Goal: Information Seeking & Learning: Check status

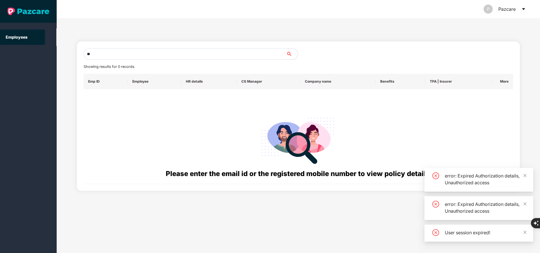
type input "*"
click at [146, 50] on input "*" at bounding box center [185, 53] width 203 height 11
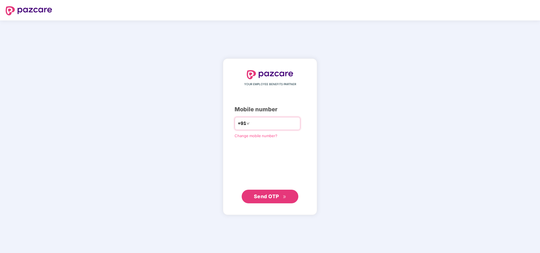
click at [263, 121] on input "*" at bounding box center [274, 123] width 46 height 9
type input "**********"
click at [279, 199] on span "Send OTP" at bounding box center [270, 196] width 33 height 8
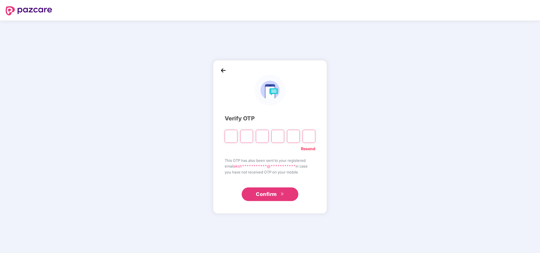
type input "*"
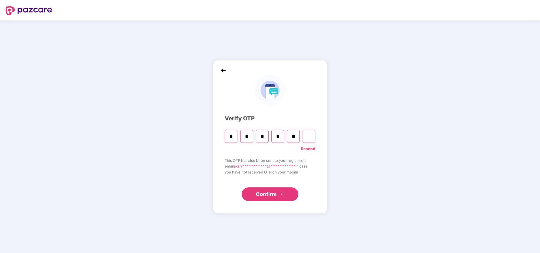
type input "*"
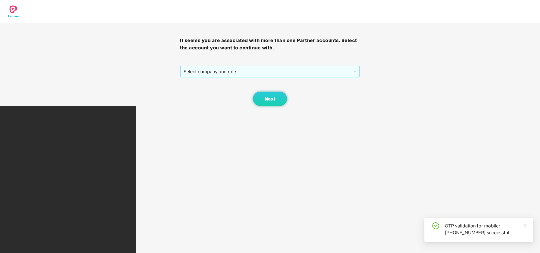
click at [245, 73] on span "Select company and role" at bounding box center [270, 71] width 173 height 11
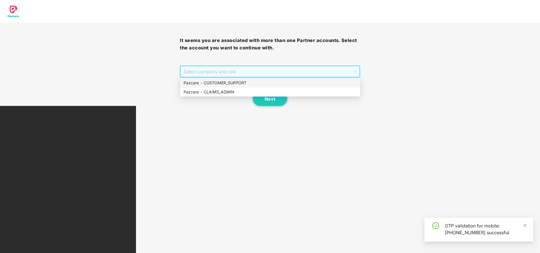
click at [233, 80] on div "Pazcare - CUSTOMER_SUPPORT" at bounding box center [270, 83] width 173 height 6
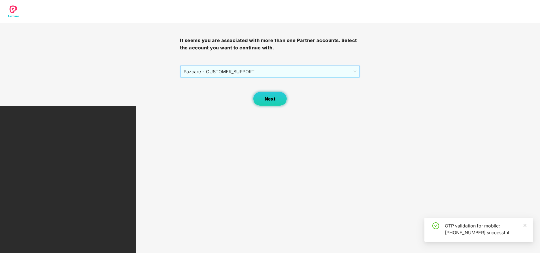
click at [274, 99] on span "Next" at bounding box center [270, 98] width 11 height 5
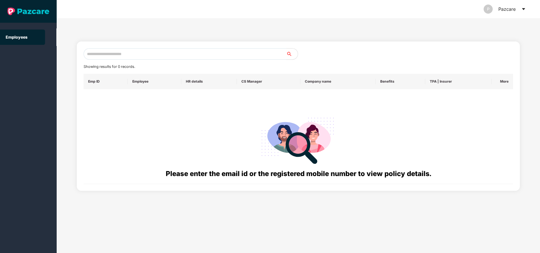
click at [137, 54] on input "text" at bounding box center [185, 53] width 203 height 11
type input "**********"
click at [132, 54] on input "**********" at bounding box center [185, 53] width 203 height 11
click at [132, 54] on input "text" at bounding box center [185, 53] width 203 height 11
paste input "**********"
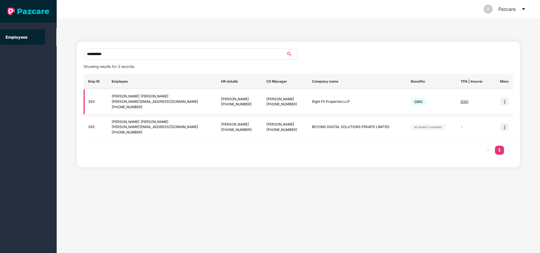
type input "**********"
click at [505, 97] on img at bounding box center [505, 101] width 8 height 8
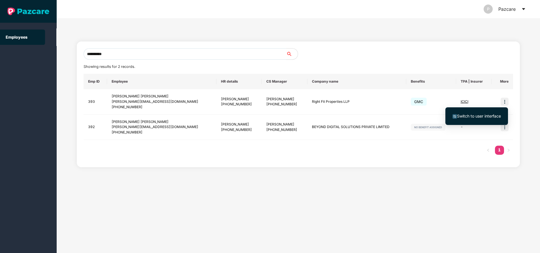
click at [464, 118] on span "Switch to user interface" at bounding box center [479, 115] width 44 height 5
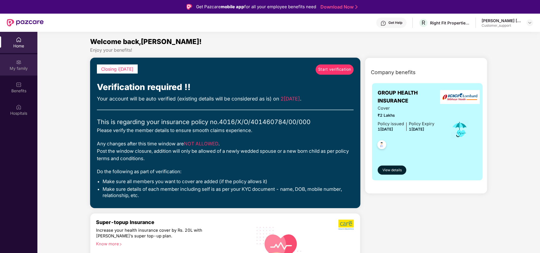
click at [17, 65] on div "My family" at bounding box center [18, 68] width 37 height 6
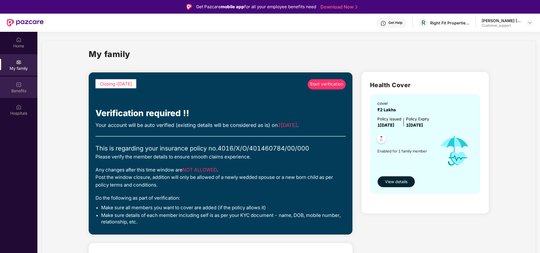
click at [16, 86] on img at bounding box center [19, 85] width 6 height 6
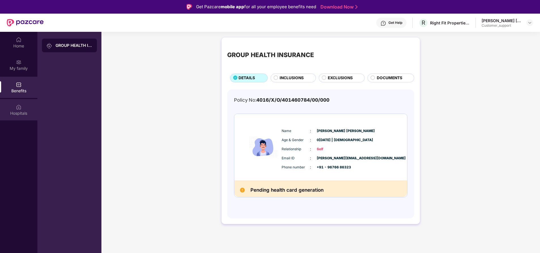
click at [14, 110] on div "Hospitals" at bounding box center [18, 113] width 37 height 6
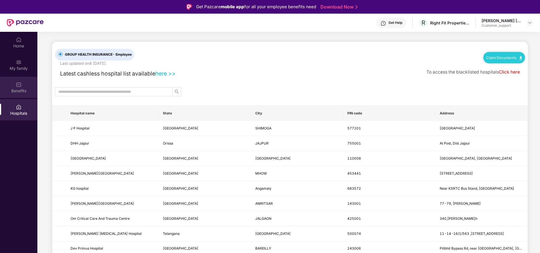
click at [22, 90] on div "Benefits" at bounding box center [18, 91] width 37 height 6
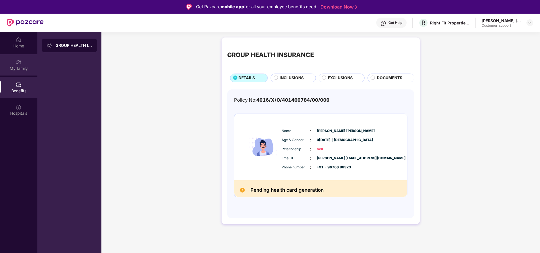
click at [23, 66] on div "My family" at bounding box center [18, 68] width 37 height 6
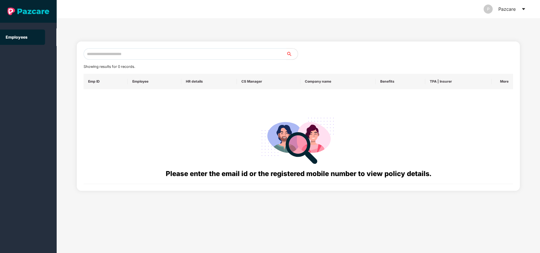
click at [136, 54] on input "text" at bounding box center [185, 53] width 203 height 11
paste input "**********"
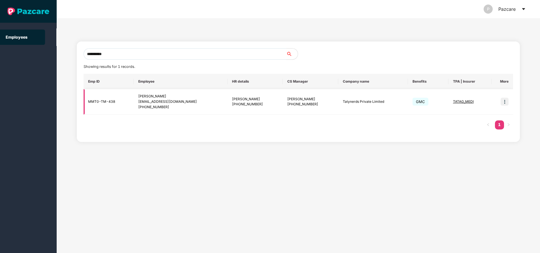
type input "**********"
click at [504, 102] on img at bounding box center [505, 101] width 8 height 8
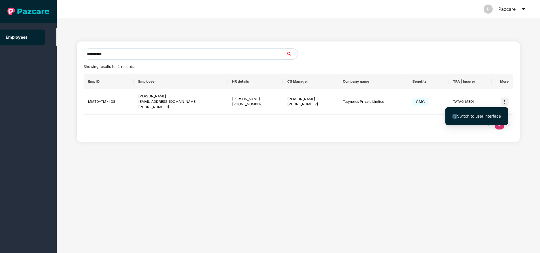
click at [472, 118] on span "Switch to user interface" at bounding box center [477, 116] width 48 height 6
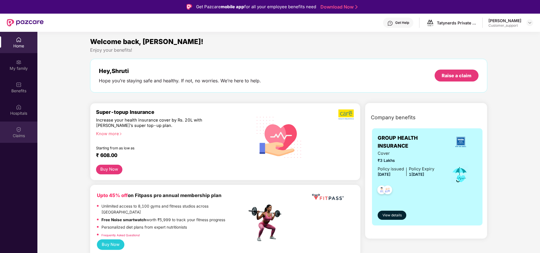
click at [22, 140] on div "Claims" at bounding box center [18, 131] width 37 height 21
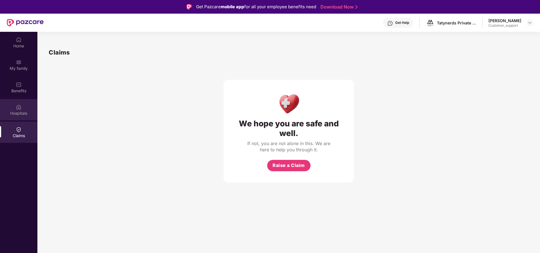
click at [26, 109] on div "Hospitals" at bounding box center [18, 109] width 37 height 21
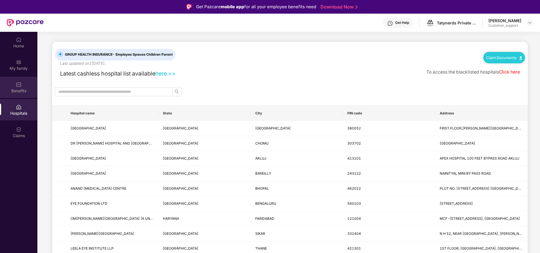
click at [31, 95] on div "Benefits" at bounding box center [18, 87] width 37 height 21
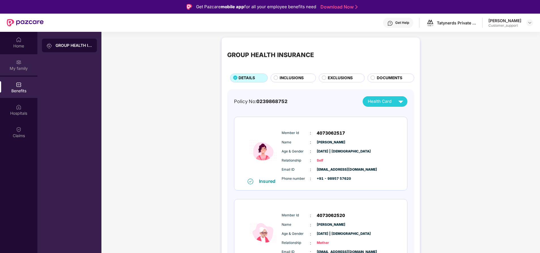
click at [12, 71] on div "My family" at bounding box center [18, 68] width 37 height 6
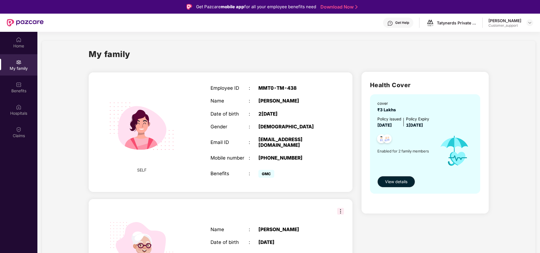
click at [24, 191] on div "Home My family Benefits Hospitals Claims" at bounding box center [18, 158] width 37 height 253
click at [22, 48] on div "Home" at bounding box center [18, 46] width 37 height 6
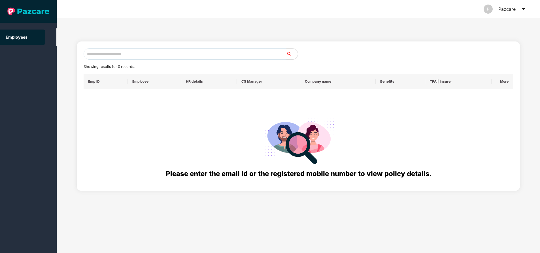
click at [169, 55] on input "text" at bounding box center [185, 53] width 203 height 11
paste input "**********"
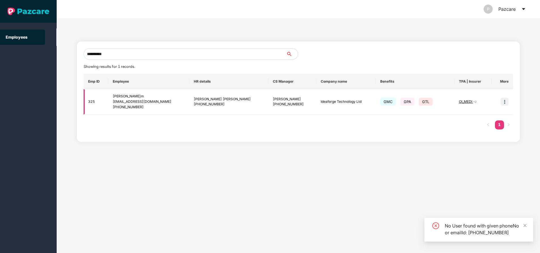
type input "**********"
click at [506, 102] on img at bounding box center [505, 101] width 8 height 8
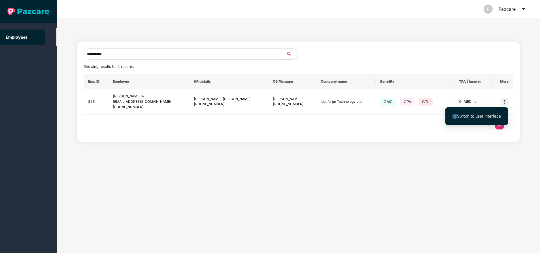
click at [466, 114] on span "Switch to user interface" at bounding box center [479, 115] width 44 height 5
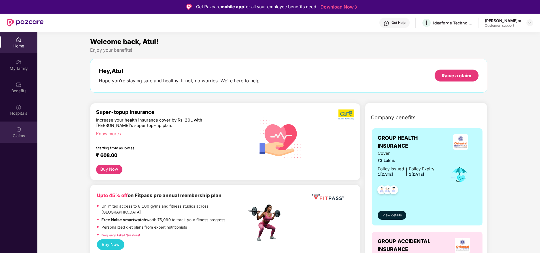
click at [19, 130] on img at bounding box center [19, 129] width 6 height 6
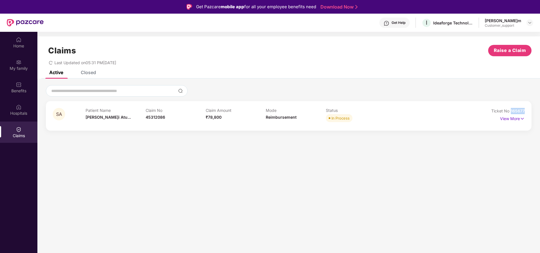
drag, startPoint x: 510, startPoint y: 110, endPoint x: 542, endPoint y: 108, distance: 32.1
click at [540, 108] on html "Get Pazcare mobile app for all your employee benefits need Download Now Get Hel…" at bounding box center [270, 126] width 540 height 253
copy span "165677"
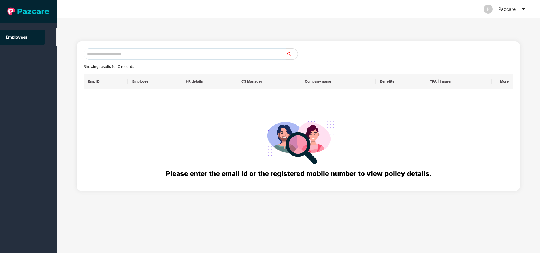
click at [129, 51] on input "text" at bounding box center [185, 53] width 203 height 11
paste input "**********"
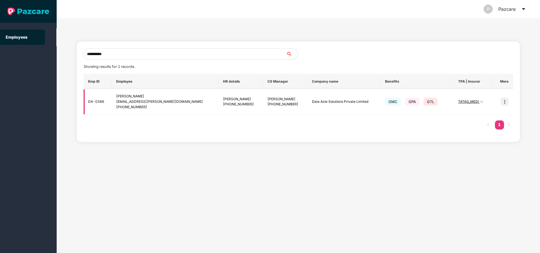
type input "**********"
click at [505, 101] on img at bounding box center [505, 101] width 8 height 8
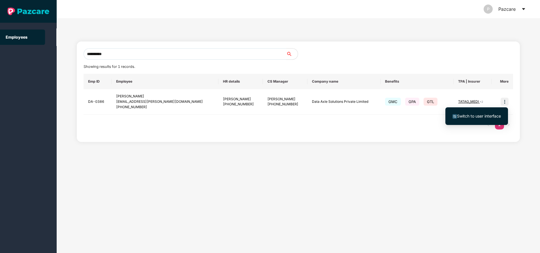
click at [482, 117] on span "Switch to user interface" at bounding box center [479, 115] width 44 height 5
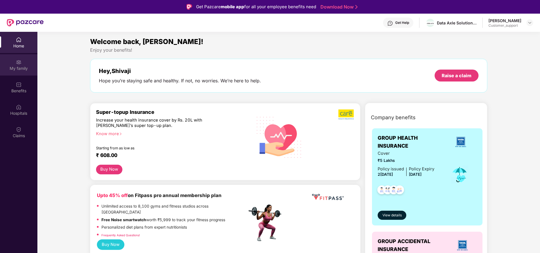
click at [12, 62] on div "My family" at bounding box center [18, 64] width 37 height 21
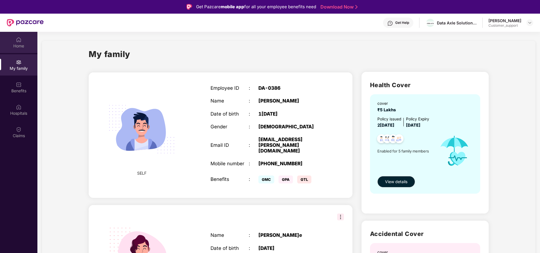
click at [13, 46] on div "Home" at bounding box center [18, 46] width 37 height 6
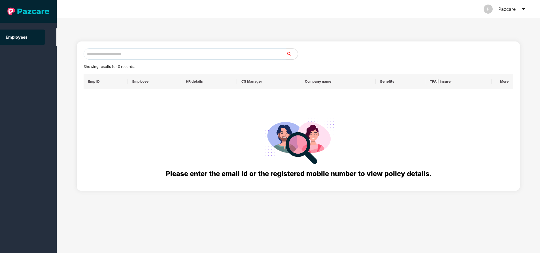
click at [103, 54] on input "text" at bounding box center [185, 53] width 203 height 11
paste input "**********"
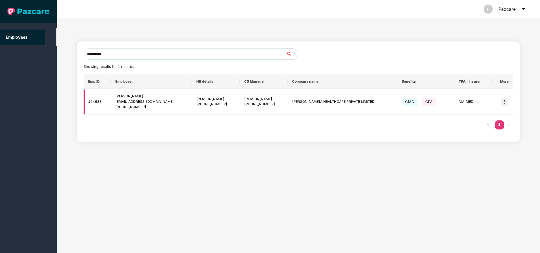
type input "**********"
click at [505, 103] on img at bounding box center [505, 101] width 8 height 8
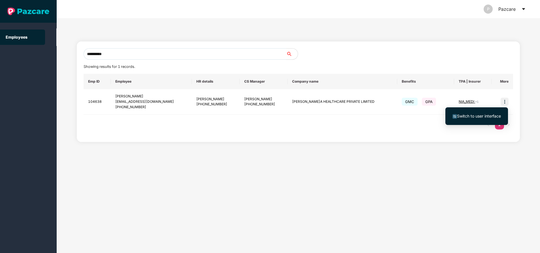
click at [473, 117] on span "Switch to user interface" at bounding box center [479, 115] width 44 height 5
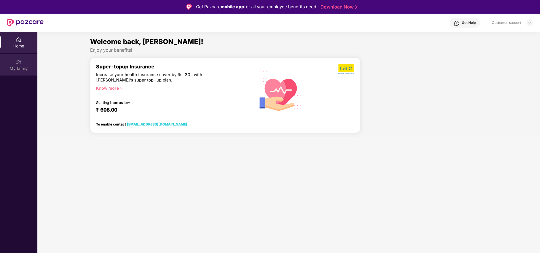
click at [20, 69] on div "My family" at bounding box center [18, 68] width 37 height 6
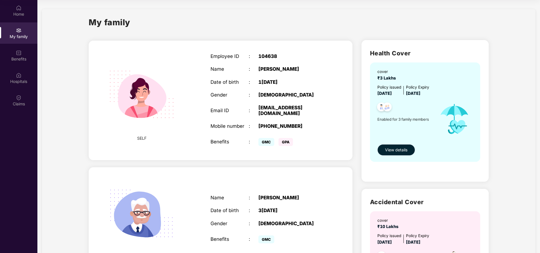
click at [399, 148] on span "View details" at bounding box center [396, 150] width 22 height 6
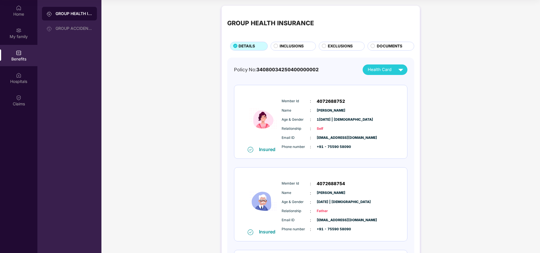
click at [281, 46] on span "INCLUSIONS" at bounding box center [292, 46] width 24 height 6
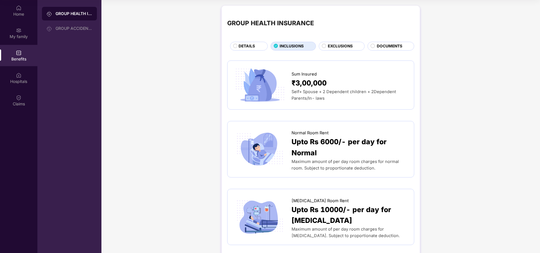
click at [259, 48] on div "DETAILS" at bounding box center [250, 46] width 29 height 7
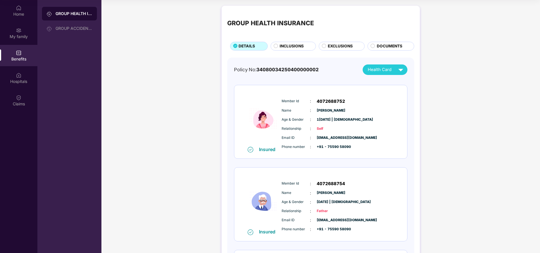
click at [281, 50] on div "INCLUSIONS" at bounding box center [295, 46] width 36 height 7
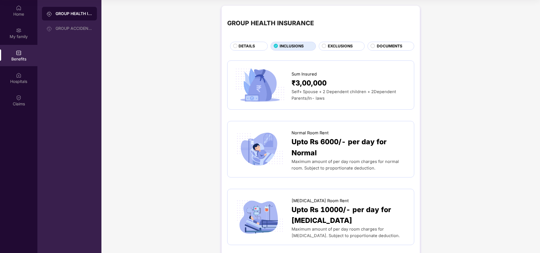
click at [249, 45] on span "DETAILS" at bounding box center [247, 46] width 16 height 6
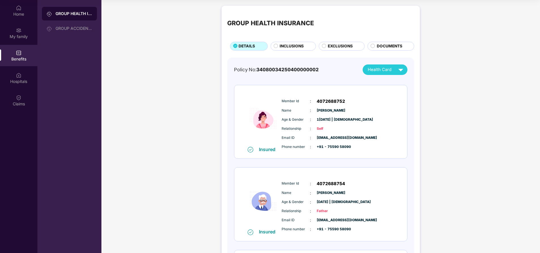
click at [2, 179] on div "Home My family Benefits Hospitals Claims" at bounding box center [18, 126] width 37 height 253
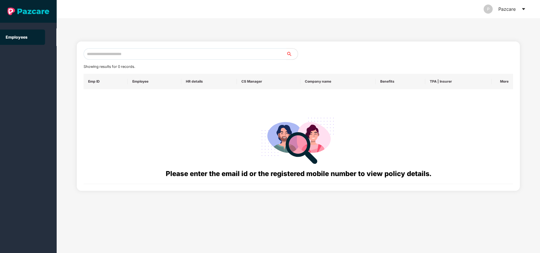
click at [131, 53] on input "text" at bounding box center [185, 53] width 203 height 11
paste input "**********"
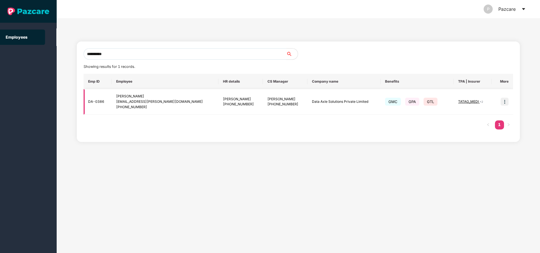
type input "**********"
click at [504, 100] on img at bounding box center [505, 101] width 8 height 8
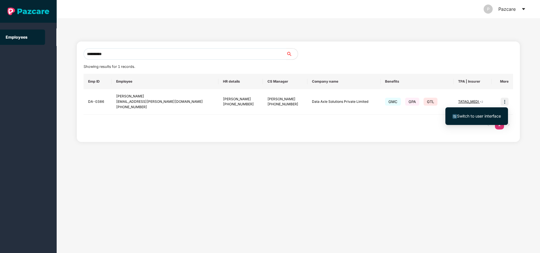
click at [471, 115] on span "Switch to user interface" at bounding box center [479, 115] width 44 height 5
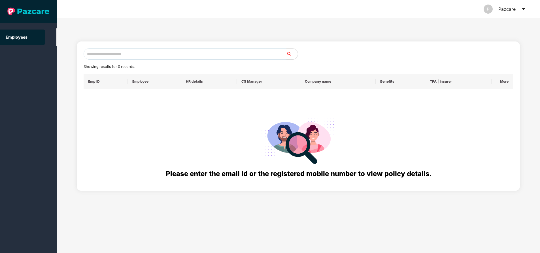
click at [206, 50] on input "text" at bounding box center [185, 53] width 203 height 11
paste input "**********"
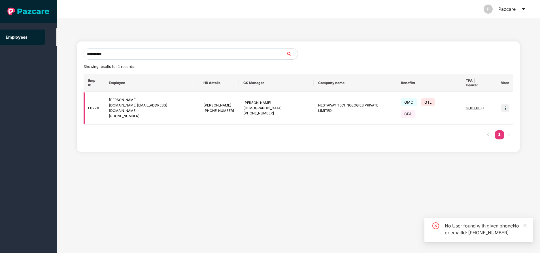
type input "**********"
click at [504, 104] on img at bounding box center [505, 108] width 8 height 8
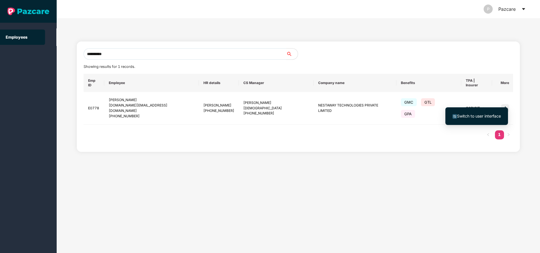
click at [464, 116] on span "Switch to user interface" at bounding box center [479, 115] width 44 height 5
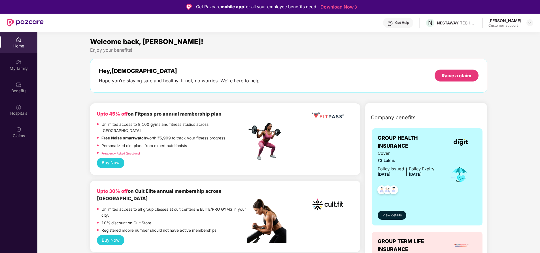
click at [25, 72] on div "My family" at bounding box center [18, 64] width 37 height 21
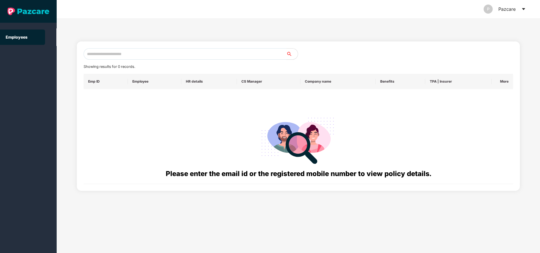
click at [135, 58] on input "text" at bounding box center [185, 53] width 203 height 11
paste input "**********"
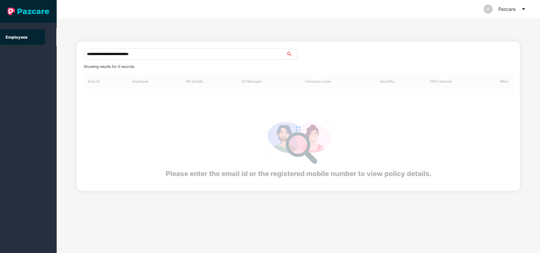
drag, startPoint x: 135, startPoint y: 58, endPoint x: 86, endPoint y: 47, distance: 50.5
click at [86, 47] on div "**********" at bounding box center [298, 115] width 443 height 149
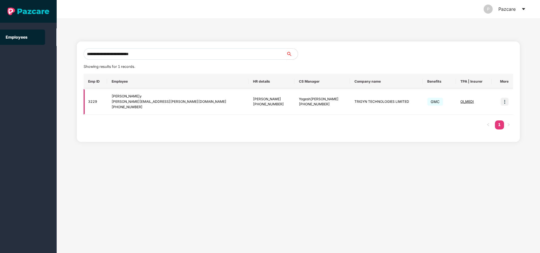
type input "**********"
click at [506, 101] on img at bounding box center [505, 101] width 8 height 8
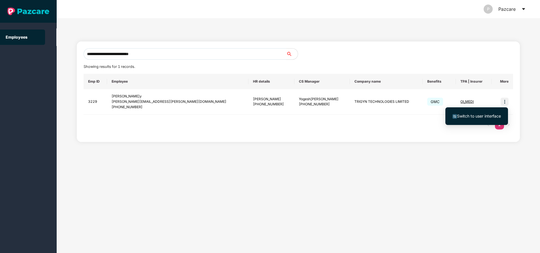
click at [469, 113] on span "Switch to user interface" at bounding box center [477, 116] width 48 height 6
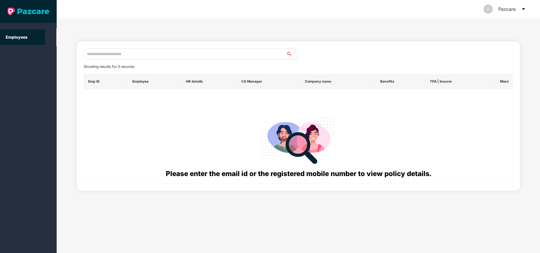
click at [151, 56] on input "text" at bounding box center [185, 53] width 203 height 11
paste input "**********"
type input "**********"
paste input "**********"
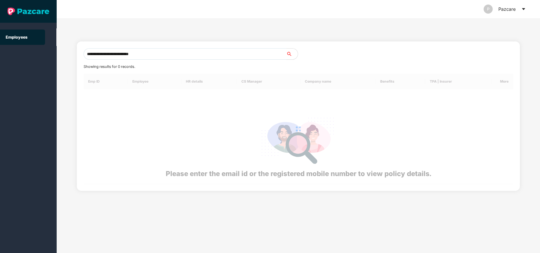
type input "**********"
click at [182, 79] on div at bounding box center [299, 129] width 430 height 110
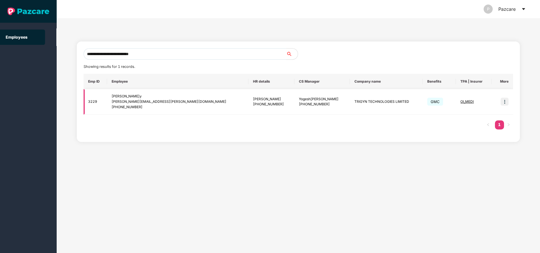
click at [504, 103] on img at bounding box center [505, 101] width 8 height 8
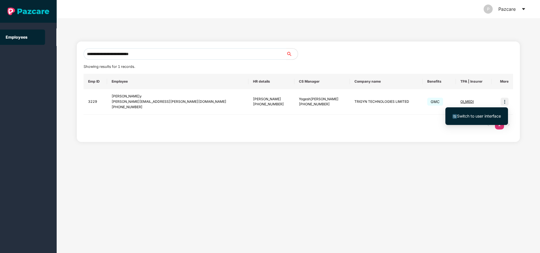
click at [480, 114] on span "Switch to user interface" at bounding box center [479, 115] width 44 height 5
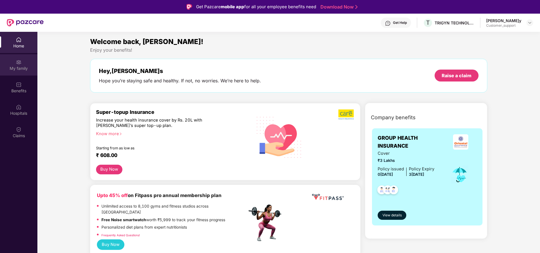
click at [25, 67] on div "My family" at bounding box center [18, 68] width 37 height 6
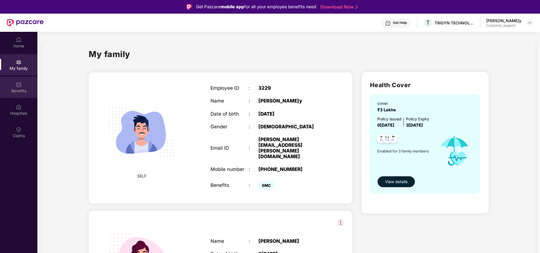
click at [20, 95] on div "Benefits" at bounding box center [18, 87] width 37 height 21
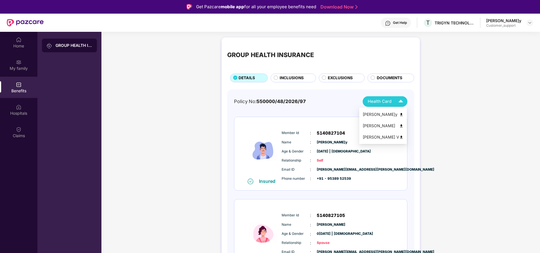
click at [395, 98] on div "Health Card" at bounding box center [387, 101] width 38 height 10
click at [404, 115] on img at bounding box center [401, 114] width 4 height 4
click at [399, 99] on img at bounding box center [401, 101] width 10 height 10
click at [404, 127] on img at bounding box center [401, 126] width 4 height 4
click at [400, 101] on img at bounding box center [401, 101] width 10 height 10
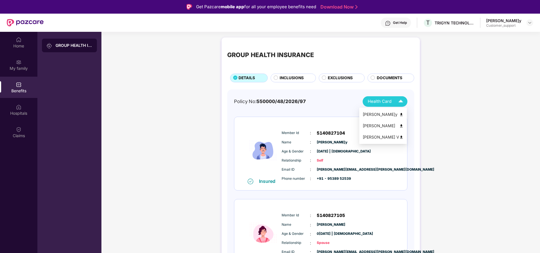
click at [403, 137] on img at bounding box center [401, 137] width 4 height 4
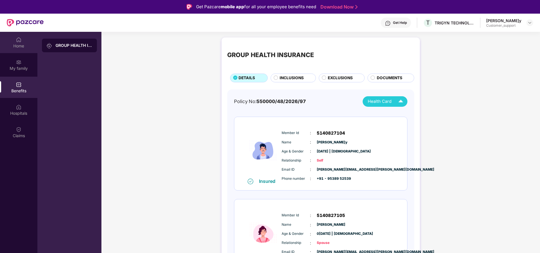
click at [16, 44] on div "Home" at bounding box center [18, 46] width 37 height 6
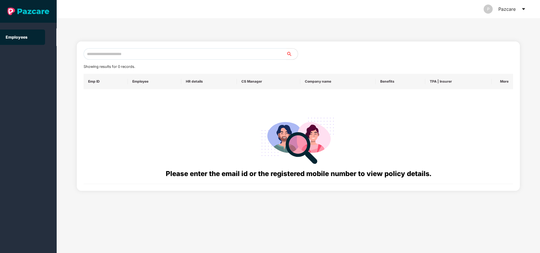
click at [183, 54] on input "text" at bounding box center [185, 53] width 203 height 11
paste input "**********"
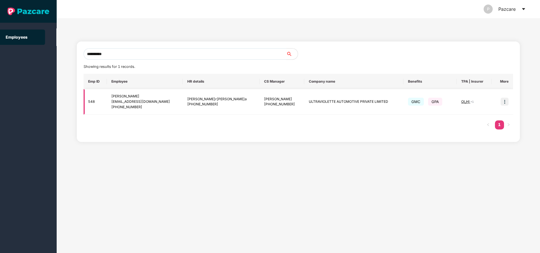
type input "**********"
click at [506, 103] on img at bounding box center [505, 101] width 8 height 8
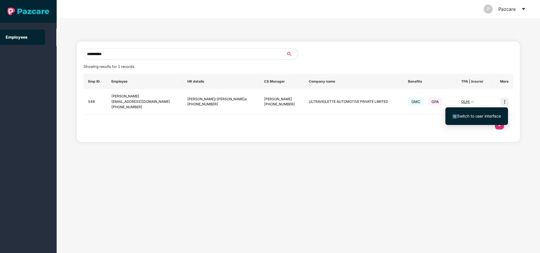
click at [476, 117] on span "Switch to user interface" at bounding box center [479, 115] width 44 height 5
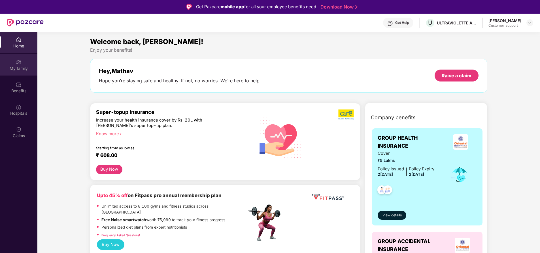
click at [26, 69] on div "My family" at bounding box center [18, 68] width 37 height 6
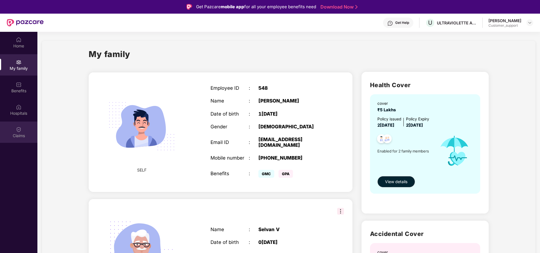
click at [15, 141] on div "Claims" at bounding box center [18, 131] width 37 height 21
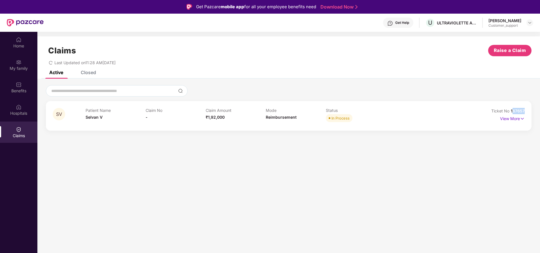
drag, startPoint x: 512, startPoint y: 112, endPoint x: 541, endPoint y: 105, distance: 29.2
click at [540, 105] on html "Get Pazcare mobile app for all your employee benefits need Download Now Get Hel…" at bounding box center [270, 126] width 540 height 253
click at [509, 96] on div at bounding box center [289, 90] width 486 height 11
drag, startPoint x: 509, startPoint y: 110, endPoint x: 542, endPoint y: 109, distance: 33.2
click at [540, 109] on html "Get Pazcare mobile app for all your employee benefits need Download Now Get Hel…" at bounding box center [270, 126] width 540 height 253
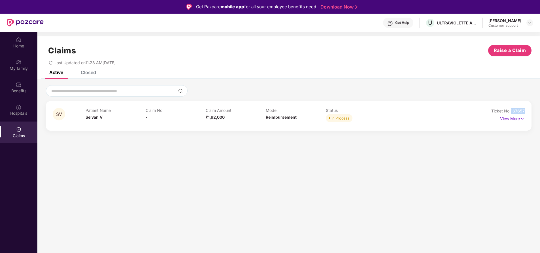
copy span "167657"
click at [20, 61] on img at bounding box center [19, 62] width 6 height 6
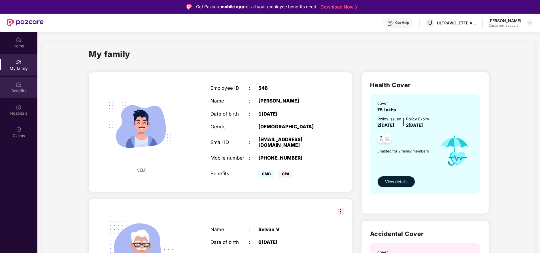
click at [24, 96] on div "Benefits" at bounding box center [18, 87] width 37 height 21
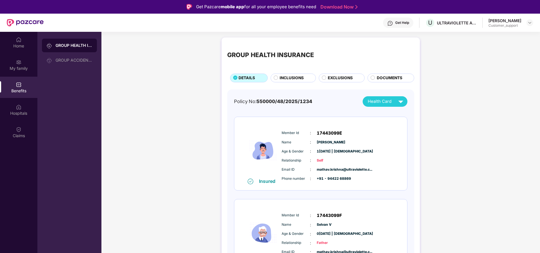
click at [291, 77] on span "INCLUSIONS" at bounding box center [292, 78] width 24 height 6
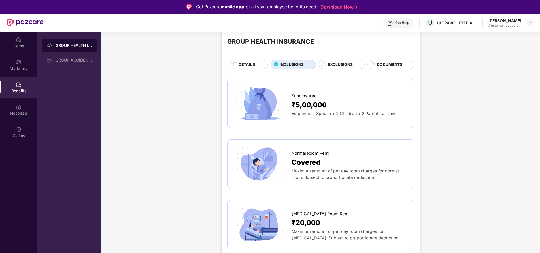
scroll to position [12, 0]
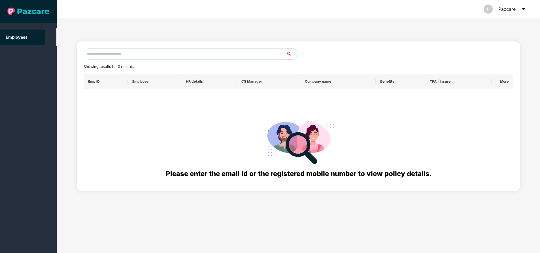
click at [113, 52] on input "text" at bounding box center [185, 53] width 203 height 11
paste input "**********"
type input "*"
paste input "**********"
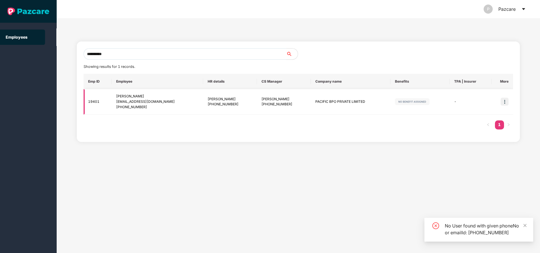
type input "**********"
click at [506, 103] on img at bounding box center [505, 101] width 8 height 8
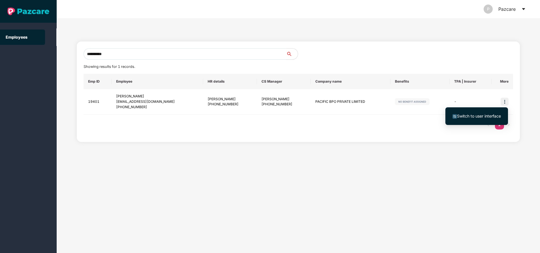
click at [483, 117] on span "Switch to user interface" at bounding box center [479, 115] width 44 height 5
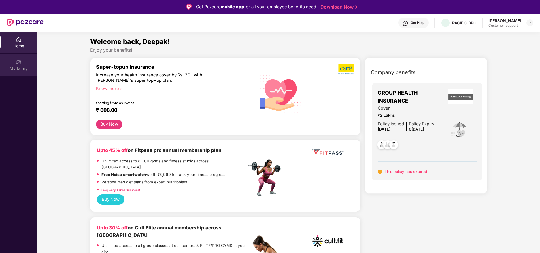
click at [14, 68] on div "My family" at bounding box center [18, 68] width 37 height 6
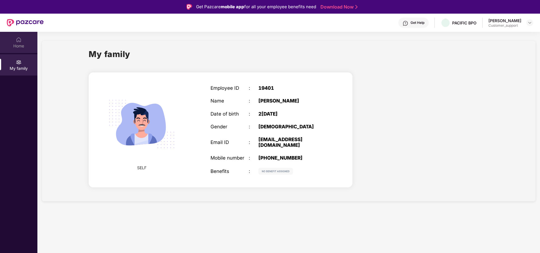
click at [26, 44] on div "Home" at bounding box center [18, 46] width 37 height 6
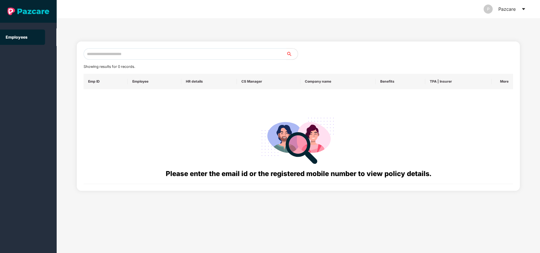
click at [139, 52] on input "text" at bounding box center [185, 53] width 203 height 11
paste input "**********"
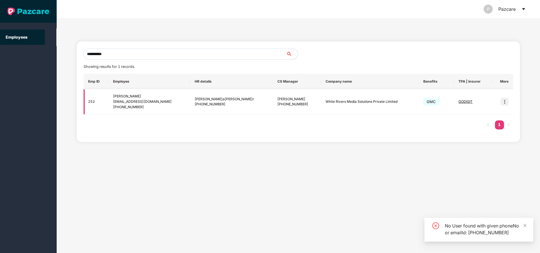
type input "**********"
click at [504, 102] on img at bounding box center [505, 101] width 8 height 8
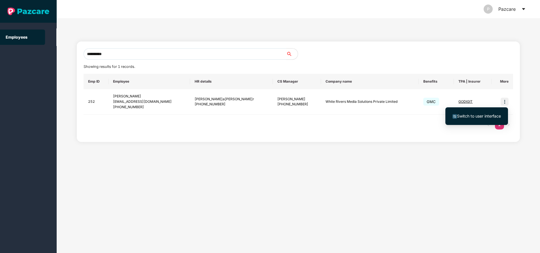
click at [464, 114] on span "Switch to user interface" at bounding box center [479, 115] width 44 height 5
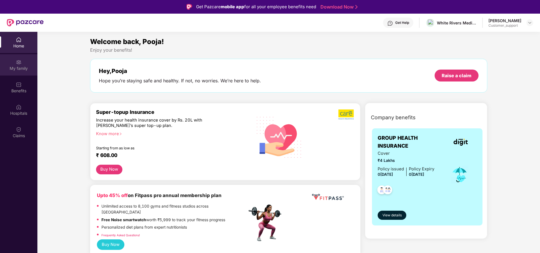
click at [19, 64] on img at bounding box center [19, 62] width 6 height 6
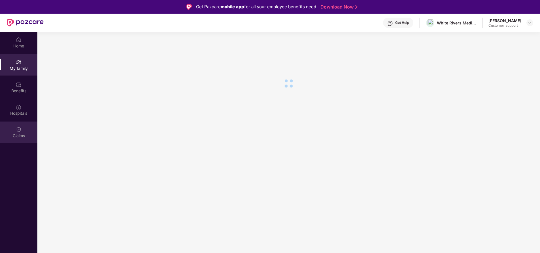
click at [14, 137] on div "Claims" at bounding box center [18, 136] width 37 height 6
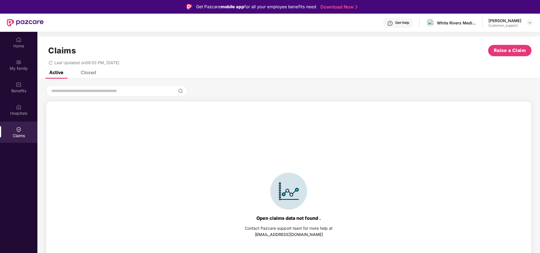
click at [92, 73] on div "Closed" at bounding box center [88, 72] width 15 height 6
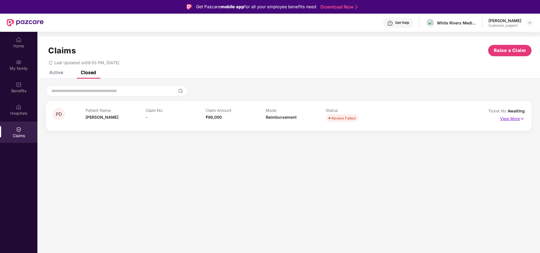
click at [512, 117] on p "View More" at bounding box center [512, 118] width 25 height 8
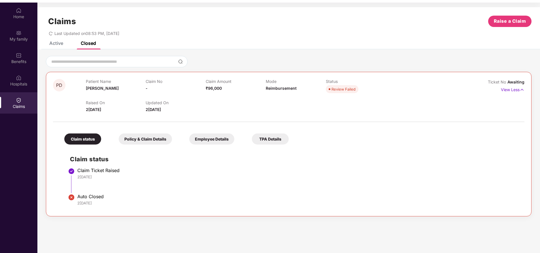
scroll to position [0, 0]
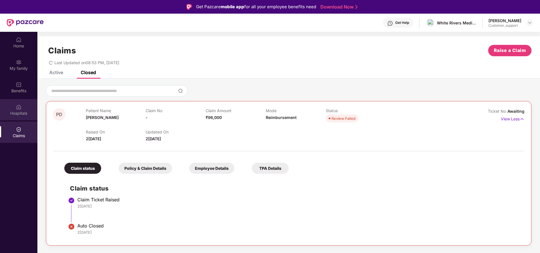
click at [18, 111] on div "Hospitals" at bounding box center [18, 113] width 37 height 6
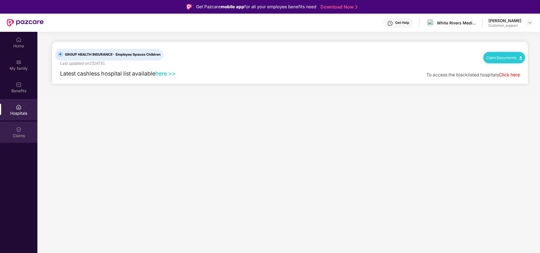
click at [18, 133] on div "Claims" at bounding box center [18, 136] width 37 height 6
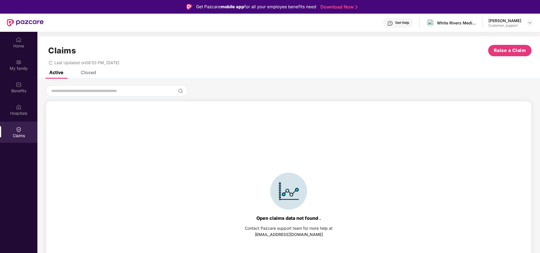
click at [89, 74] on div "Closed" at bounding box center [88, 72] width 15 height 6
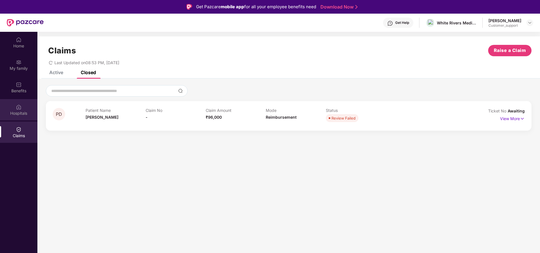
click at [14, 116] on div "Hospitals" at bounding box center [18, 109] width 37 height 21
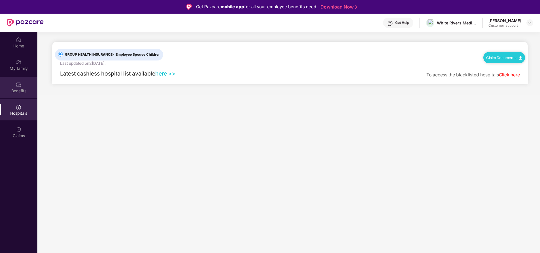
click at [23, 88] on div "Benefits" at bounding box center [18, 91] width 37 height 6
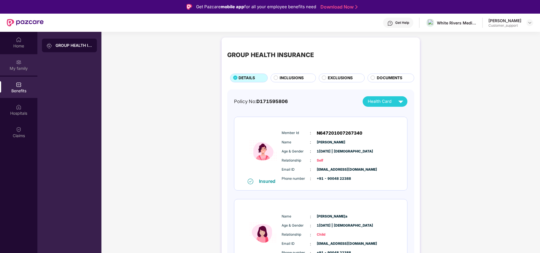
click at [24, 75] on div "My family" at bounding box center [18, 64] width 37 height 21
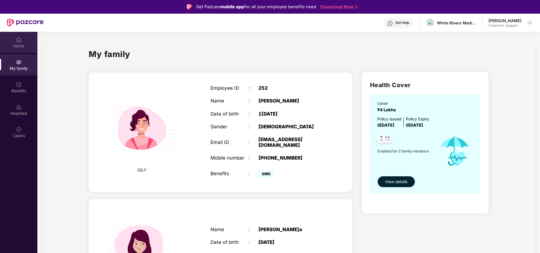
click at [23, 47] on div "Home" at bounding box center [18, 46] width 37 height 6
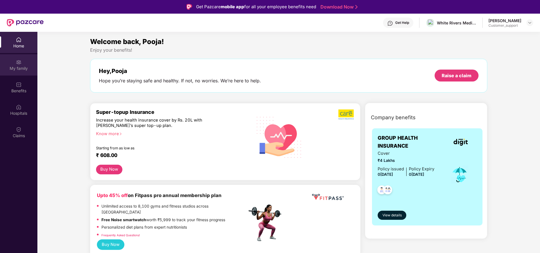
click at [16, 73] on div "My family" at bounding box center [18, 64] width 37 height 21
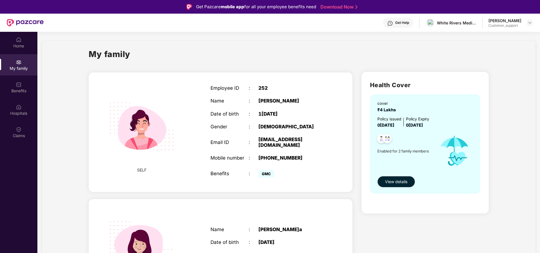
click at [263, 139] on div "[EMAIL_ADDRESS][DOMAIN_NAME]" at bounding box center [291, 141] width 67 height 11
copy div "[EMAIL_ADDRESS][DOMAIN_NAME]"
click at [27, 174] on div "Home My family Benefits Hospitals Claims" at bounding box center [18, 158] width 37 height 253
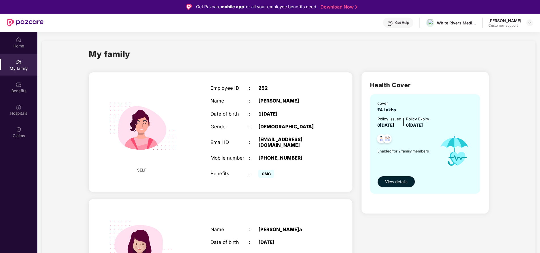
click at [401, 22] on div "Get Help" at bounding box center [402, 22] width 14 height 5
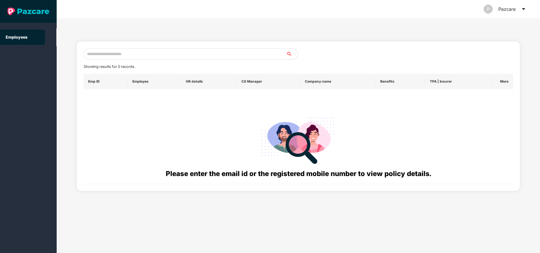
click at [134, 54] on input "text" at bounding box center [185, 53] width 203 height 11
paste input "**********"
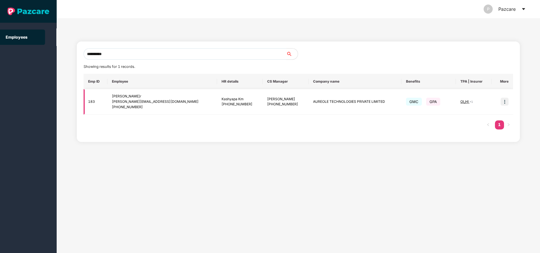
type input "**********"
click at [505, 102] on img at bounding box center [505, 101] width 8 height 8
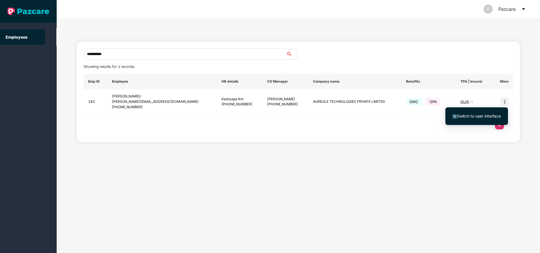
click at [465, 116] on span "Switch to user interface" at bounding box center [479, 115] width 44 height 5
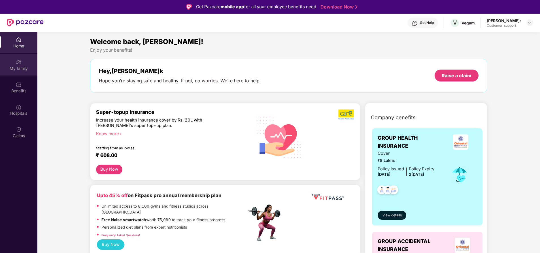
click at [15, 65] on div "My family" at bounding box center [18, 68] width 37 height 6
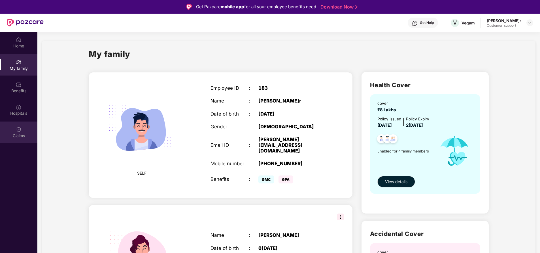
click at [22, 133] on div "Claims" at bounding box center [18, 136] width 37 height 6
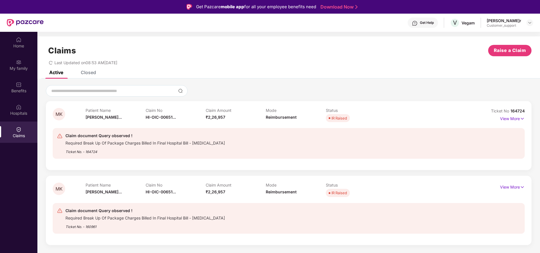
scroll to position [32, 0]
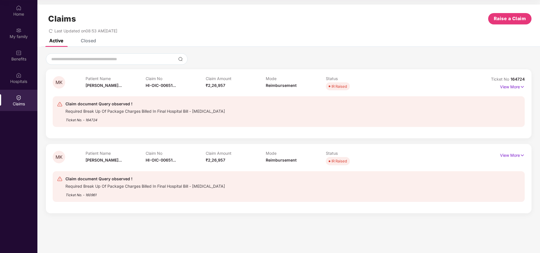
click at [87, 43] on div "Closed" at bounding box center [88, 41] width 15 height 6
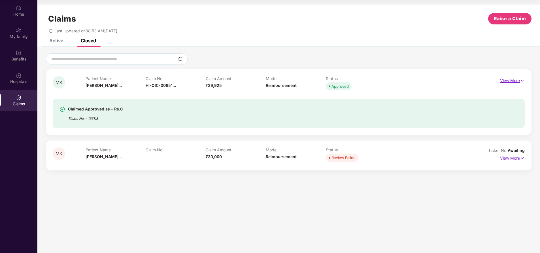
click at [514, 80] on p "View More" at bounding box center [512, 80] width 25 height 8
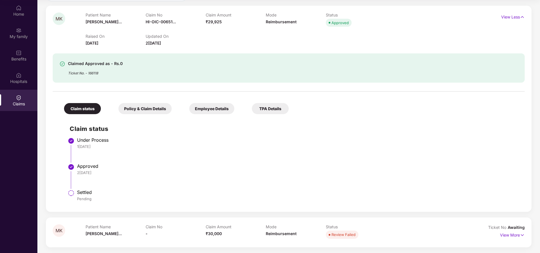
scroll to position [63, 0]
click at [90, 75] on div "Ticket No. - 166118" at bounding box center [95, 71] width 55 height 9
copy div "166118"
click at [508, 20] on div "View Less" at bounding box center [513, 17] width 24 height 9
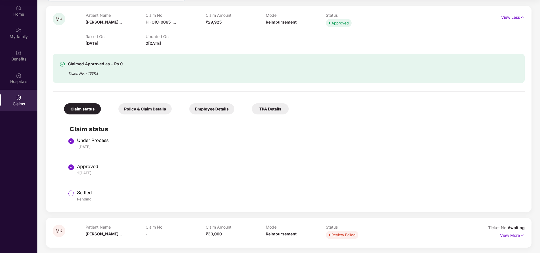
scroll to position [0, 0]
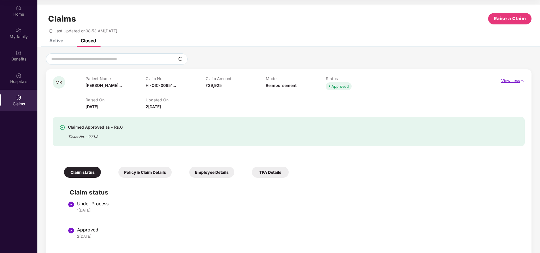
click at [509, 80] on p "View Less" at bounding box center [513, 80] width 24 height 8
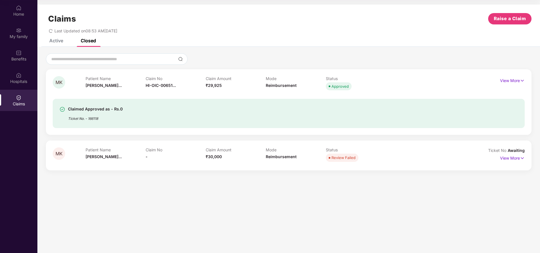
click at [54, 39] on div "Active" at bounding box center [56, 41] width 14 height 6
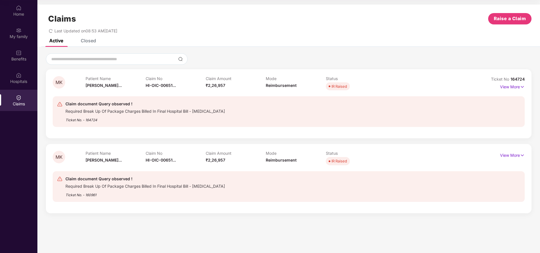
click at [94, 120] on div "Ticket No. - 164724" at bounding box center [145, 118] width 160 height 9
copy div "164724"
click at [87, 41] on div "Closed" at bounding box center [88, 41] width 15 height 6
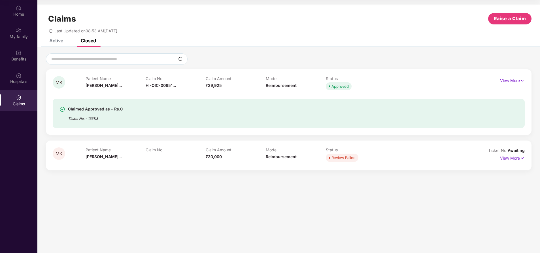
click at [59, 43] on div "Active" at bounding box center [52, 40] width 22 height 12
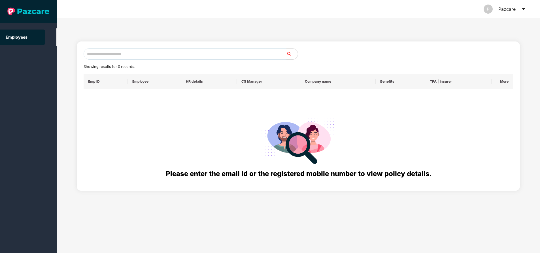
click at [132, 51] on input "text" at bounding box center [185, 53] width 203 height 11
paste input "**********"
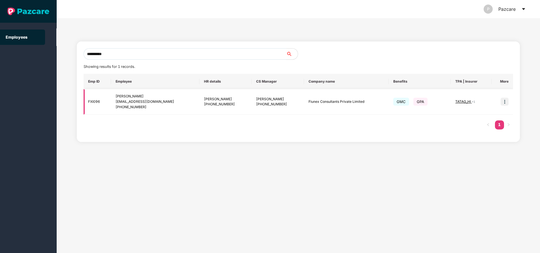
type input "**********"
click at [507, 104] on img at bounding box center [505, 101] width 8 height 8
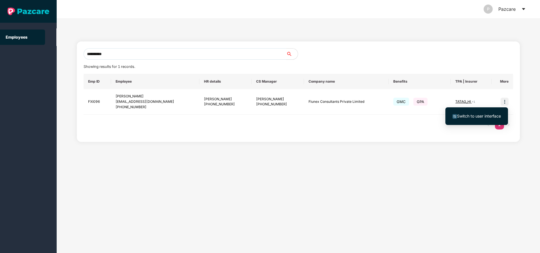
click at [479, 114] on span "Switch to user interface" at bounding box center [479, 115] width 44 height 5
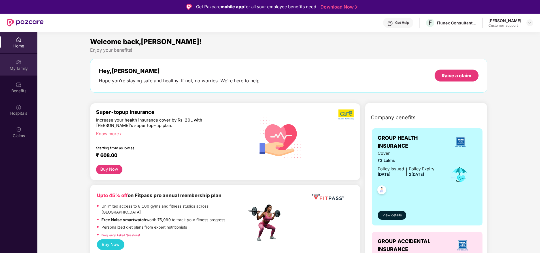
click at [11, 64] on div "My family" at bounding box center [18, 64] width 37 height 21
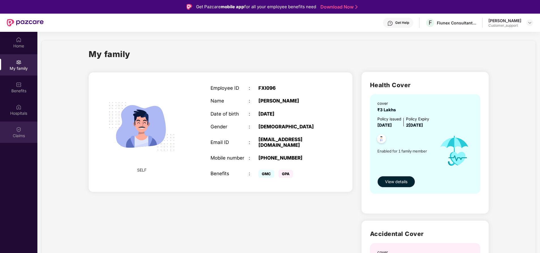
click at [19, 136] on div "Claims" at bounding box center [18, 136] width 37 height 6
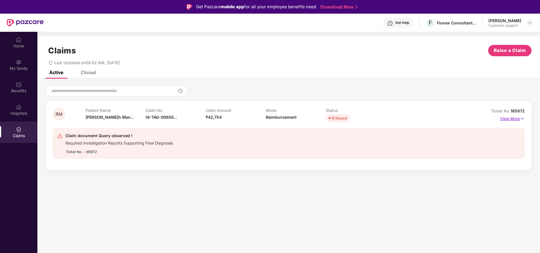
click at [510, 120] on p "View More" at bounding box center [512, 118] width 25 height 8
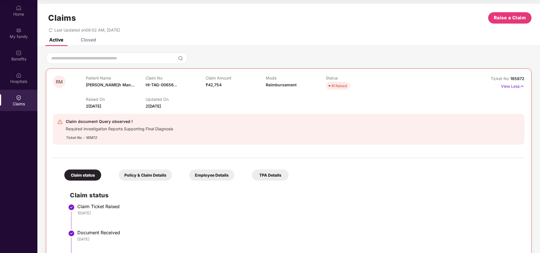
scroll to position [84, 0]
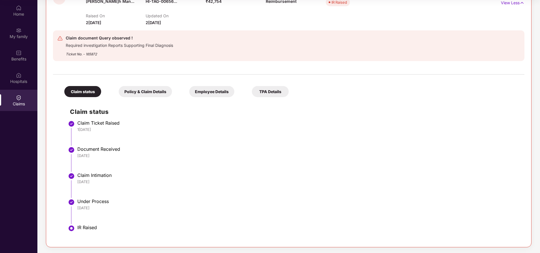
drag, startPoint x: 238, startPoint y: 131, endPoint x: 440, endPoint y: 123, distance: 202.2
click at [440, 123] on div "Claim Ticket Raised" at bounding box center [298, 123] width 442 height 6
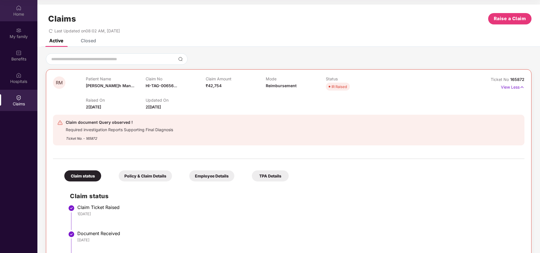
click at [23, 8] on div "Home" at bounding box center [18, 10] width 37 height 21
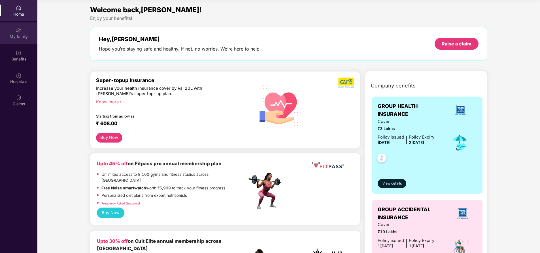
click at [20, 40] on div "My family" at bounding box center [18, 32] width 37 height 21
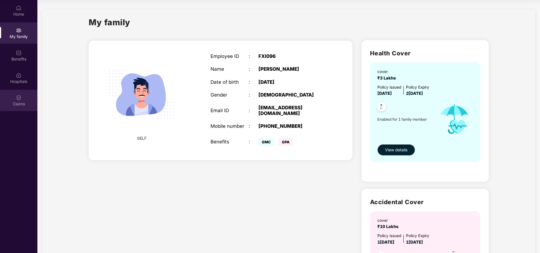
click at [18, 103] on div "Claims" at bounding box center [18, 104] width 37 height 6
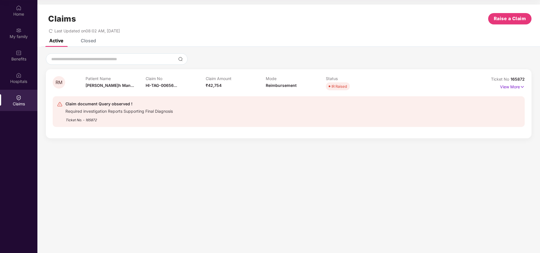
click at [517, 80] on span "165872" at bounding box center [518, 79] width 14 height 5
copy div "No 165872"
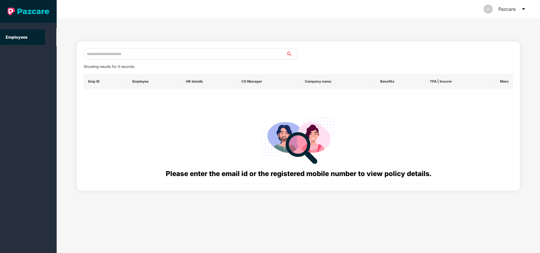
click at [134, 54] on input "text" at bounding box center [185, 53] width 203 height 11
paste input "**********"
click at [133, 54] on input "**********" at bounding box center [185, 53] width 203 height 11
type input "*"
click at [133, 54] on input "text" at bounding box center [185, 53] width 203 height 11
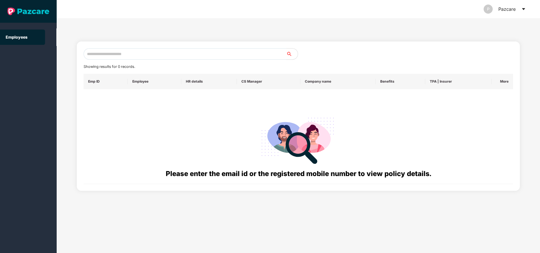
paste input "**********"
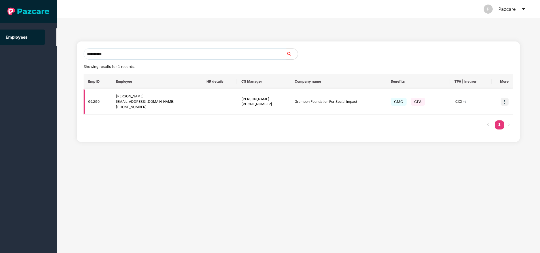
type input "**********"
click at [507, 102] on img at bounding box center [505, 101] width 8 height 8
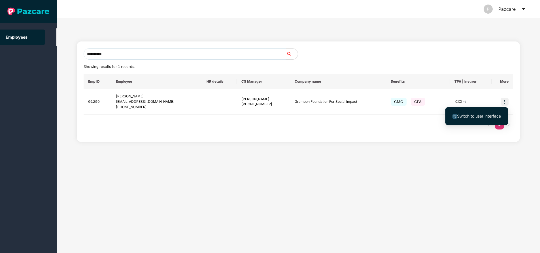
click at [481, 117] on span "Switch to user interface" at bounding box center [479, 115] width 44 height 5
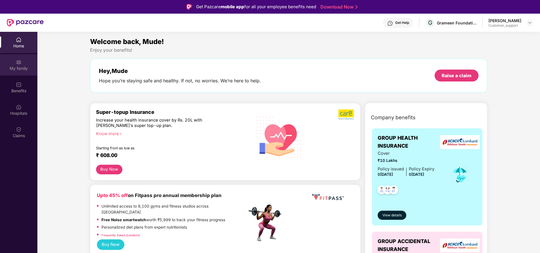
click at [20, 66] on div "My family" at bounding box center [18, 68] width 37 height 6
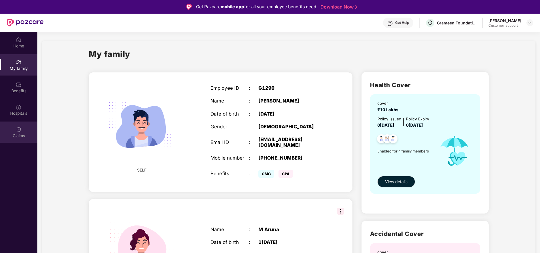
click at [24, 129] on div "Claims" at bounding box center [18, 131] width 37 height 21
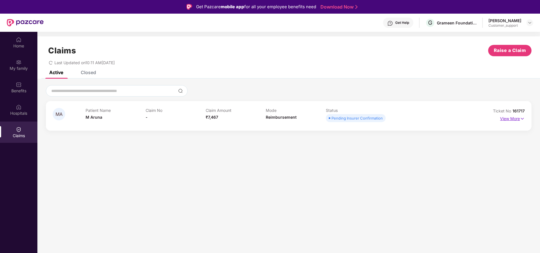
click at [514, 118] on p "View More" at bounding box center [512, 118] width 25 height 8
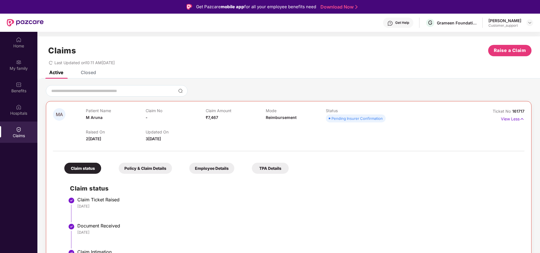
scroll to position [1, 0]
drag, startPoint x: 513, startPoint y: 107, endPoint x: 540, endPoint y: 109, distance: 27.5
click at [540, 109] on html "Get Pazcare mobile app for all your employee benefits need Download Now Get Hel…" at bounding box center [270, 126] width 540 height 253
copy span "161717"
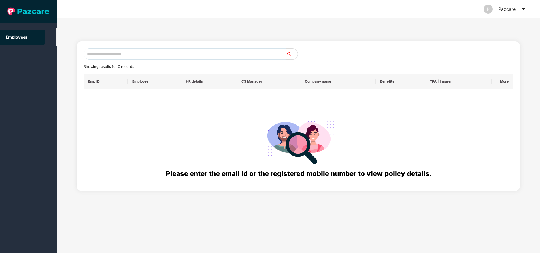
click at [178, 55] on input "text" at bounding box center [185, 53] width 203 height 11
paste input "**********"
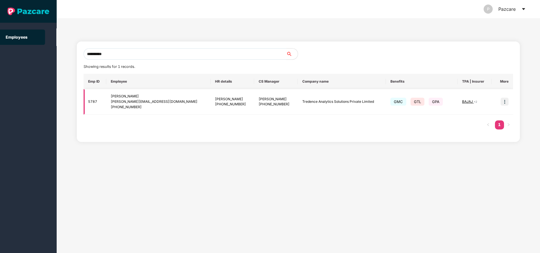
type input "**********"
click at [507, 102] on img at bounding box center [505, 101] width 8 height 8
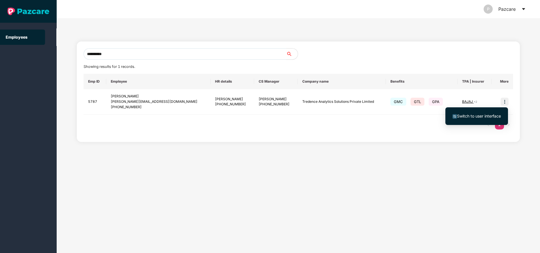
click at [496, 114] on span "Switch to user interface" at bounding box center [479, 115] width 44 height 5
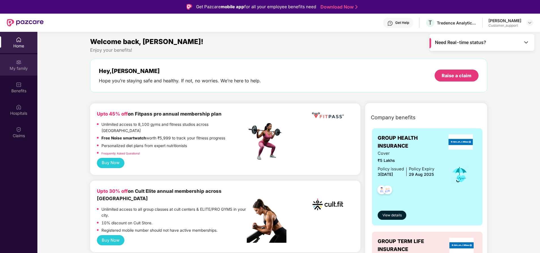
click at [21, 62] on img at bounding box center [19, 62] width 6 height 6
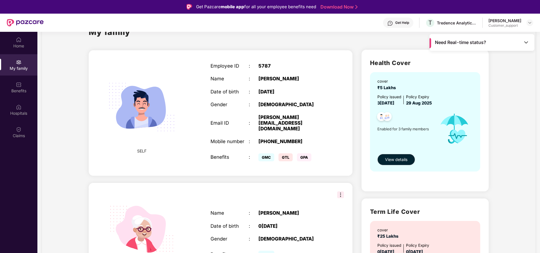
scroll to position [17, 0]
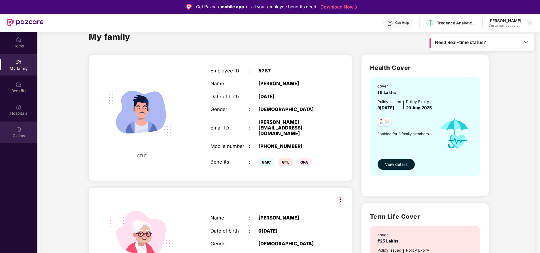
click at [17, 130] on img at bounding box center [19, 129] width 6 height 6
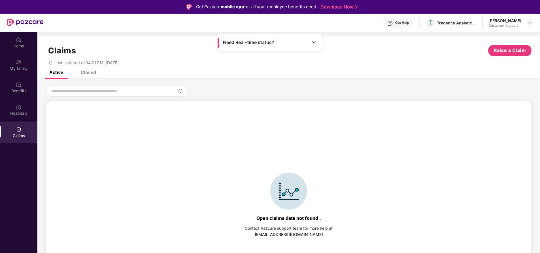
click at [94, 73] on div "Closed" at bounding box center [88, 72] width 15 height 6
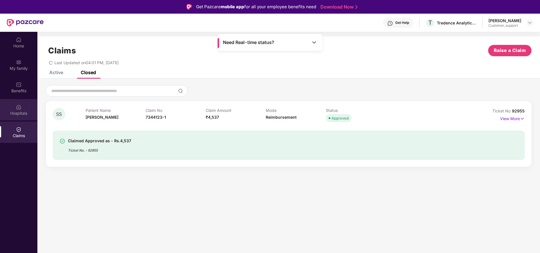
click at [20, 112] on div "Hospitals" at bounding box center [18, 113] width 37 height 6
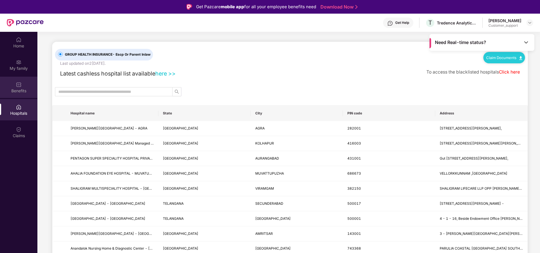
click at [16, 92] on div "Benefits" at bounding box center [18, 91] width 37 height 6
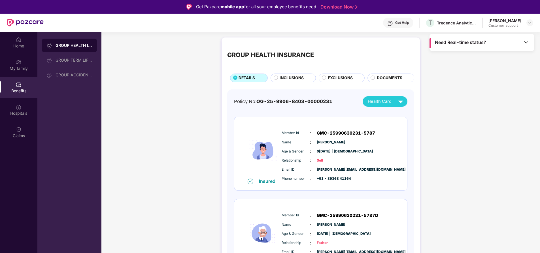
click at [287, 76] on span "INCLUSIONS" at bounding box center [292, 78] width 24 height 6
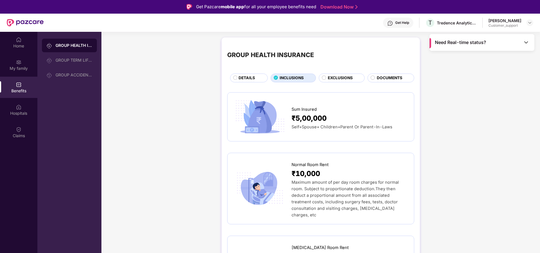
click at [346, 80] on span "EXCLUSIONS" at bounding box center [340, 78] width 25 height 6
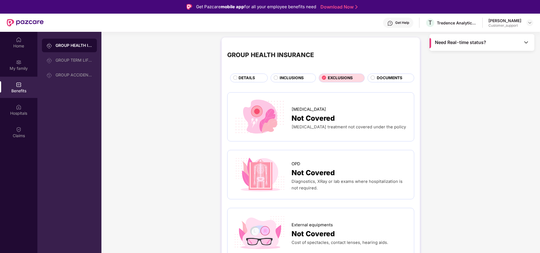
click at [294, 78] on span "INCLUSIONS" at bounding box center [292, 78] width 24 height 6
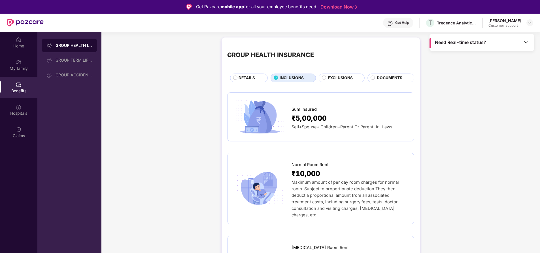
click at [332, 80] on span "EXCLUSIONS" at bounding box center [340, 78] width 25 height 6
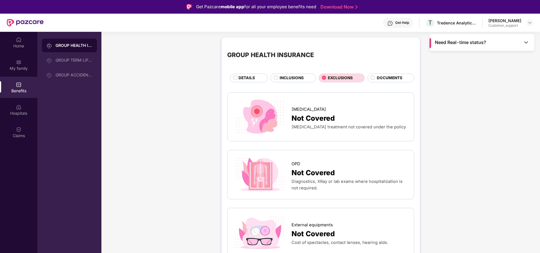
scroll to position [5, 0]
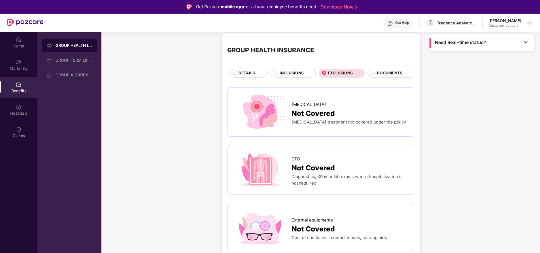
click at [395, 72] on span "DOCUMENTS" at bounding box center [390, 73] width 26 height 6
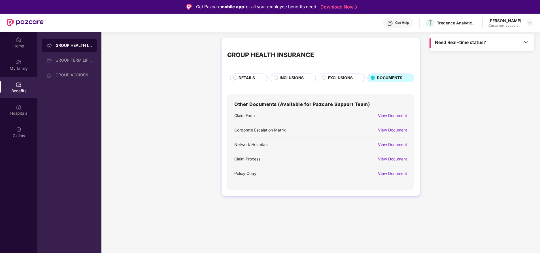
scroll to position [0, 0]
click at [335, 76] on span "EXCLUSIONS" at bounding box center [340, 78] width 25 height 6
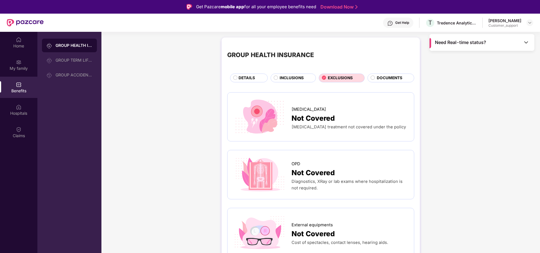
click at [292, 79] on span "INCLUSIONS" at bounding box center [292, 78] width 24 height 6
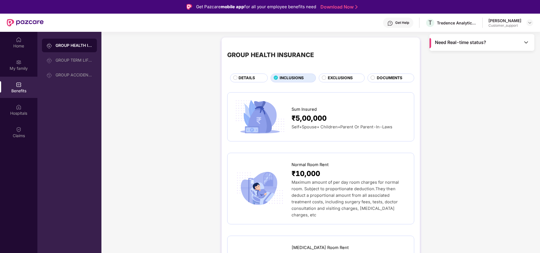
click at [257, 76] on div "DETAILS" at bounding box center [250, 78] width 29 height 7
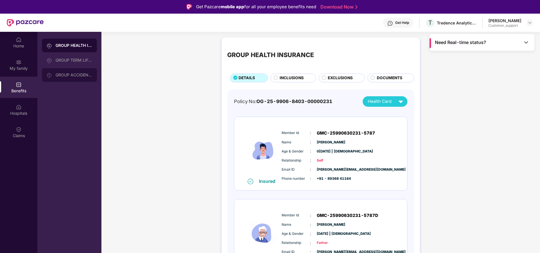
click at [83, 71] on div "GROUP ACCIDENTAL INSURANCE" at bounding box center [69, 75] width 55 height 14
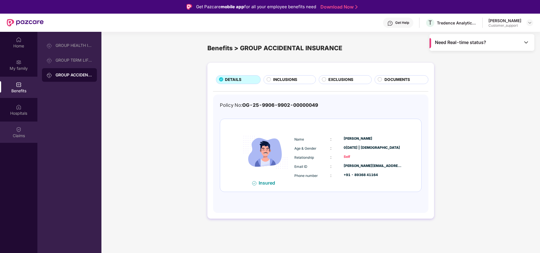
click at [23, 128] on div "Claims" at bounding box center [18, 131] width 37 height 21
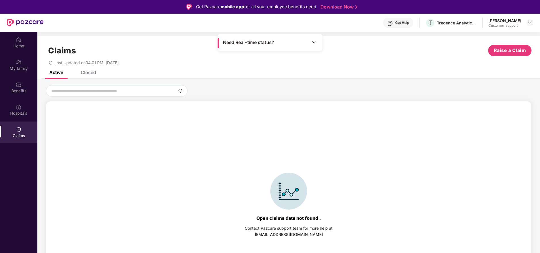
click at [93, 71] on div "Closed" at bounding box center [88, 72] width 15 height 6
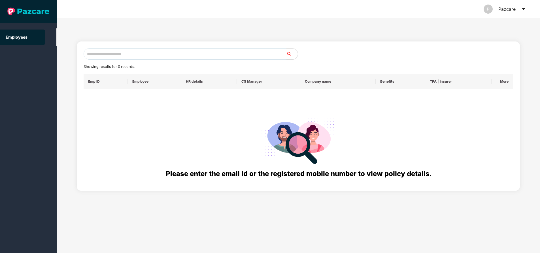
click at [149, 56] on input "text" at bounding box center [185, 53] width 203 height 11
paste input "**********"
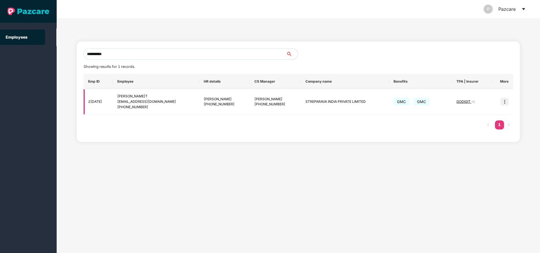
type input "**********"
click at [506, 101] on img at bounding box center [505, 101] width 8 height 8
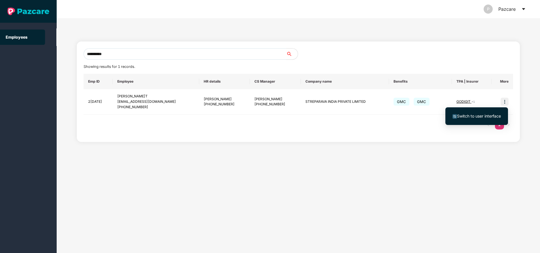
click at [484, 116] on span "Switch to user interface" at bounding box center [479, 115] width 44 height 5
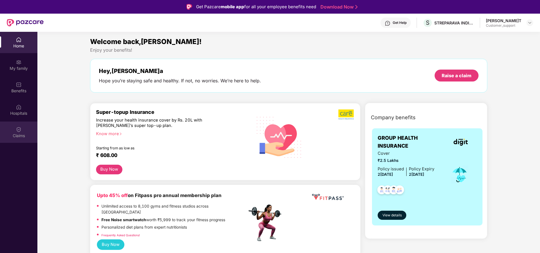
click at [24, 133] on div "Claims" at bounding box center [18, 136] width 37 height 6
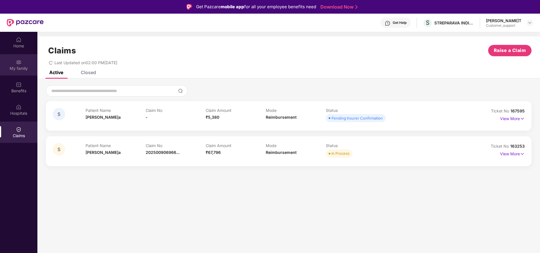
click at [20, 70] on div "My family" at bounding box center [18, 68] width 37 height 6
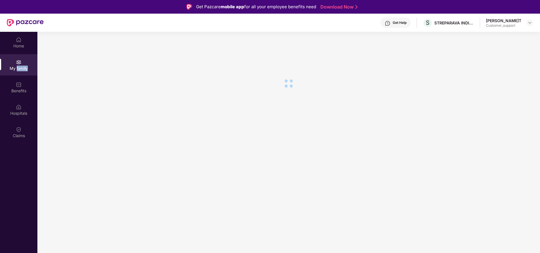
click at [20, 70] on div "My family" at bounding box center [18, 68] width 37 height 6
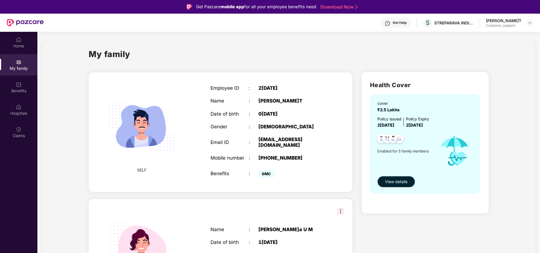
click at [281, 155] on div "+918892505929" at bounding box center [291, 158] width 67 height 6
click at [23, 130] on div "Claims" at bounding box center [18, 131] width 37 height 21
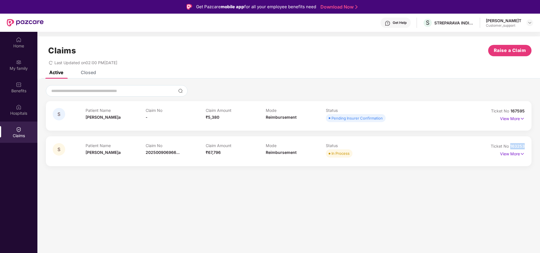
drag, startPoint x: 510, startPoint y: 145, endPoint x: 532, endPoint y: 145, distance: 22.4
click at [532, 145] on div "S Patient Name Shanthamma Claim No - Claim Amount ₹5,380 Mode Reimbursement Sta…" at bounding box center [288, 125] width 503 height 81
copy span "163253"
drag, startPoint x: 509, startPoint y: 110, endPoint x: 527, endPoint y: 109, distance: 18.4
click at [527, 109] on div "S Patient Name Shanthamma Claim No - Claim Amount ₹5,380 Mode Reimbursement Sta…" at bounding box center [289, 115] width 486 height 29
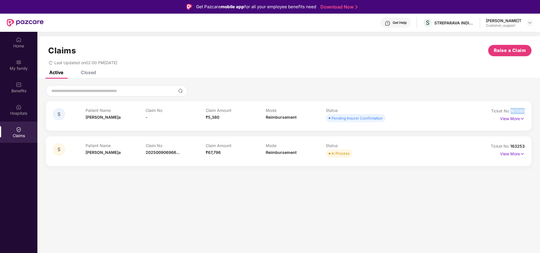
copy span "167595"
click at [507, 117] on p "View More" at bounding box center [512, 118] width 25 height 8
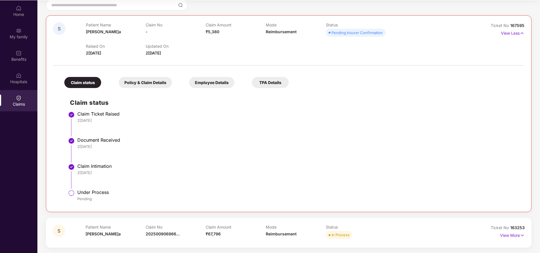
scroll to position [32, 0]
click at [516, 234] on p "View More" at bounding box center [512, 234] width 25 height 8
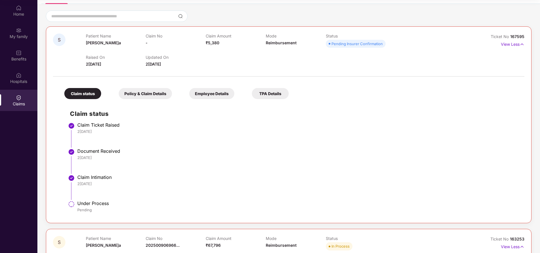
scroll to position [152, 0]
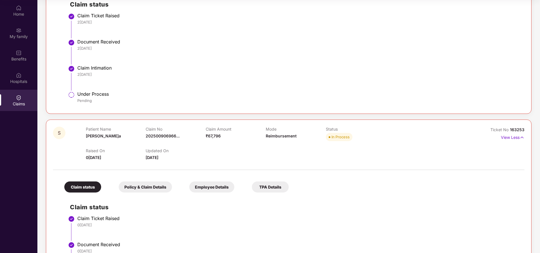
drag, startPoint x: 508, startPoint y: 130, endPoint x: 514, endPoint y: 128, distance: 6.5
drag, startPoint x: 514, startPoint y: 128, endPoint x: 516, endPoint y: 130, distance: 2.9
click at [516, 130] on span "163253" at bounding box center [517, 129] width 14 height 5
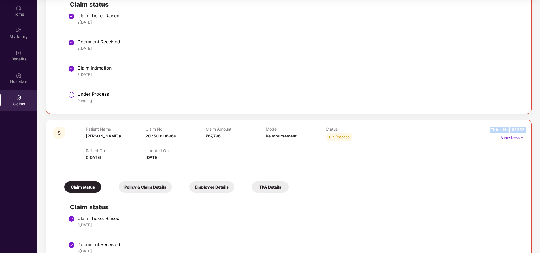
copy div "Ticket No 163253"
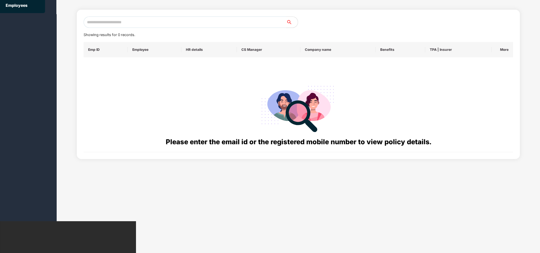
scroll to position [0, 0]
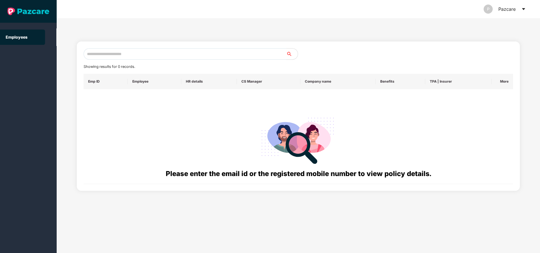
click at [137, 53] on input "text" at bounding box center [185, 53] width 203 height 11
paste input "**********"
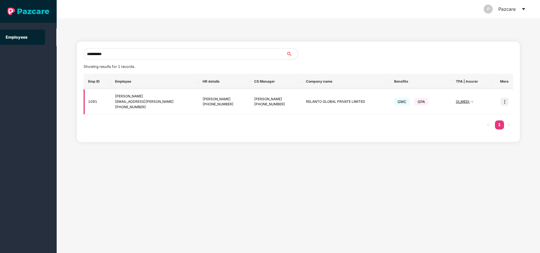
type input "**********"
click at [506, 102] on img at bounding box center [505, 101] width 8 height 8
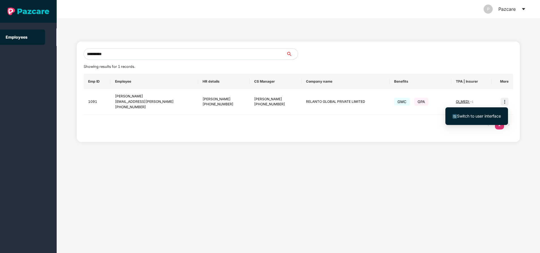
click at [488, 117] on span "Switch to user interface" at bounding box center [479, 115] width 44 height 5
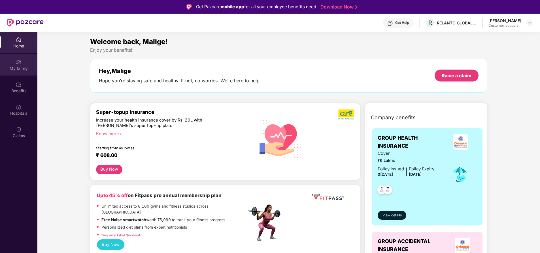
click at [18, 75] on div "My family" at bounding box center [18, 64] width 37 height 21
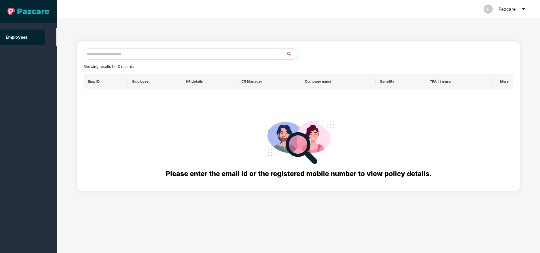
click at [128, 51] on input "text" at bounding box center [185, 53] width 203 height 11
paste input "**********"
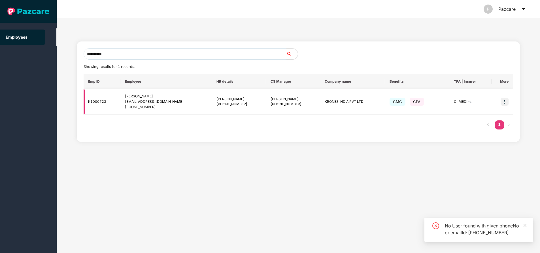
type input "**********"
click at [504, 99] on img at bounding box center [505, 101] width 8 height 8
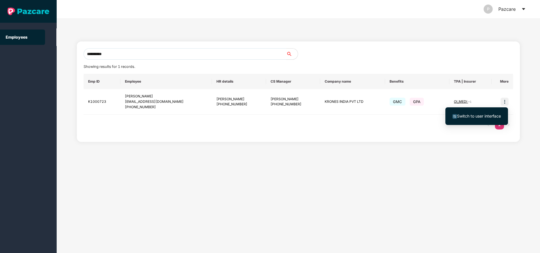
click at [480, 115] on span "Switch to user interface" at bounding box center [479, 115] width 44 height 5
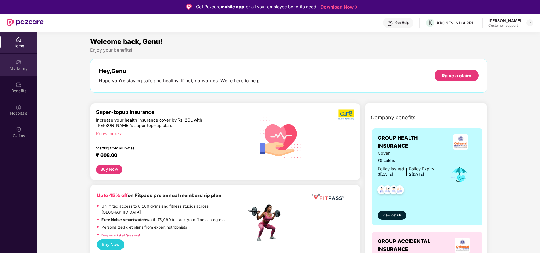
click at [20, 66] on div "My family" at bounding box center [18, 68] width 37 height 6
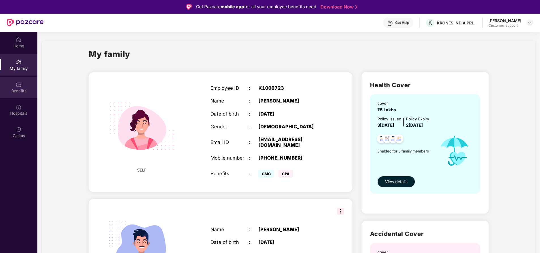
click at [17, 84] on img at bounding box center [19, 85] width 6 height 6
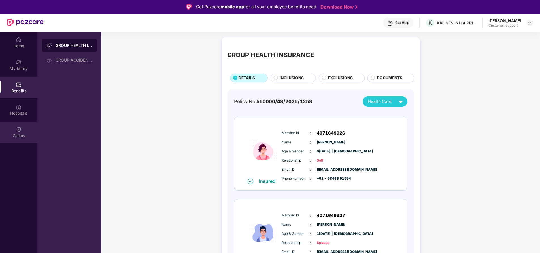
click at [29, 141] on div "Claims" at bounding box center [18, 131] width 37 height 21
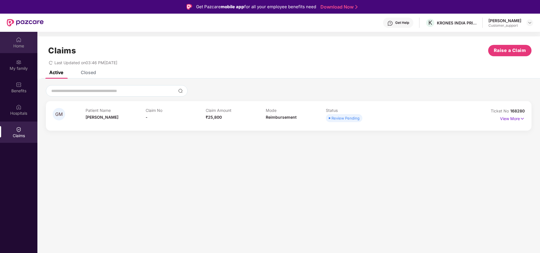
click at [23, 47] on div "Home" at bounding box center [18, 46] width 37 height 6
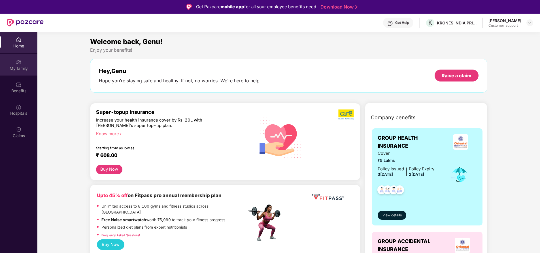
click at [22, 63] on div "My family" at bounding box center [18, 64] width 37 height 21
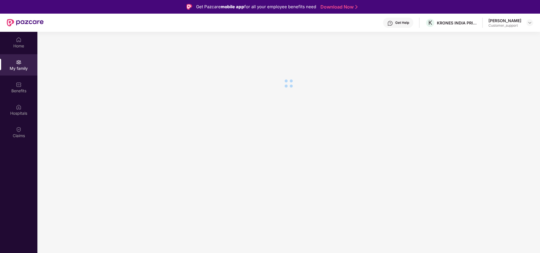
click at [22, 63] on div "My family" at bounding box center [18, 64] width 37 height 21
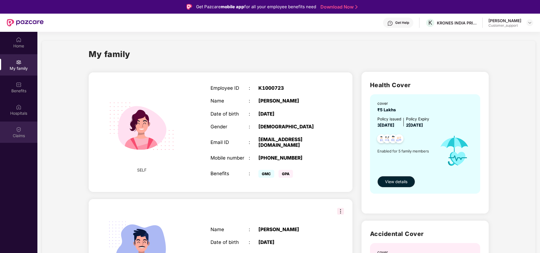
click at [19, 126] on img at bounding box center [19, 129] width 6 height 6
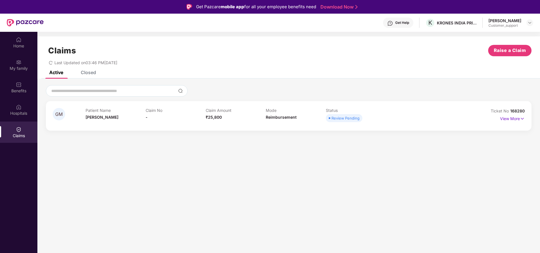
click at [16, 128] on img at bounding box center [19, 129] width 6 height 6
click at [22, 113] on div "Hospitals" at bounding box center [18, 113] width 37 height 6
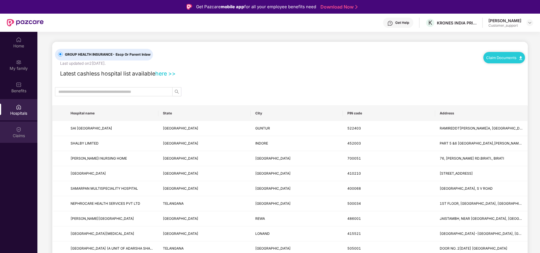
click at [23, 133] on div "Claims" at bounding box center [18, 136] width 37 height 6
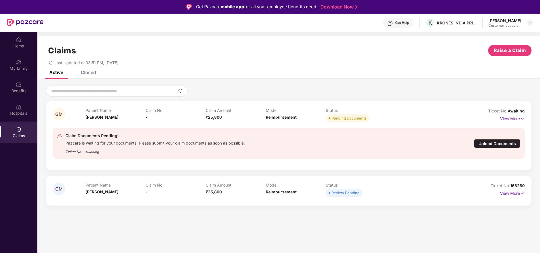
click at [508, 196] on p "View More" at bounding box center [512, 192] width 25 height 8
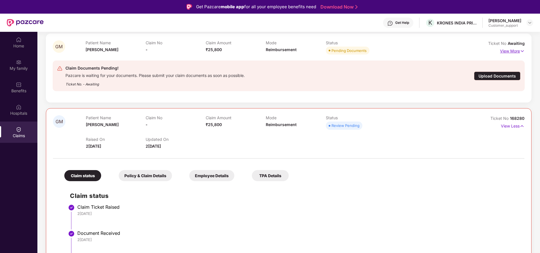
click at [503, 50] on p "View More" at bounding box center [512, 50] width 25 height 8
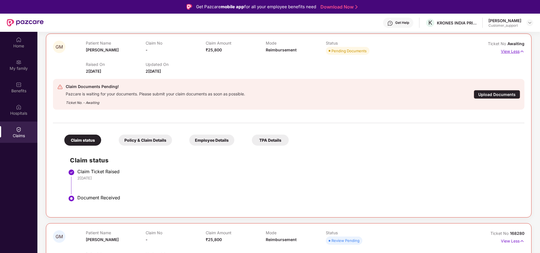
scroll to position [73, 0]
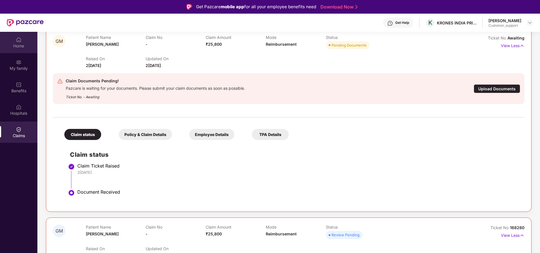
click at [21, 39] on img at bounding box center [19, 40] width 6 height 6
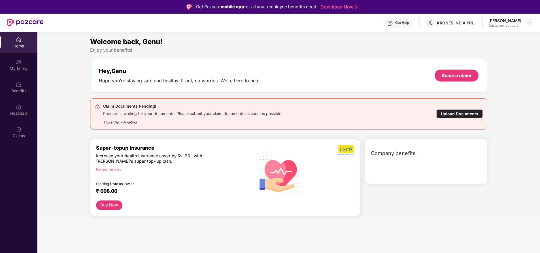
scroll to position [0, 0]
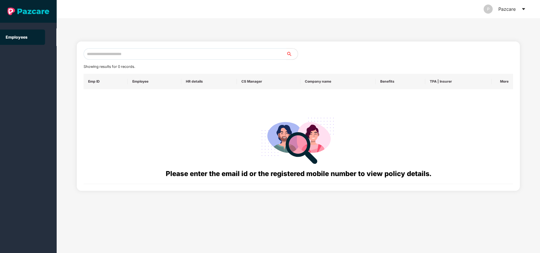
click at [191, 55] on input "text" at bounding box center [185, 53] width 203 height 11
paste input "**********"
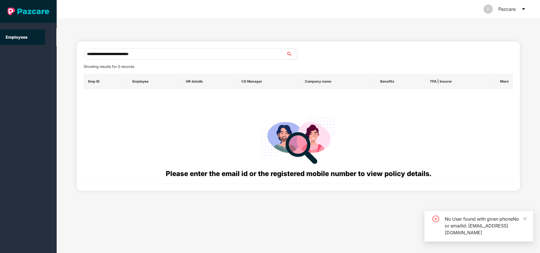
type input "**********"
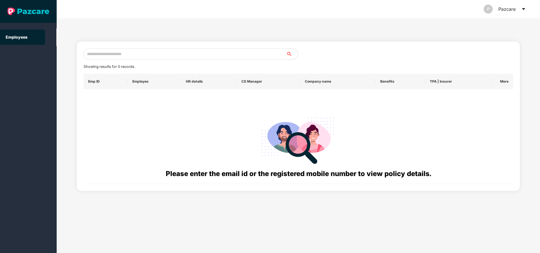
click at [194, 56] on input "text" at bounding box center [185, 53] width 203 height 11
paste input "**********"
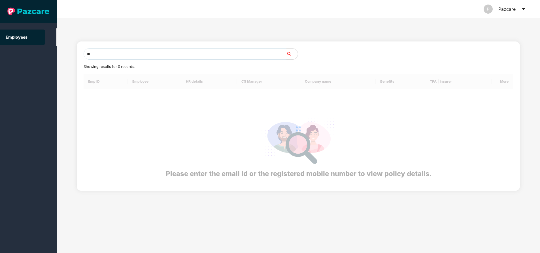
type input "*"
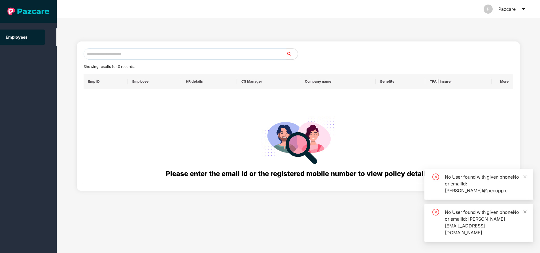
paste input "**********"
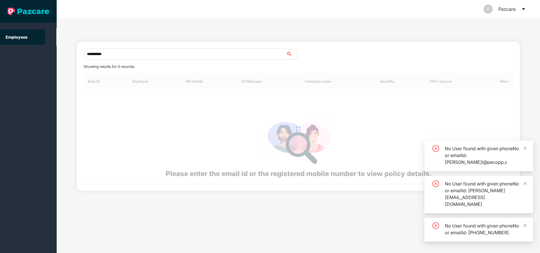
type input "**********"
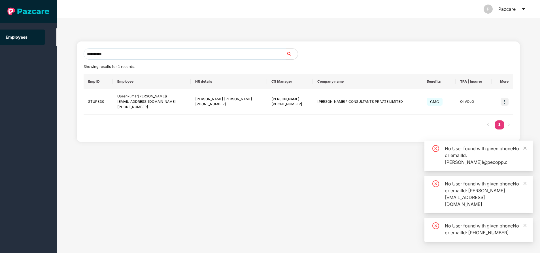
click at [172, 62] on div "**********" at bounding box center [299, 91] width 430 height 87
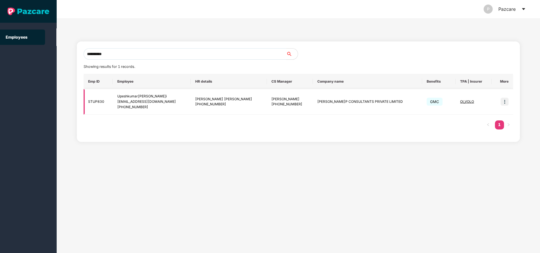
click at [461, 101] on span "OI_VOLO" at bounding box center [467, 101] width 14 height 4
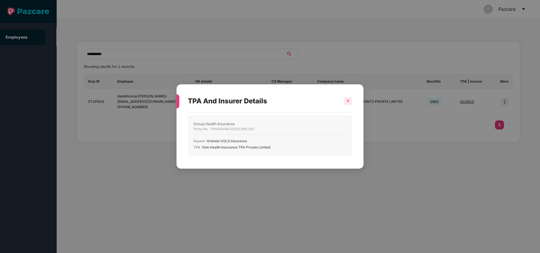
click at [349, 101] on icon "close" at bounding box center [348, 101] width 4 height 4
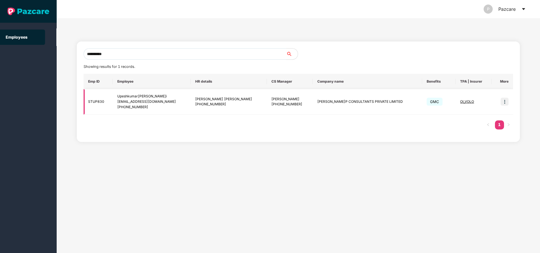
click at [507, 100] on img at bounding box center [505, 101] width 8 height 8
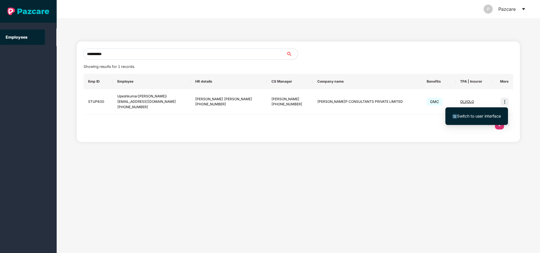
click at [468, 116] on span "Switch to user interface" at bounding box center [479, 115] width 44 height 5
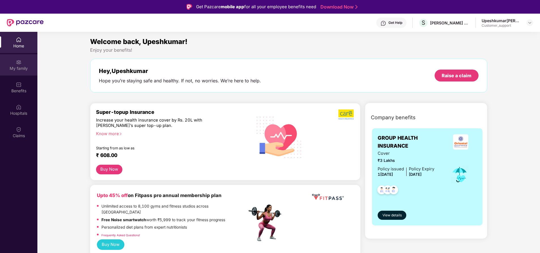
click at [22, 67] on div "My family" at bounding box center [18, 68] width 37 height 6
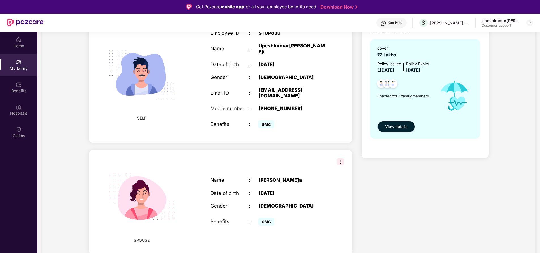
scroll to position [54, 0]
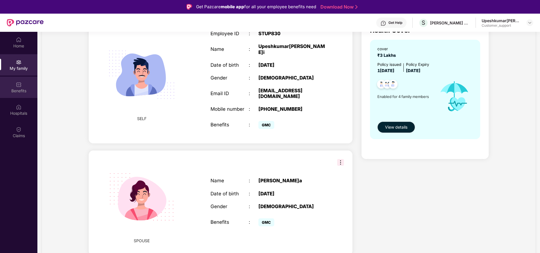
click at [16, 83] on div "Benefits" at bounding box center [18, 87] width 37 height 21
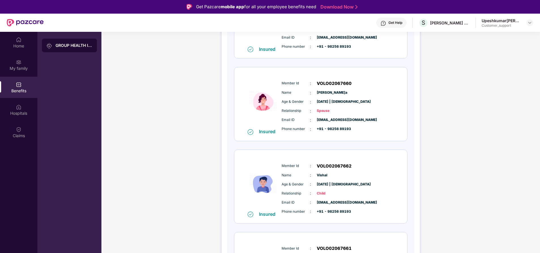
scroll to position [131, 0]
click at [19, 252] on div "Home My family Benefits Hospitals Claims" at bounding box center [18, 158] width 37 height 253
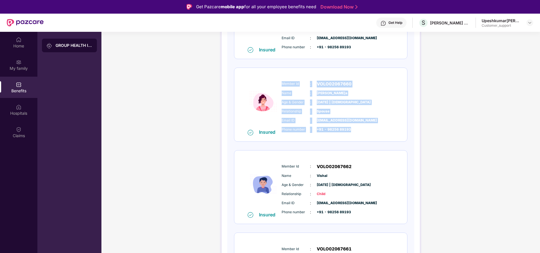
drag, startPoint x: 281, startPoint y: 82, endPoint x: 361, endPoint y: 130, distance: 92.7
click at [361, 130] on div "Member Id : VOLO02067660 Name : Amisha Age & Gender : 28 Dec 1976 | Female Rela…" at bounding box center [337, 107] width 115 height 58
click at [20, 187] on div "Home My family Benefits Hospitals Claims" at bounding box center [18, 158] width 37 height 253
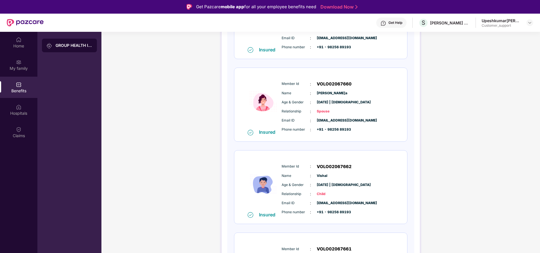
click at [27, 182] on div "Home My family Benefits Hospitals Claims" at bounding box center [18, 158] width 37 height 253
click at [28, 66] on div "My family" at bounding box center [18, 68] width 37 height 6
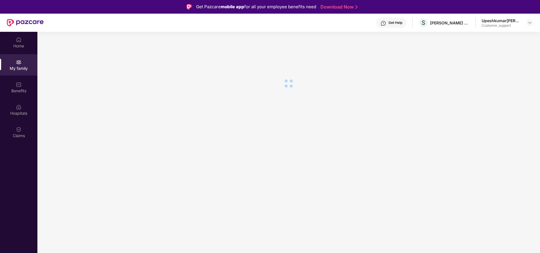
scroll to position [0, 0]
click at [18, 90] on div "Benefits" at bounding box center [18, 91] width 37 height 6
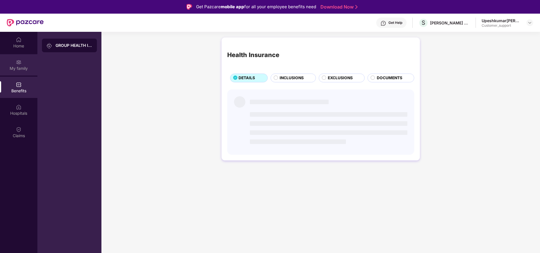
click at [24, 65] on div "My family" at bounding box center [18, 68] width 37 height 6
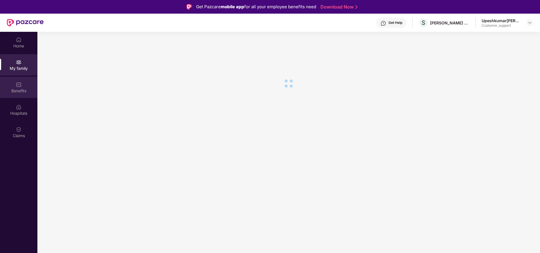
click at [28, 94] on div "Benefits" at bounding box center [18, 87] width 37 height 21
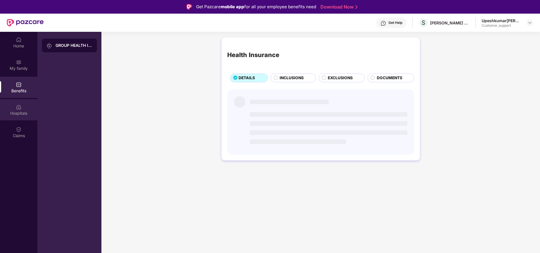
click at [25, 112] on div "Hospitals" at bounding box center [18, 113] width 37 height 6
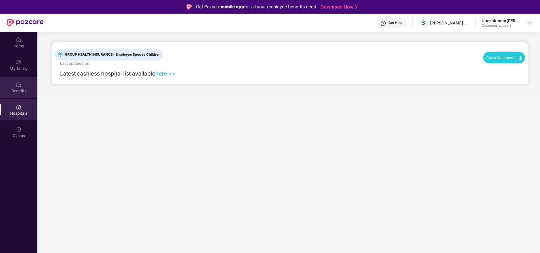
click at [23, 89] on div "Benefits" at bounding box center [18, 91] width 37 height 6
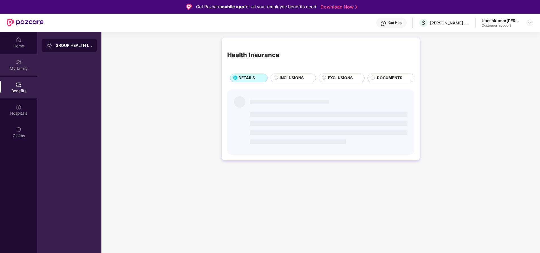
click at [18, 65] on div "My family" at bounding box center [18, 68] width 37 height 6
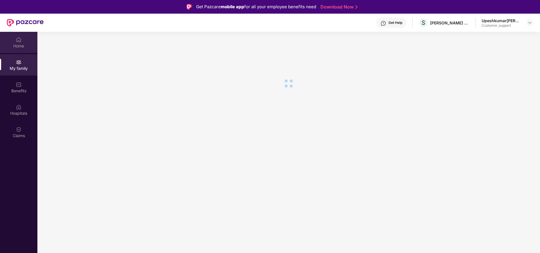
click at [21, 43] on div "Home" at bounding box center [18, 46] width 37 height 6
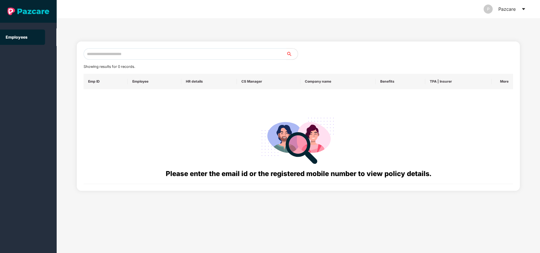
click at [150, 57] on input "text" at bounding box center [185, 53] width 203 height 11
paste input "**********"
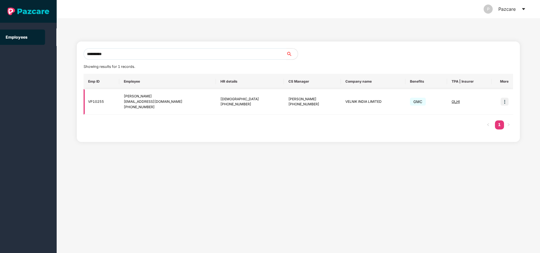
type input "**********"
click at [507, 101] on img at bounding box center [505, 101] width 8 height 8
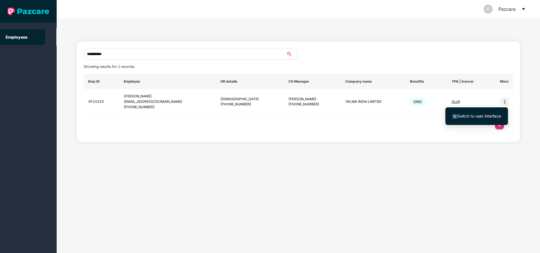
click at [469, 116] on span "Switch to user interface" at bounding box center [479, 115] width 44 height 5
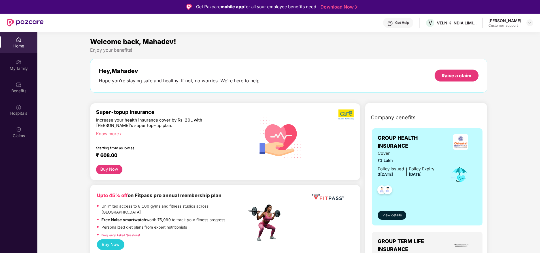
click at [396, 21] on div "Get Help" at bounding box center [402, 22] width 14 height 5
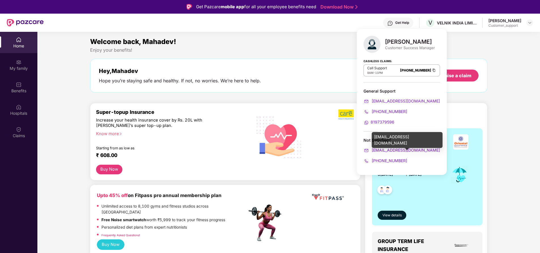
click at [407, 136] on div "ravi.sharma@pazcare.com" at bounding box center [407, 140] width 71 height 16
click at [408, 136] on div "ravi.sharma@pazcare.com" at bounding box center [407, 140] width 71 height 16
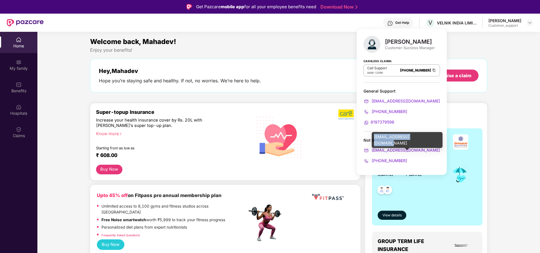
click at [408, 136] on div "ravi.sharma@pazcare.com" at bounding box center [407, 140] width 71 height 16
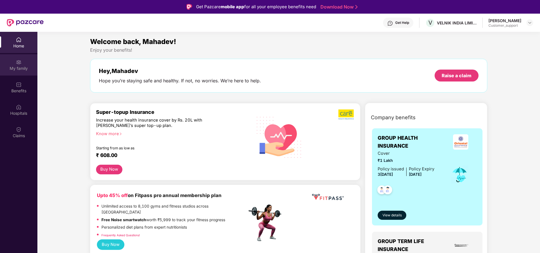
click at [14, 69] on div "My family" at bounding box center [18, 68] width 37 height 6
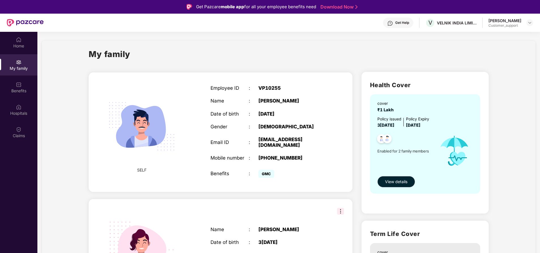
click at [204, 84] on div "SELF Employee ID : VP10255 Name : Mahadev Prasad Date of birth : 09 Apr 1997 Ge…" at bounding box center [221, 131] width 264 height 119
click at [215, 86] on div "Employee ID" at bounding box center [230, 88] width 38 height 6
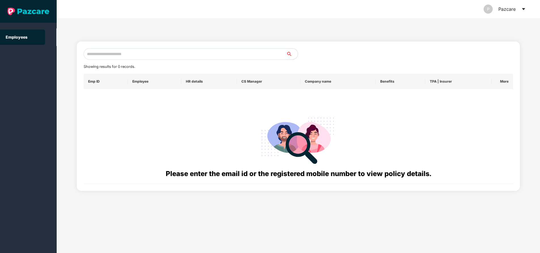
click at [140, 49] on input "text" at bounding box center [185, 53] width 203 height 11
paste input "**********"
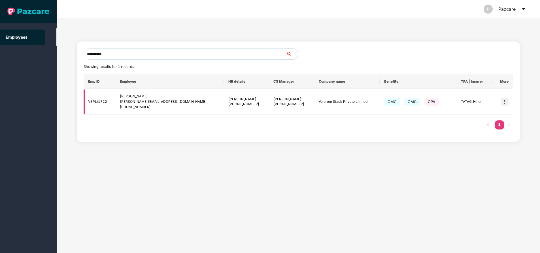
type input "**********"
click at [504, 102] on img at bounding box center [505, 101] width 8 height 8
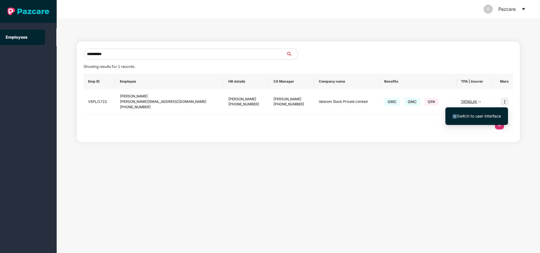
click at [483, 116] on span "Switch to user interface" at bounding box center [479, 115] width 44 height 5
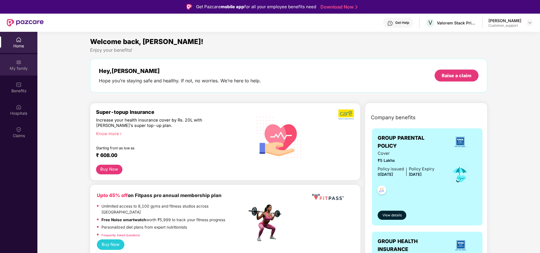
click at [20, 64] on img at bounding box center [19, 62] width 6 height 6
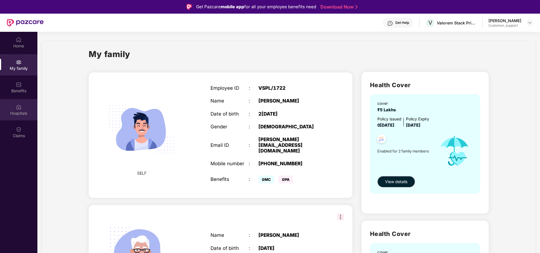
click at [14, 106] on div "Hospitals" at bounding box center [18, 109] width 37 height 21
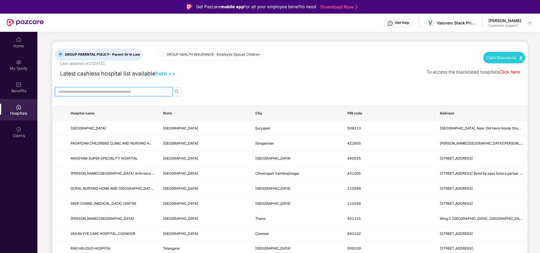
click at [93, 93] on input "text" at bounding box center [111, 91] width 106 height 6
click at [14, 183] on div "Home My family Benefits Hospitals Claims" at bounding box center [18, 158] width 37 height 253
click at [114, 90] on input "text" at bounding box center [111, 91] width 106 height 6
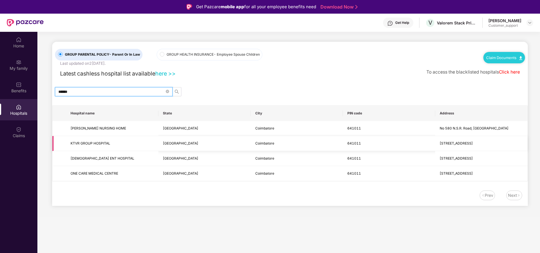
type input "******"
drag, startPoint x: 126, startPoint y: 139, endPoint x: 304, endPoint y: 98, distance: 183.5
click at [304, 98] on div "GROUP PARENTAL POLICY - Parent Or In Law Last updated on 24 Aug 2025 . GROUP HE…" at bounding box center [290, 124] width 476 height 164
click at [398, 26] on div "Get Help" at bounding box center [398, 23] width 30 height 10
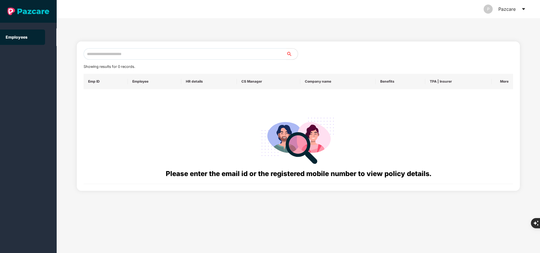
click at [202, 84] on th "HR details" at bounding box center [209, 81] width 56 height 15
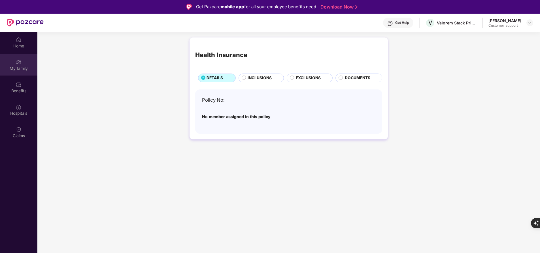
click at [15, 66] on div "My family" at bounding box center [18, 68] width 37 height 6
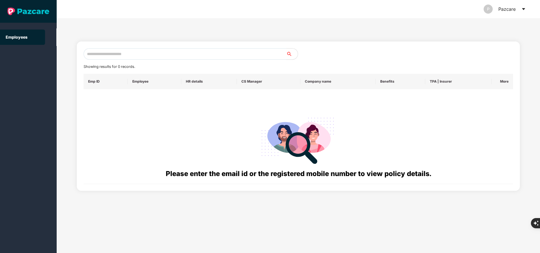
click at [167, 52] on input "text" at bounding box center [185, 53] width 203 height 11
paste input "**********"
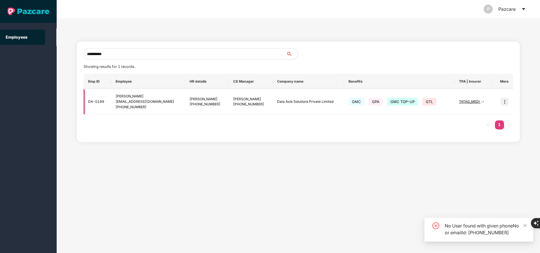
type input "**********"
click at [505, 104] on img at bounding box center [505, 101] width 8 height 8
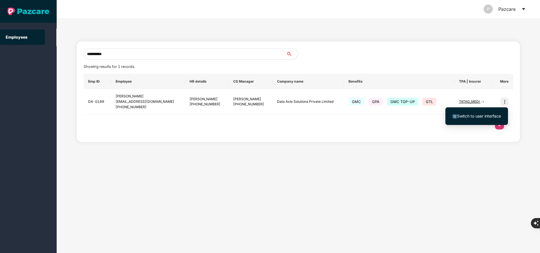
click at [484, 119] on li "Switch to user interface" at bounding box center [477, 116] width 63 height 12
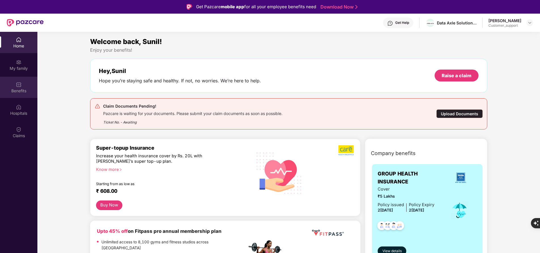
click at [18, 88] on div "Benefits" at bounding box center [18, 91] width 37 height 6
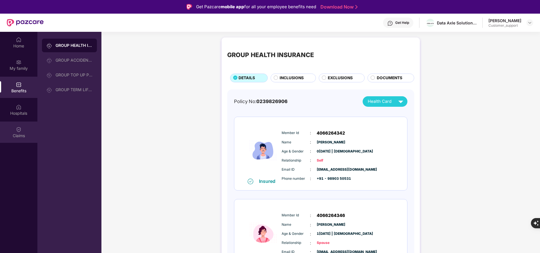
click at [17, 133] on div "Claims" at bounding box center [18, 136] width 37 height 6
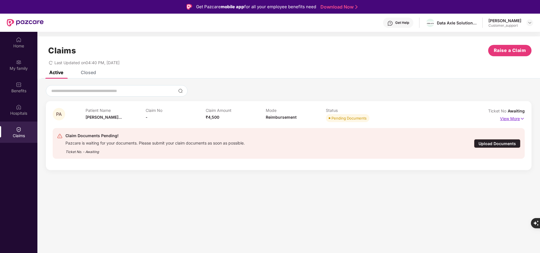
click at [512, 120] on p "View More" at bounding box center [512, 118] width 25 height 8
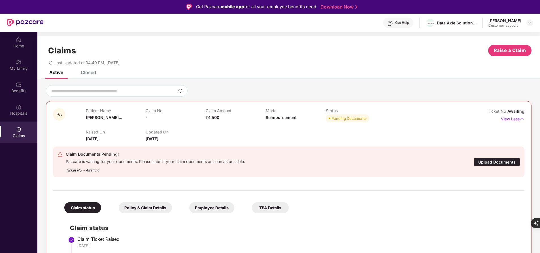
click at [508, 119] on p "View Less" at bounding box center [513, 118] width 24 height 8
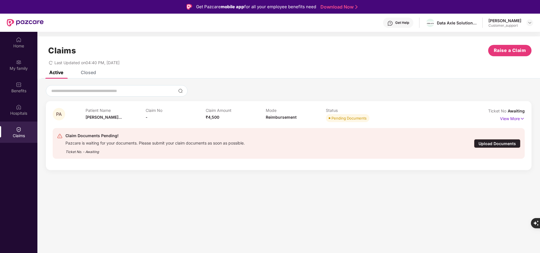
click at [89, 73] on div "Closed" at bounding box center [88, 72] width 15 height 6
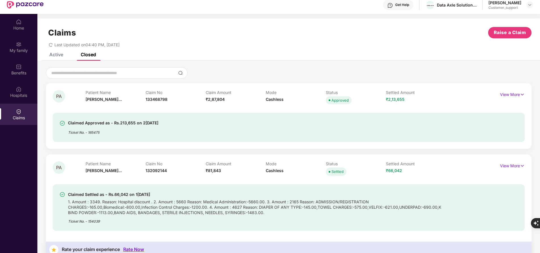
scroll to position [20, 0]
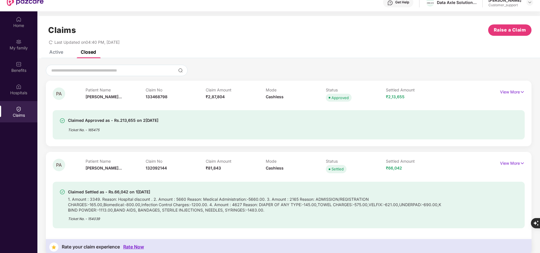
click at [55, 52] on div "Active" at bounding box center [56, 52] width 14 height 6
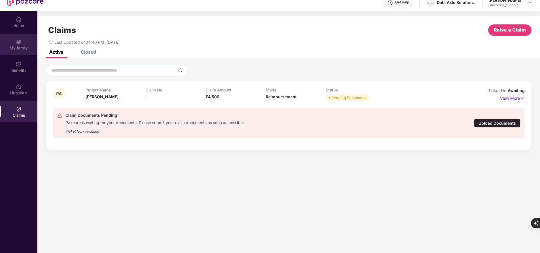
click at [13, 50] on div "My family" at bounding box center [18, 48] width 37 height 6
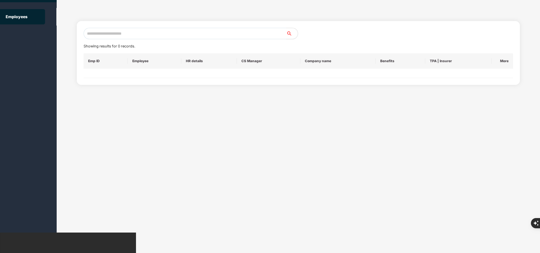
scroll to position [0, 0]
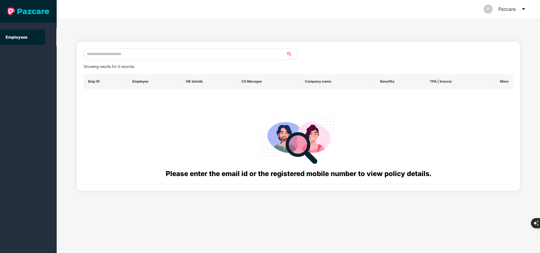
click at [130, 50] on input "text" at bounding box center [185, 53] width 203 height 11
paste input "**********"
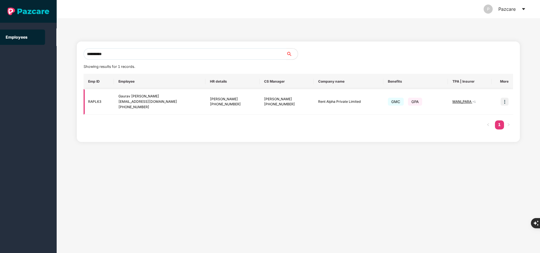
type input "**********"
click at [506, 103] on img at bounding box center [505, 101] width 8 height 8
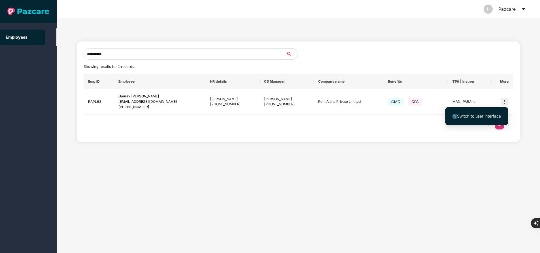
click at [487, 115] on span "Switch to user interface" at bounding box center [479, 115] width 44 height 5
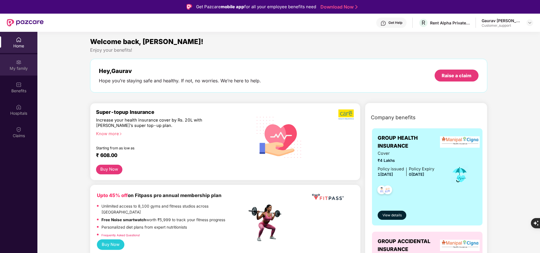
click at [15, 71] on div "My family" at bounding box center [18, 64] width 37 height 21
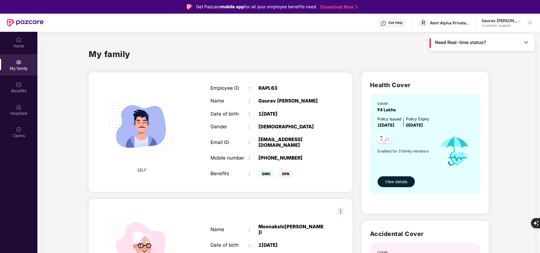
scroll to position [121, 0]
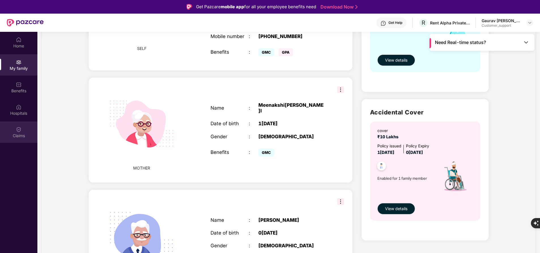
click at [18, 138] on div "Claims" at bounding box center [18, 136] width 37 height 6
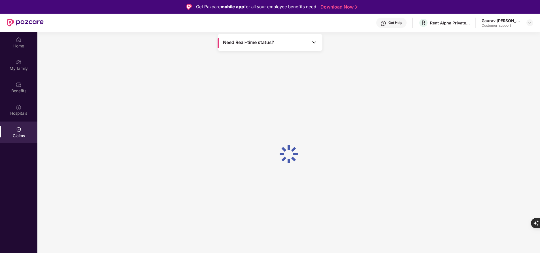
scroll to position [0, 0]
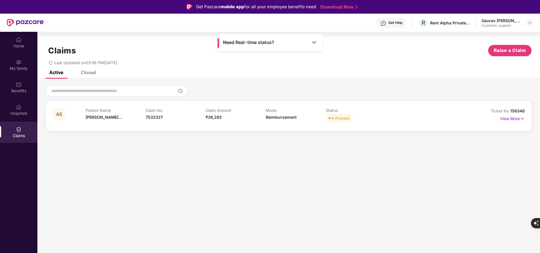
click at [510, 122] on div "View More" at bounding box center [512, 118] width 25 height 9
click at [511, 118] on p "View More" at bounding box center [512, 118] width 25 height 8
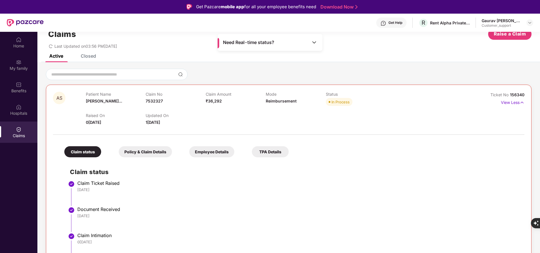
scroll to position [17, 0]
drag, startPoint x: 509, startPoint y: 95, endPoint x: 532, endPoint y: 90, distance: 23.7
click at [532, 90] on div "AS Patient Name [PERSON_NAME]... Claim No 7532327 Claim Amount ₹36,292 Mode Rei…" at bounding box center [288, 223] width 503 height 311
copy span "156340"
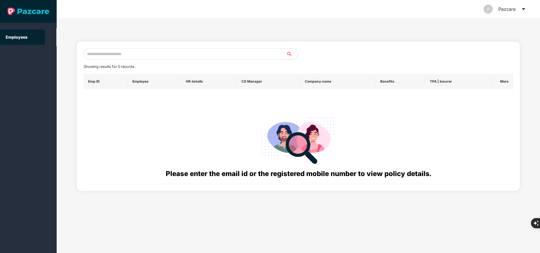
click at [116, 52] on input "text" at bounding box center [185, 53] width 203 height 11
paste input "**********"
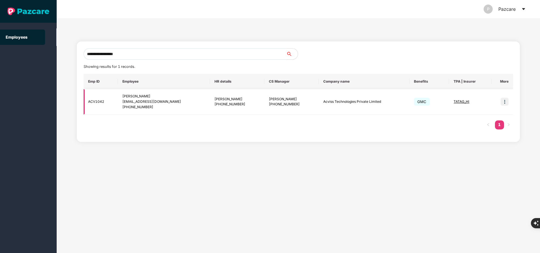
type input "**********"
click at [505, 102] on img at bounding box center [505, 101] width 8 height 8
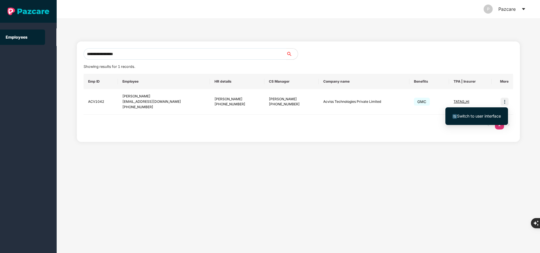
click at [484, 113] on span "Switch to user interface" at bounding box center [477, 116] width 48 height 6
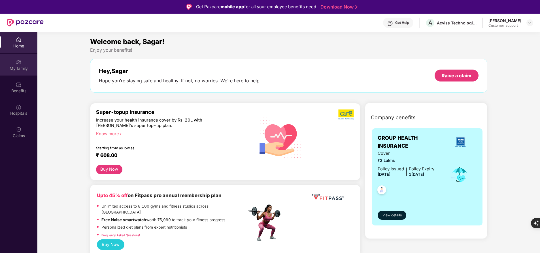
click at [23, 71] on div "My family" at bounding box center [18, 68] width 37 height 6
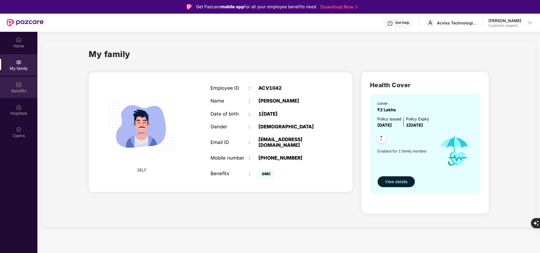
click at [22, 91] on div "Benefits" at bounding box center [18, 91] width 37 height 6
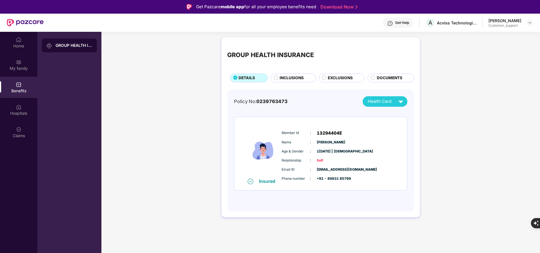
click at [343, 76] on span "EXCLUSIONS" at bounding box center [340, 78] width 25 height 6
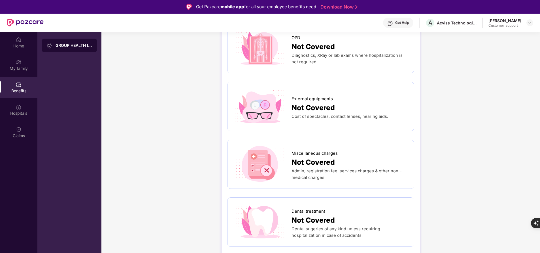
scroll to position [99, 0]
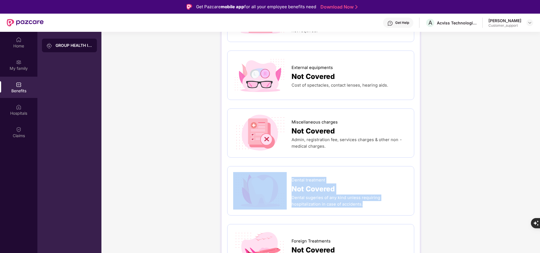
drag, startPoint x: 291, startPoint y: 178, endPoint x: 357, endPoint y: 207, distance: 72.5
click at [357, 207] on div "Dental treatment Not Covered Dental sugeries of any kind unless requiring hospi…" at bounding box center [320, 190] width 175 height 37
copy div "Dental treatment Not Covered Dental sugeries of any kind unless requiring hospi…"
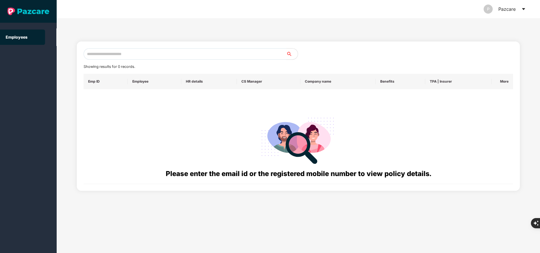
click at [172, 55] on input "text" at bounding box center [185, 53] width 203 height 11
paste input "**********"
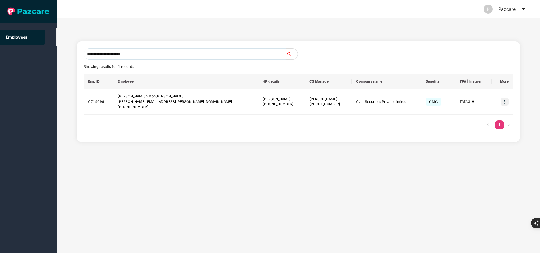
type input "**********"
click at [505, 101] on img at bounding box center [505, 101] width 8 height 8
click at [492, 115] on span "Switch to user interface" at bounding box center [479, 115] width 44 height 5
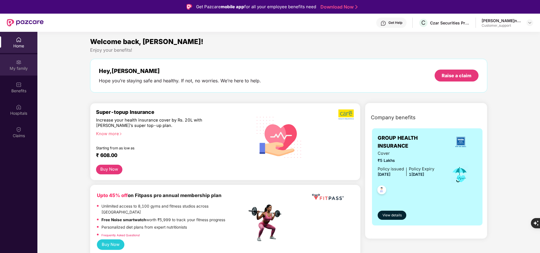
click at [9, 67] on div "My family" at bounding box center [18, 68] width 37 height 6
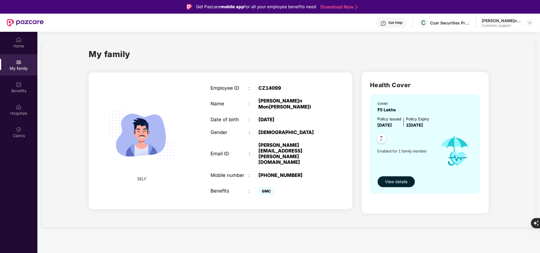
click at [273, 172] on div "[PHONE_NUMBER]" at bounding box center [291, 175] width 67 height 6
copy div "[PHONE_NUMBER]"
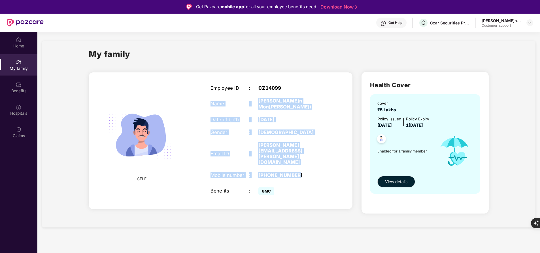
drag, startPoint x: 211, startPoint y: 101, endPoint x: 305, endPoint y: 147, distance: 104.7
click at [305, 147] on div "Employee ID : CZ14099 Name :[PERSON_NAME]n Mon[PERSON_NAME]i Date of birth : 2[…" at bounding box center [268, 140] width 126 height 125
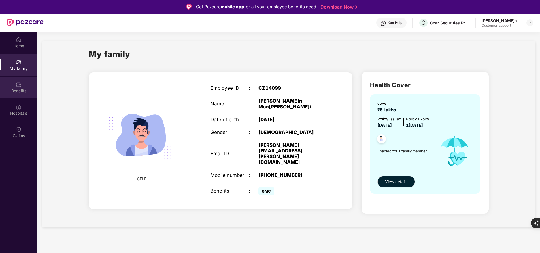
click at [16, 92] on div "Benefits" at bounding box center [18, 91] width 37 height 6
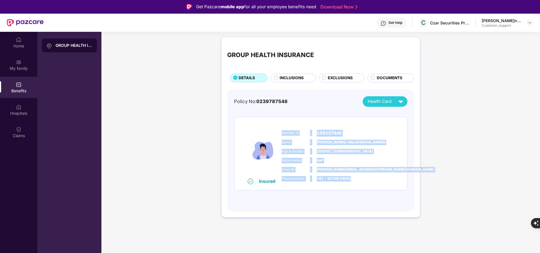
drag, startPoint x: 281, startPoint y: 130, endPoint x: 359, endPoint y: 177, distance: 91.0
click at [359, 177] on div "Member Id : 15923794E Name : [PERSON_NAME] Mon [PERSON_NAME] Age & Gender : [DA…" at bounding box center [337, 156] width 115 height 58
copy div "Member Id : 15923794E Name : [PERSON_NAME] Mon [PERSON_NAME] Age & Gender : [DA…"
click at [26, 197] on div "Home My family Benefits Hospitals Claims" at bounding box center [18, 158] width 37 height 253
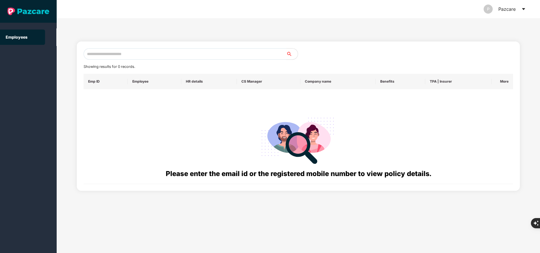
click at [130, 53] on input "text" at bounding box center [185, 53] width 203 height 11
paste input "**********"
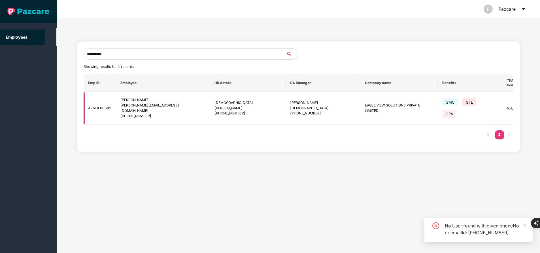
type input "**********"
click at [540, 104] on img at bounding box center [549, 108] width 8 height 8
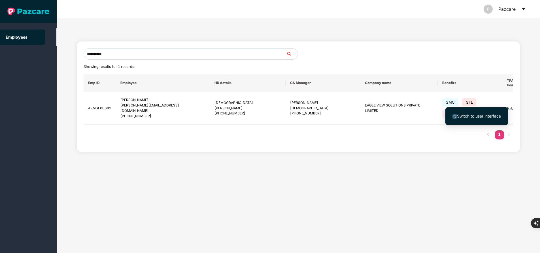
click at [478, 116] on span "Switch to user interface" at bounding box center [479, 115] width 44 height 5
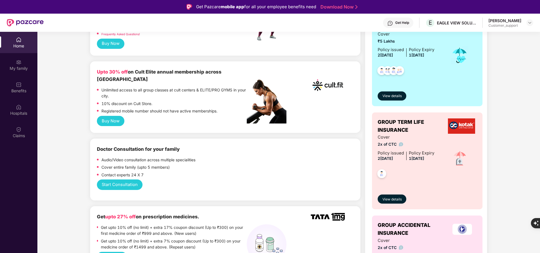
scroll to position [0, 0]
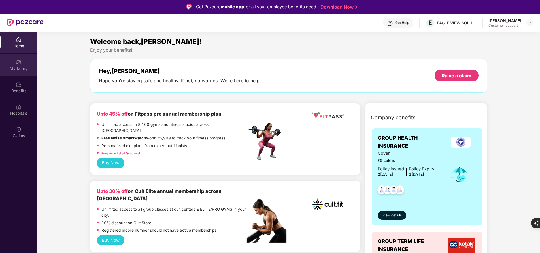
click at [27, 64] on div "My family" at bounding box center [18, 64] width 37 height 21
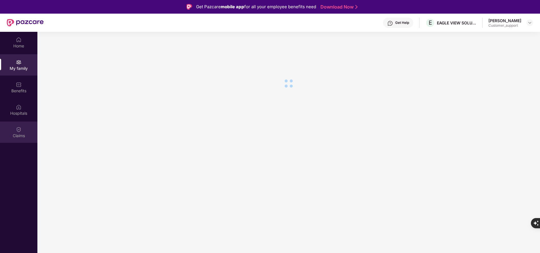
click at [18, 133] on div "Claims" at bounding box center [18, 136] width 37 height 6
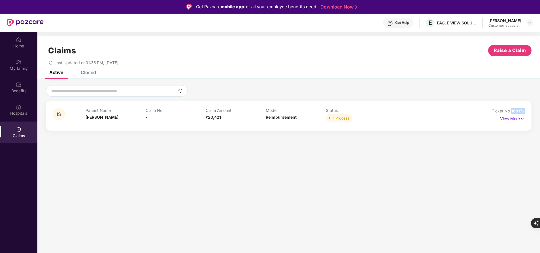
drag, startPoint x: 510, startPoint y: 111, endPoint x: 542, endPoint y: 109, distance: 31.8
click at [540, 109] on html "Get Pazcare mobile app for all your employee benefits need Download Now Get Hel…" at bounding box center [270, 126] width 540 height 253
copy span "168172"
click at [508, 117] on p "View More" at bounding box center [512, 118] width 25 height 8
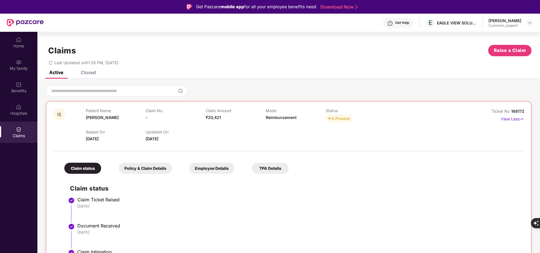
click at [273, 91] on div at bounding box center [289, 90] width 486 height 11
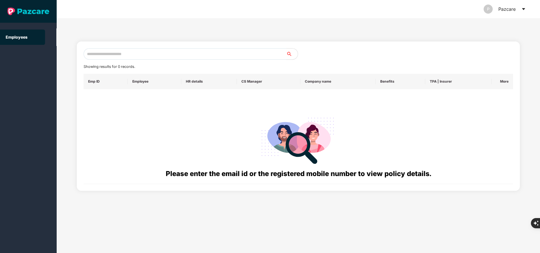
click at [158, 58] on input "text" at bounding box center [185, 53] width 203 height 11
paste input "**********"
click at [169, 54] on input "**********" at bounding box center [185, 53] width 203 height 11
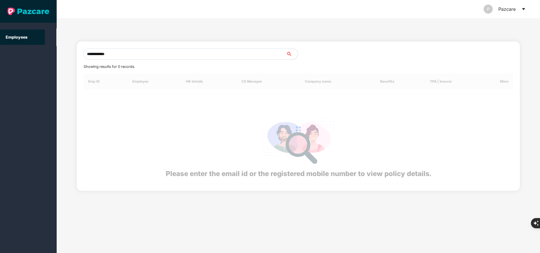
click at [169, 54] on input "**********" at bounding box center [185, 53] width 203 height 11
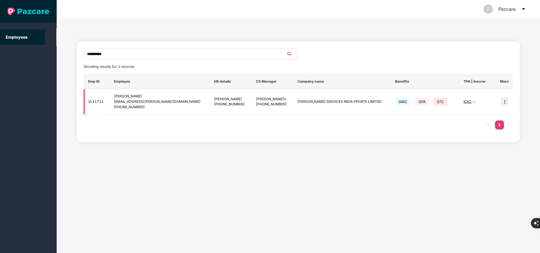
type input "**********"
click at [503, 101] on img at bounding box center [505, 101] width 8 height 8
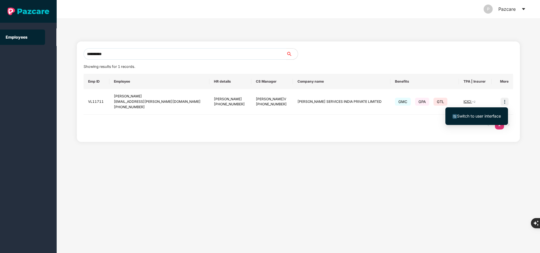
click at [474, 119] on span "Switch to user interface" at bounding box center [477, 116] width 48 height 6
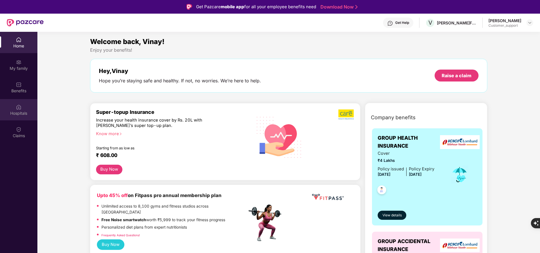
click at [17, 113] on div "Hospitals" at bounding box center [18, 113] width 37 height 6
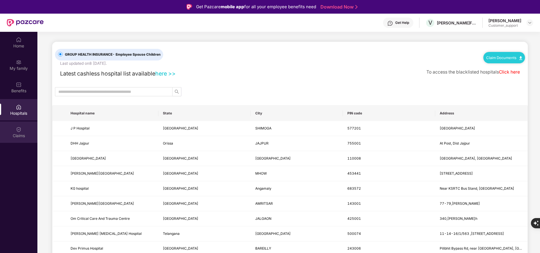
click at [18, 134] on div "Claims" at bounding box center [18, 136] width 37 height 6
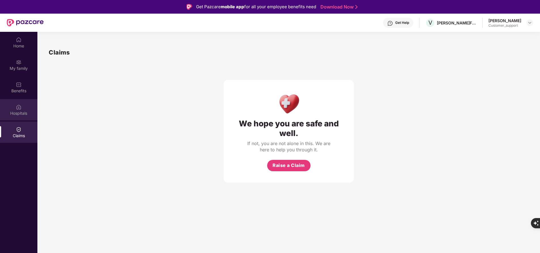
click at [15, 106] on div "Hospitals" at bounding box center [18, 109] width 37 height 21
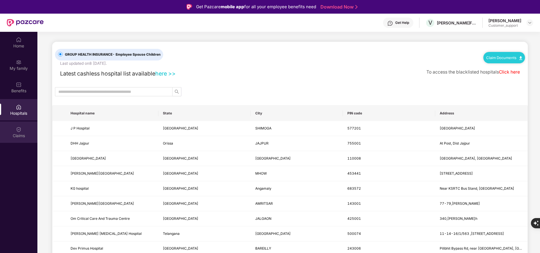
click at [22, 136] on div "Claims" at bounding box center [18, 136] width 37 height 6
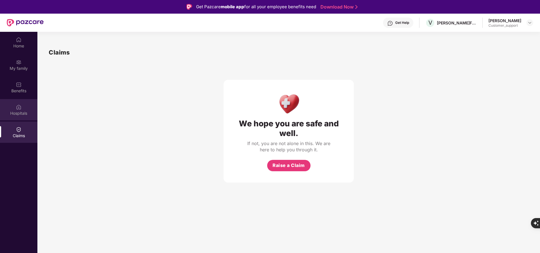
click at [26, 112] on div "Hospitals" at bounding box center [18, 113] width 37 height 6
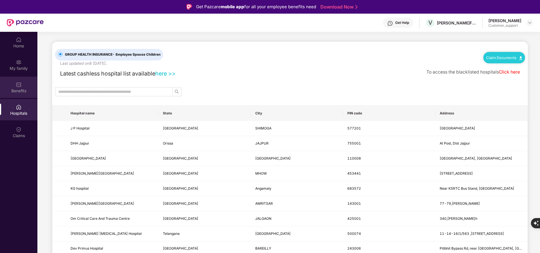
click at [24, 83] on div "Benefits" at bounding box center [18, 87] width 37 height 21
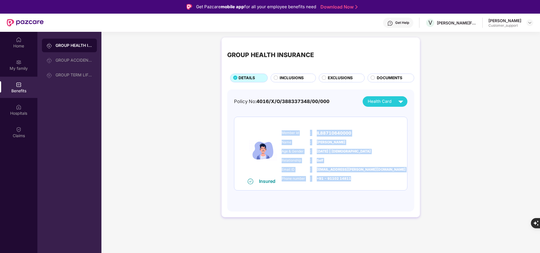
drag, startPoint x: 282, startPoint y: 132, endPoint x: 365, endPoint y: 183, distance: 97.5
click at [365, 183] on div "Member Id : IL88710640000 Name :[PERSON_NAME] Age & Gender : 1[DATE] | [DEMOGRA…" at bounding box center [337, 156] width 115 height 58
copy div "Member Id : IL88710640000 Name :[PERSON_NAME] Age & Gender : 1[DATE] | [DEMOGRA…"
click at [12, 192] on div "Home My family Benefits Hospitals Claims" at bounding box center [18, 158] width 37 height 253
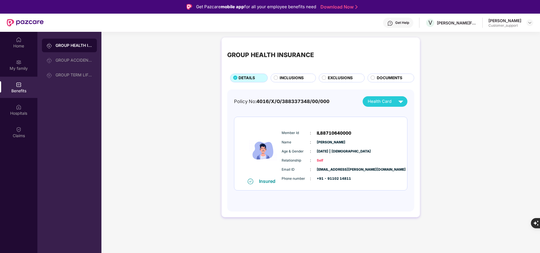
click at [0, 190] on html "Get Pazcare mobile app for all your employee benefits need Download Now Get Hel…" at bounding box center [270, 126] width 540 height 253
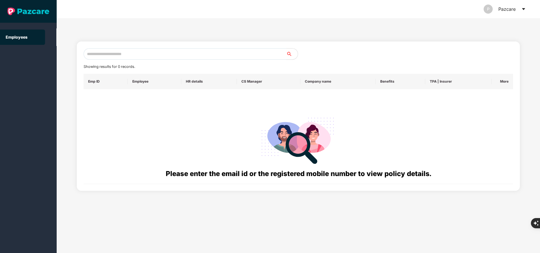
paste input "**********"
click at [193, 55] on input "text" at bounding box center [185, 53] width 203 height 11
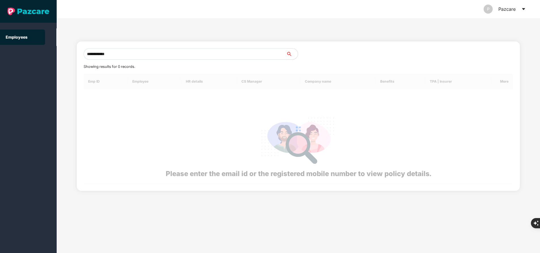
click at [193, 55] on input "**********" at bounding box center [185, 53] width 203 height 11
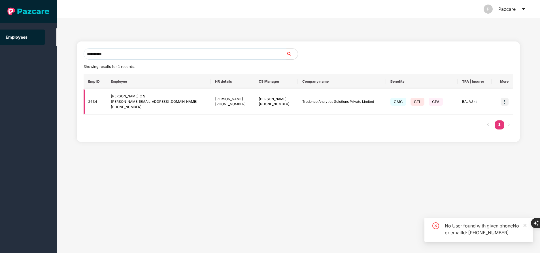
type input "**********"
click at [506, 103] on img at bounding box center [505, 101] width 8 height 8
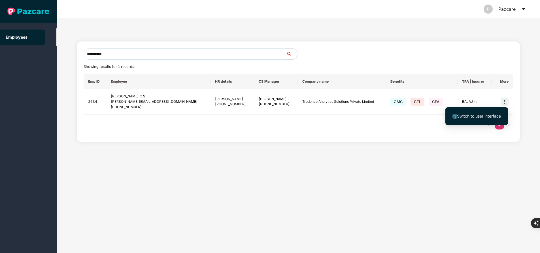
click at [481, 118] on span "Switch to user interface" at bounding box center [477, 116] width 48 height 6
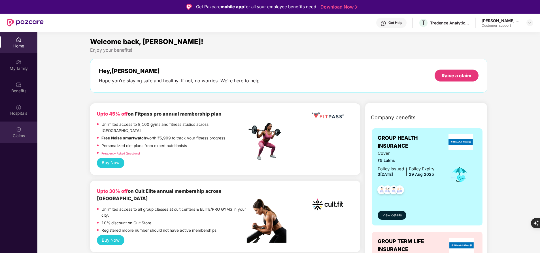
click at [18, 136] on div "Claims" at bounding box center [18, 136] width 37 height 6
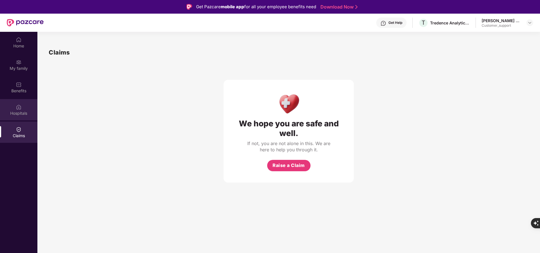
click at [21, 116] on div "Hospitals" at bounding box center [18, 113] width 37 height 6
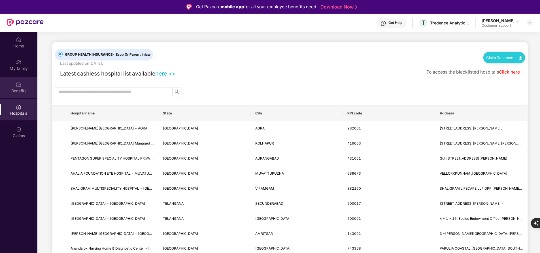
click at [23, 91] on div "Benefits" at bounding box center [18, 91] width 37 height 6
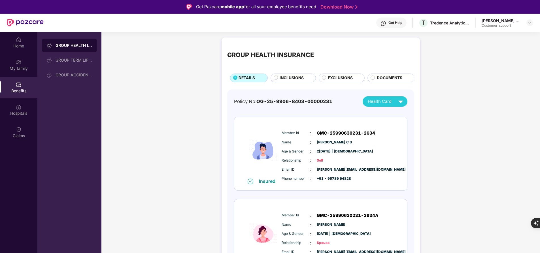
click at [298, 76] on span "INCLUSIONS" at bounding box center [292, 78] width 24 height 6
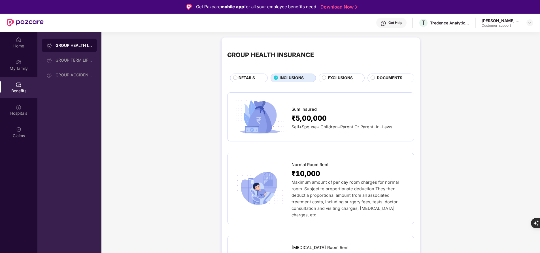
click at [242, 78] on span "DETAILS" at bounding box center [247, 78] width 16 height 6
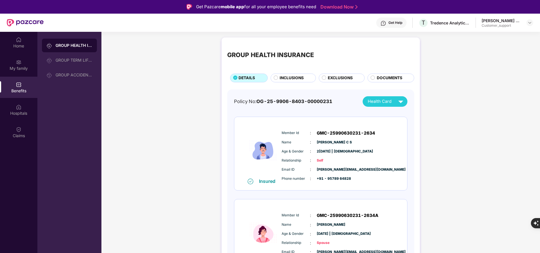
click at [287, 78] on span "INCLUSIONS" at bounding box center [292, 78] width 24 height 6
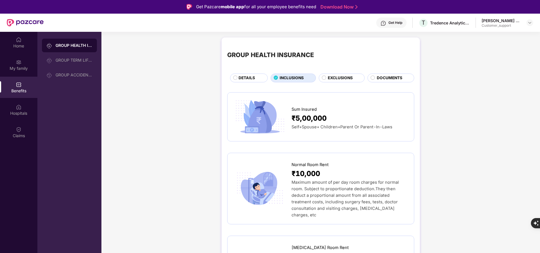
click at [250, 79] on span "DETAILS" at bounding box center [247, 78] width 16 height 6
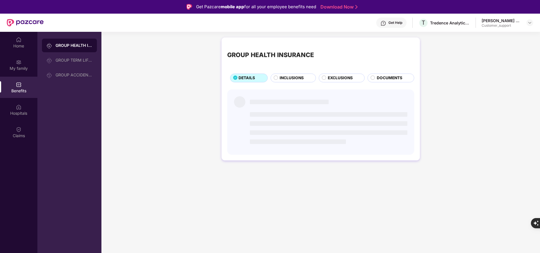
click at [293, 76] on span "INCLUSIONS" at bounding box center [292, 78] width 24 height 6
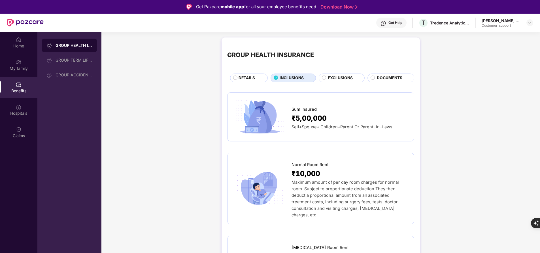
click at [346, 79] on span "EXCLUSIONS" at bounding box center [340, 78] width 25 height 6
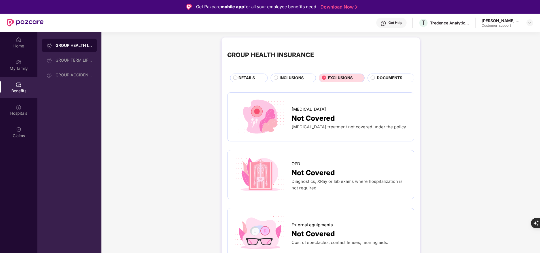
click at [293, 78] on span "INCLUSIONS" at bounding box center [292, 78] width 24 height 6
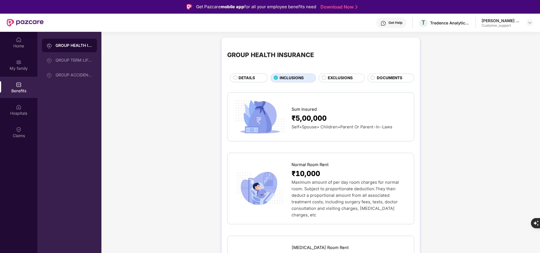
click at [243, 77] on span "DETAILS" at bounding box center [247, 78] width 16 height 6
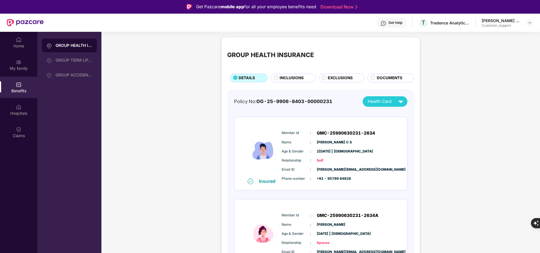
click at [289, 79] on span "INCLUSIONS" at bounding box center [292, 78] width 24 height 6
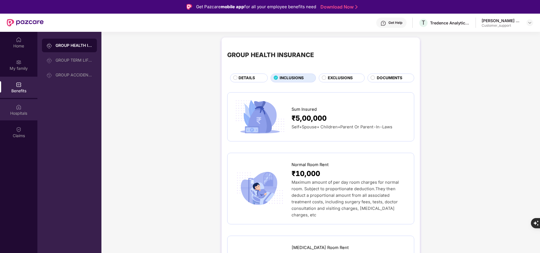
click at [27, 111] on div "Hospitals" at bounding box center [18, 113] width 37 height 6
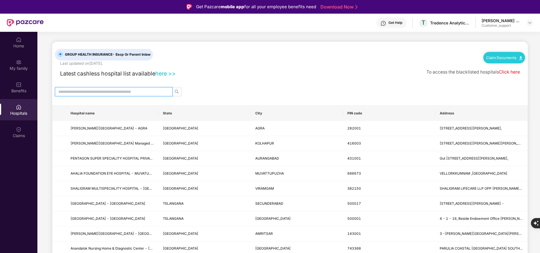
click at [139, 93] on input "text" at bounding box center [111, 91] width 106 height 6
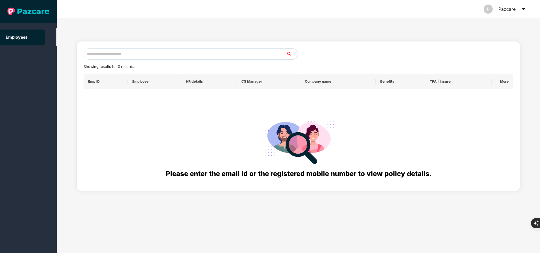
click at [140, 51] on input "text" at bounding box center [185, 53] width 203 height 11
paste input "**********"
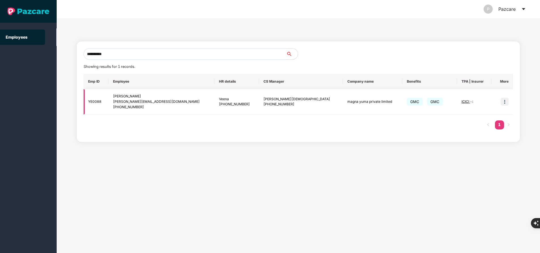
type input "**********"
click at [505, 102] on img at bounding box center [505, 101] width 8 height 8
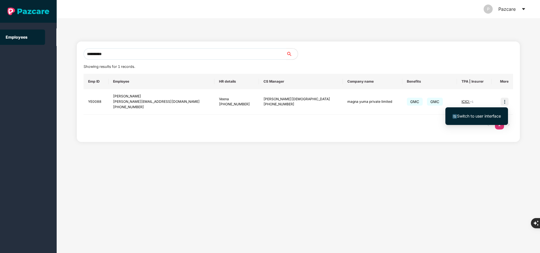
click at [491, 117] on span "Switch to user interface" at bounding box center [479, 115] width 44 height 5
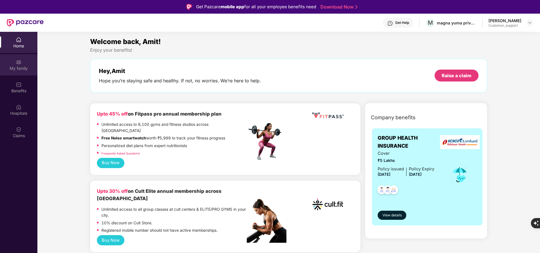
click at [18, 65] on div "My family" at bounding box center [18, 64] width 37 height 21
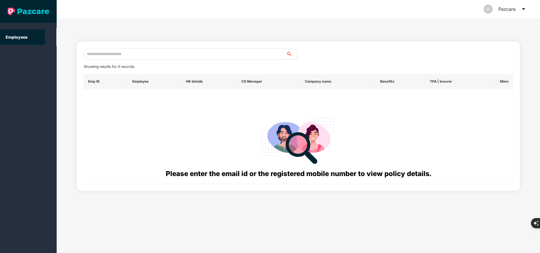
click at [183, 56] on input "text" at bounding box center [185, 53] width 203 height 11
paste input "**********"
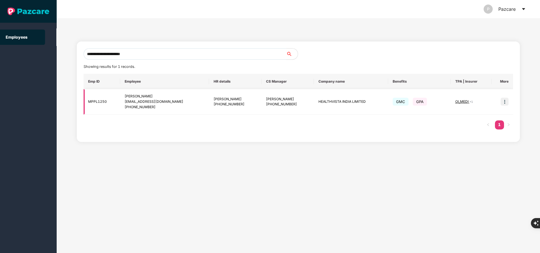
type input "**********"
click at [505, 104] on img at bounding box center [505, 101] width 8 height 8
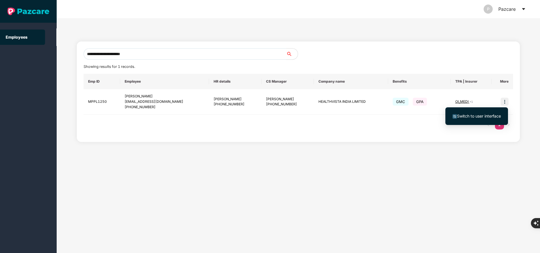
click at [488, 116] on span "Switch to user interface" at bounding box center [479, 115] width 44 height 5
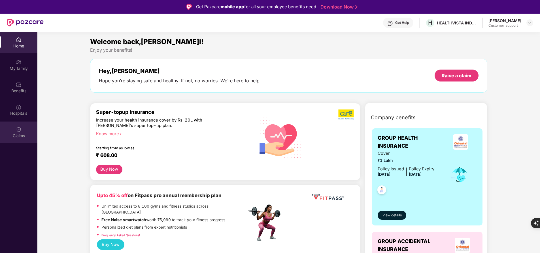
click at [19, 138] on div "Claims" at bounding box center [18, 131] width 37 height 21
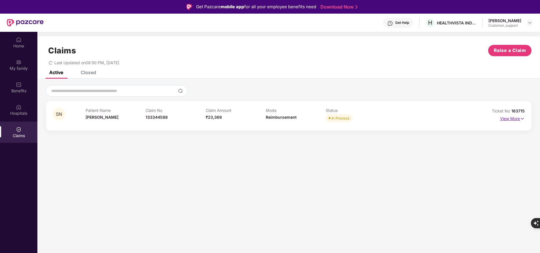
click at [519, 117] on p "View More" at bounding box center [512, 118] width 25 height 8
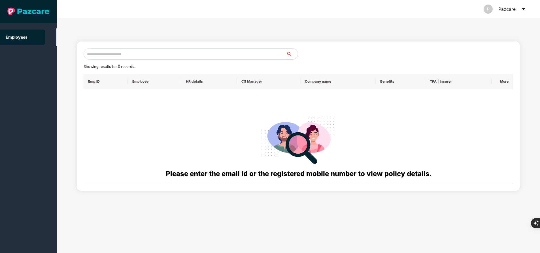
click at [143, 55] on input "text" at bounding box center [185, 53] width 203 height 11
paste input "**********"
type input "**********"
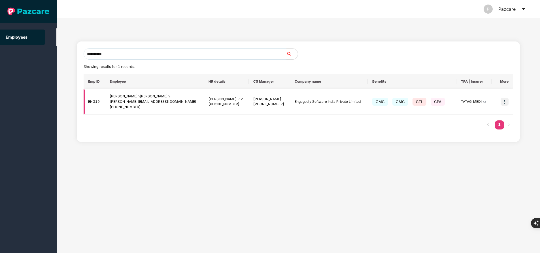
type input "**********"
click at [505, 103] on img at bounding box center [505, 101] width 8 height 8
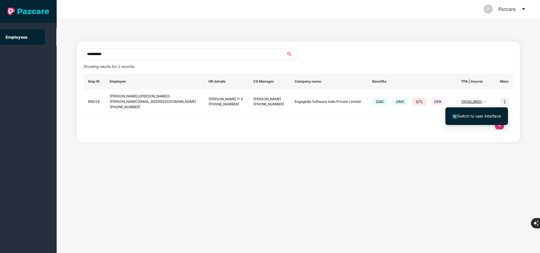
click at [478, 115] on span "Switch to user interface" at bounding box center [479, 115] width 44 height 5
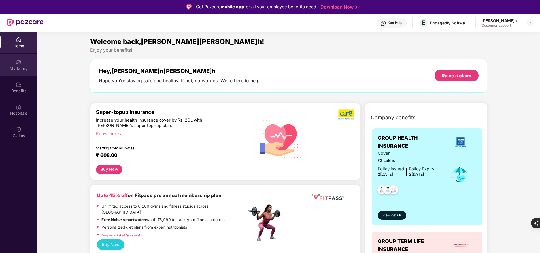
click at [21, 67] on div "My family" at bounding box center [18, 68] width 37 height 6
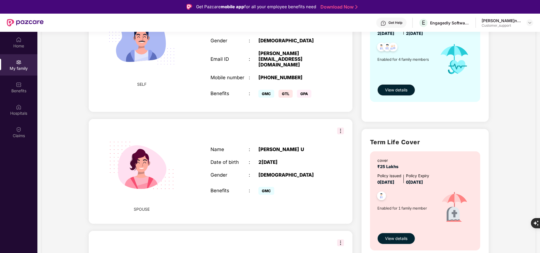
scroll to position [96, 0]
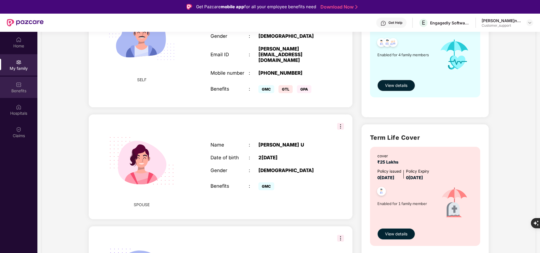
click at [20, 85] on img at bounding box center [19, 85] width 6 height 6
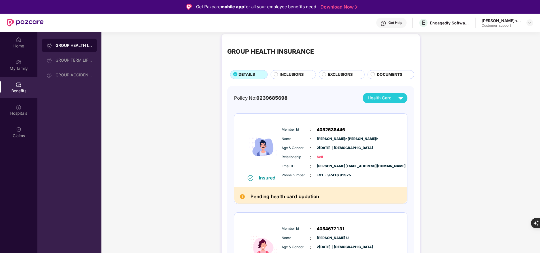
scroll to position [0, 0]
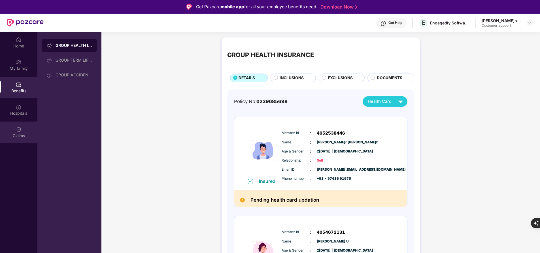
click at [20, 132] on img at bounding box center [19, 129] width 6 height 6
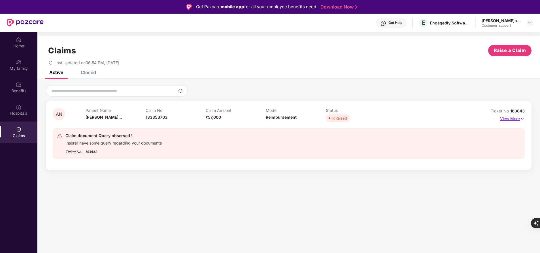
click at [510, 117] on p "View More" at bounding box center [512, 118] width 25 height 8
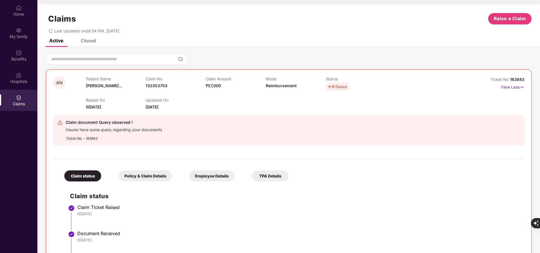
click at [84, 44] on div "Closed" at bounding box center [84, 40] width 24 height 12
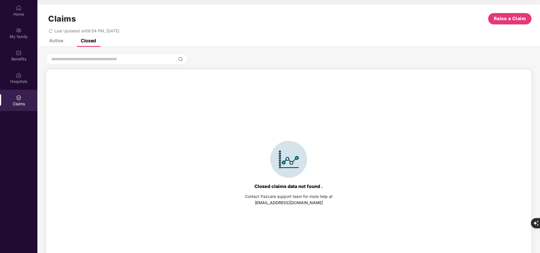
click at [56, 41] on div "Active" at bounding box center [56, 41] width 14 height 6
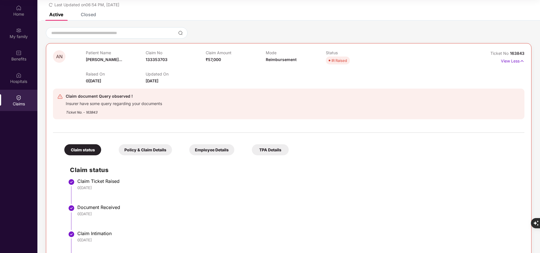
scroll to position [26, 0]
drag, startPoint x: 510, startPoint y: 52, endPoint x: 524, endPoint y: 52, distance: 14.5
click at [524, 52] on div "AN Patient Name[PERSON_NAME]... Claim No 133353703 Claim Amount ₹57,000 Mode Re…" at bounding box center [289, 175] width 486 height 262
copy span "163843"
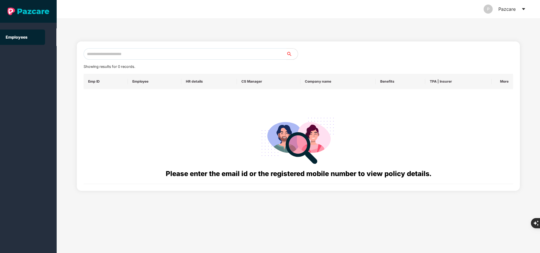
click at [144, 51] on input "text" at bounding box center [185, 53] width 203 height 11
paste input "**********"
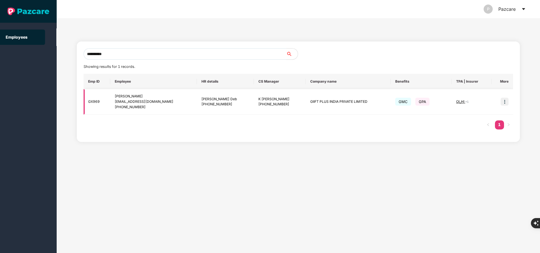
type input "**********"
click at [505, 102] on img at bounding box center [505, 101] width 8 height 8
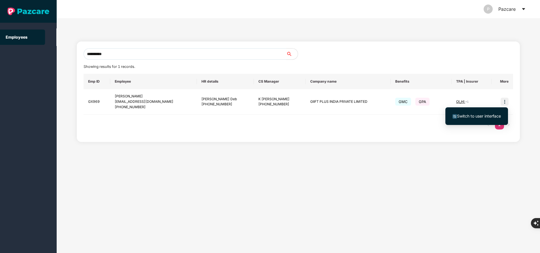
click at [483, 115] on span "Switch to user interface" at bounding box center [479, 115] width 44 height 5
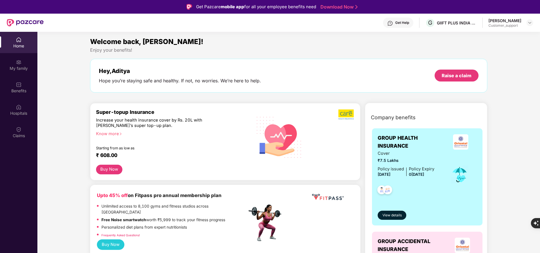
click at [18, 65] on div "My family" at bounding box center [18, 68] width 37 height 6
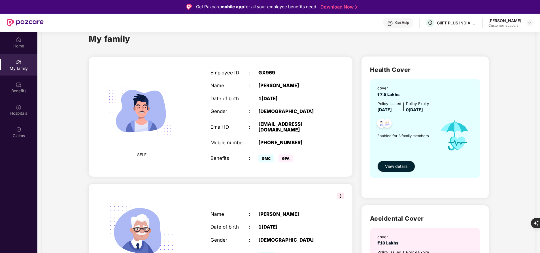
scroll to position [14, 0]
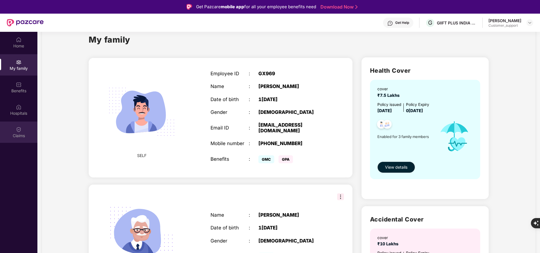
click at [17, 131] on img at bounding box center [19, 129] width 6 height 6
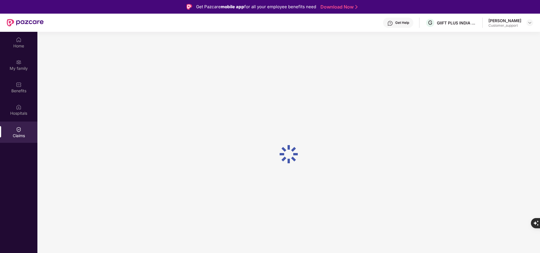
scroll to position [0, 0]
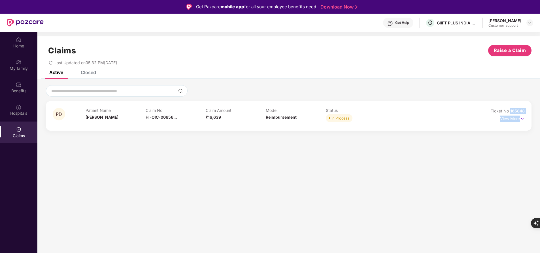
drag, startPoint x: 509, startPoint y: 111, endPoint x: 533, endPoint y: 113, distance: 23.6
click at [533, 113] on div "PD Patient Name[PERSON_NAME] Claim No HI-OIC-00656... Claim Amount ₹16,639 Mode…" at bounding box center [288, 107] width 503 height 45
copy span "165848"
click at [91, 75] on div "Closed" at bounding box center [84, 72] width 24 height 12
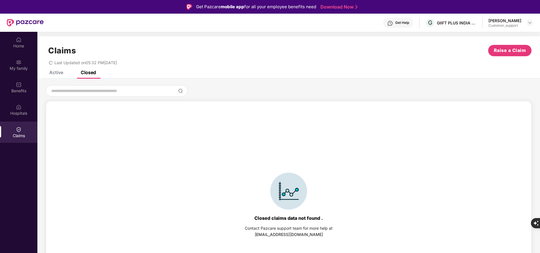
click at [52, 75] on div "Active" at bounding box center [56, 72] width 14 height 6
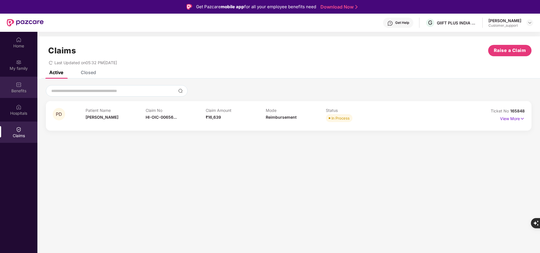
click at [25, 89] on div "Benefits" at bounding box center [18, 91] width 37 height 6
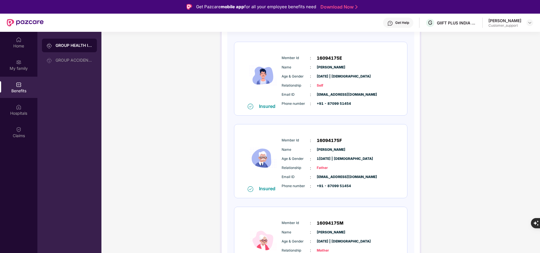
scroll to position [106, 0]
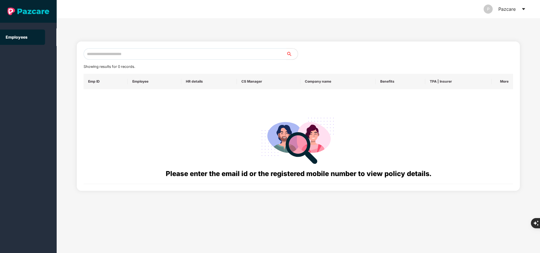
click at [149, 51] on input "text" at bounding box center [185, 53] width 203 height 11
paste input "**********"
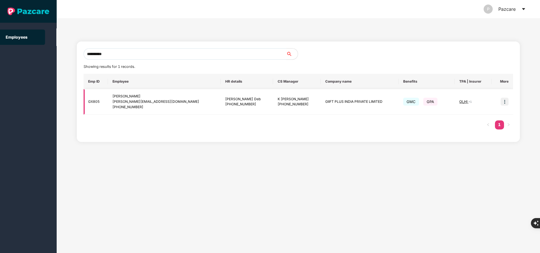
type input "**********"
click at [505, 101] on img at bounding box center [505, 101] width 8 height 8
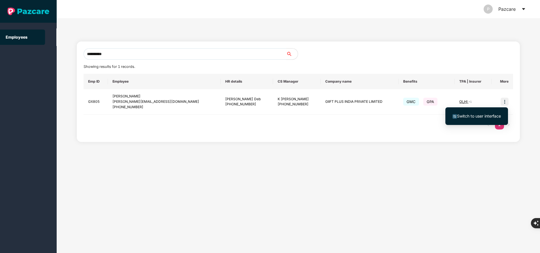
click at [487, 114] on span "Switch to user interface" at bounding box center [479, 115] width 44 height 5
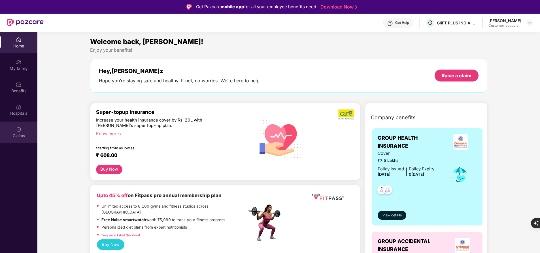
click at [24, 133] on div "Claims" at bounding box center [18, 136] width 37 height 6
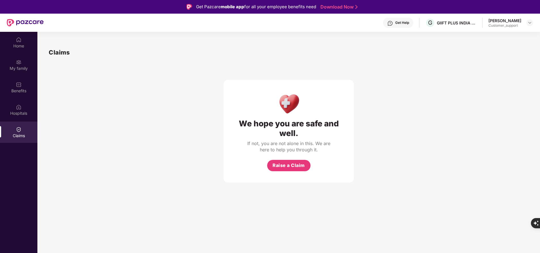
click at [24, 133] on div "Claims" at bounding box center [18, 136] width 37 height 6
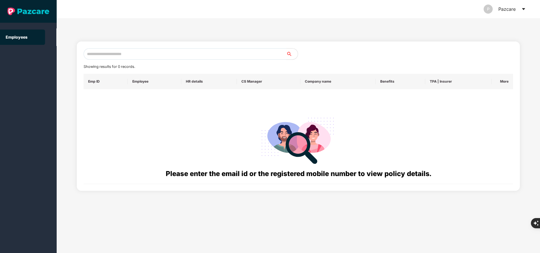
click at [146, 52] on input "text" at bounding box center [185, 53] width 203 height 11
paste input "**********"
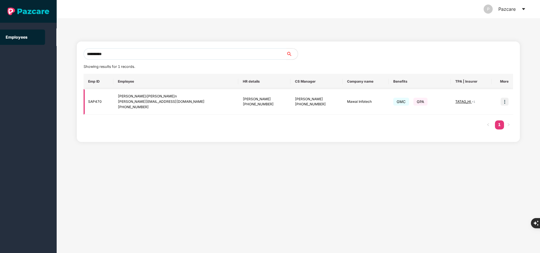
type input "**********"
click at [507, 99] on img at bounding box center [505, 101] width 8 height 8
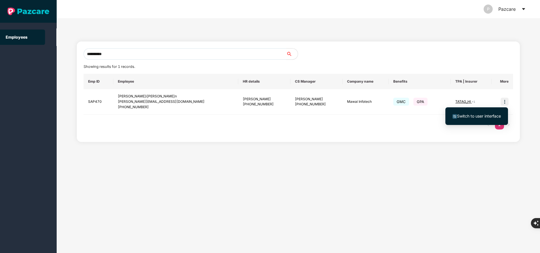
click at [490, 113] on span "Switch to user interface" at bounding box center [477, 116] width 48 height 6
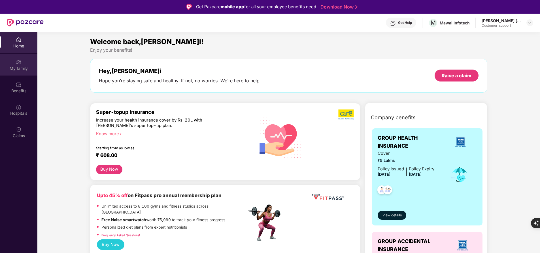
click at [20, 71] on div "My family" at bounding box center [18, 68] width 37 height 6
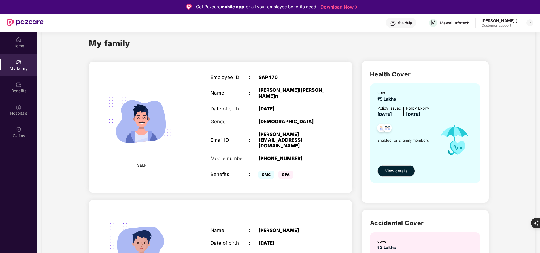
scroll to position [0, 0]
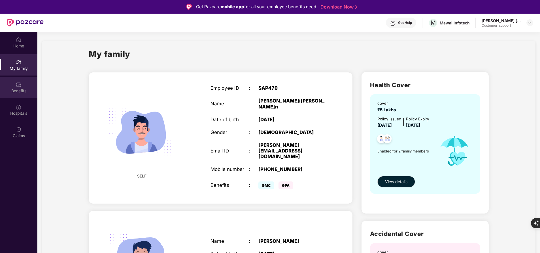
click at [24, 86] on div "Benefits" at bounding box center [18, 87] width 37 height 21
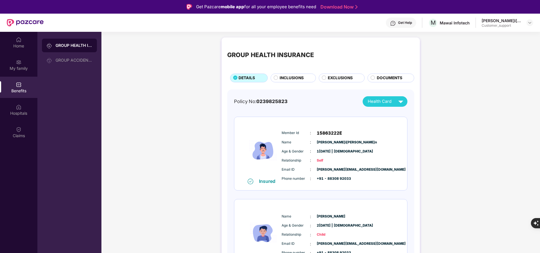
click at [297, 79] on span "INCLUSIONS" at bounding box center [292, 78] width 24 height 6
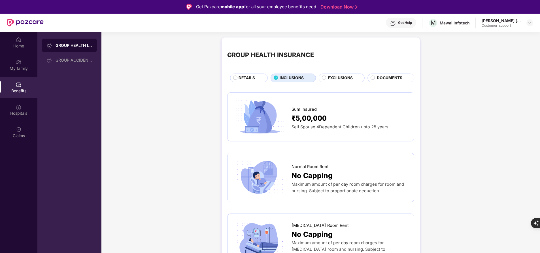
click at [251, 80] on span "DETAILS" at bounding box center [247, 78] width 16 height 6
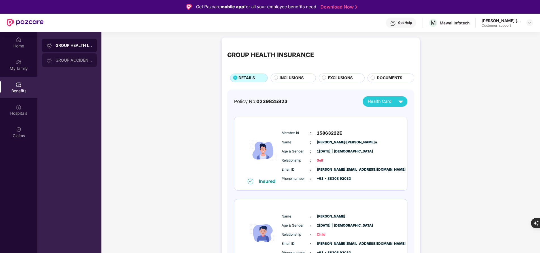
click at [59, 62] on div "GROUP ACCIDENTAL INSURANCE" at bounding box center [74, 60] width 37 height 5
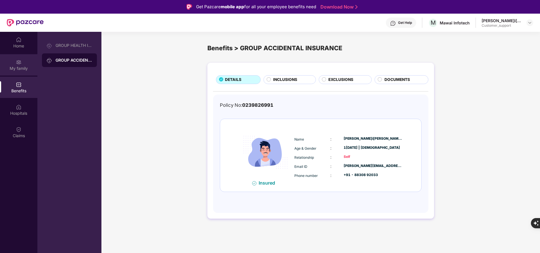
click at [22, 70] on div "My family" at bounding box center [18, 68] width 37 height 6
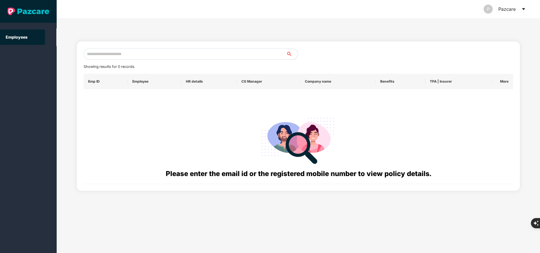
click at [207, 54] on input "text" at bounding box center [185, 53] width 203 height 11
paste input "**********"
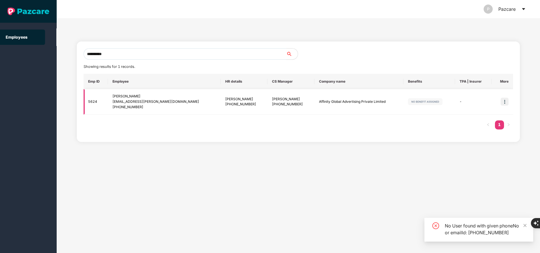
type input "**********"
click at [505, 103] on img at bounding box center [505, 101] width 8 height 8
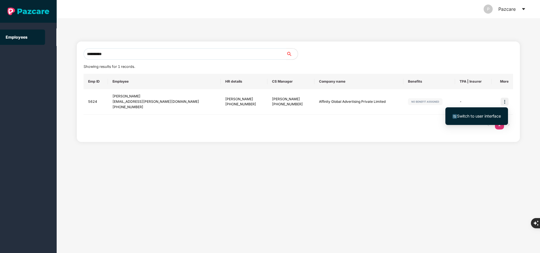
click at [470, 118] on span "Switch to user interface" at bounding box center [477, 116] width 48 height 6
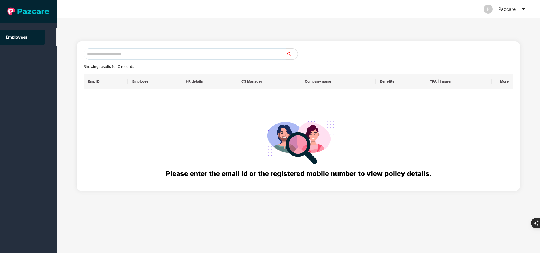
click at [179, 56] on input "text" at bounding box center [185, 53] width 203 height 11
paste input "**********"
type input "**********"
click at [125, 51] on input "**********" at bounding box center [185, 53] width 203 height 11
click at [135, 54] on input "text" at bounding box center [185, 53] width 203 height 11
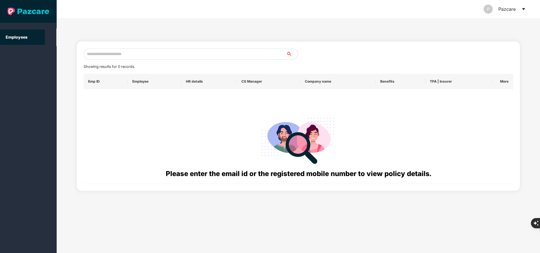
type input "*"
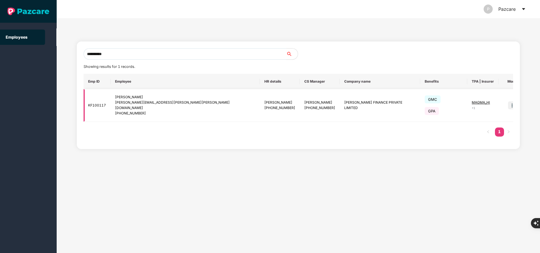
type input "**********"
click at [508, 101] on img at bounding box center [512, 105] width 8 height 8
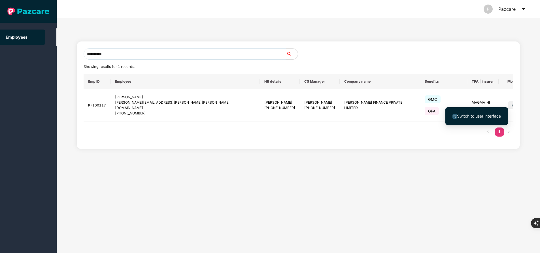
click at [487, 117] on span "Switch to user interface" at bounding box center [479, 115] width 44 height 5
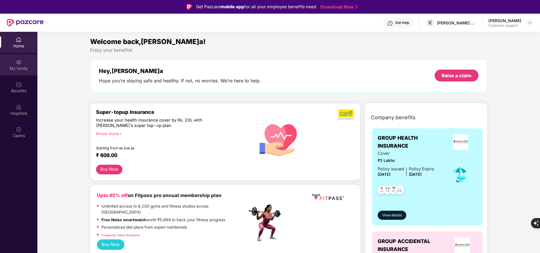
click at [19, 64] on img at bounding box center [19, 62] width 6 height 6
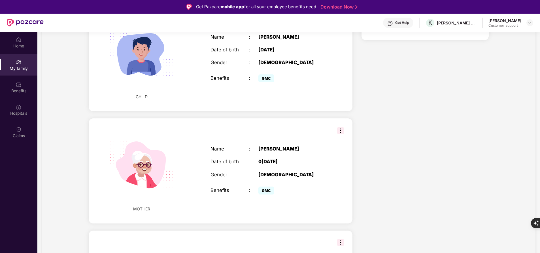
scroll to position [324, 0]
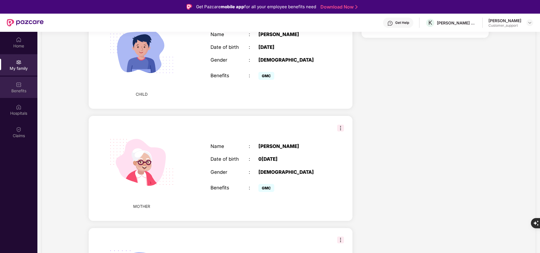
click at [10, 86] on div "Benefits" at bounding box center [18, 87] width 37 height 21
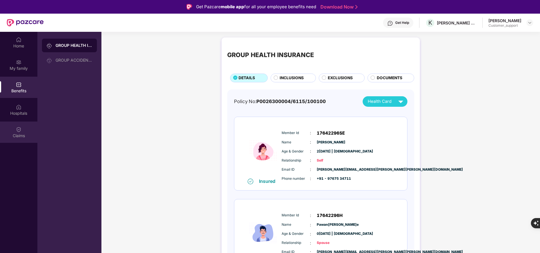
click at [18, 135] on div "Claims" at bounding box center [18, 136] width 37 height 6
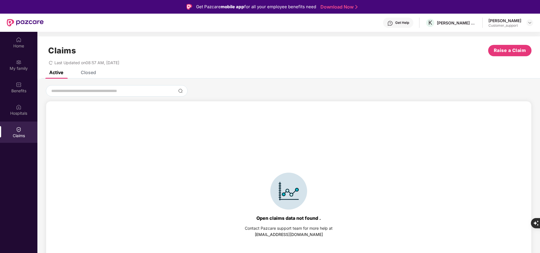
click at [89, 71] on div "Closed" at bounding box center [88, 72] width 15 height 6
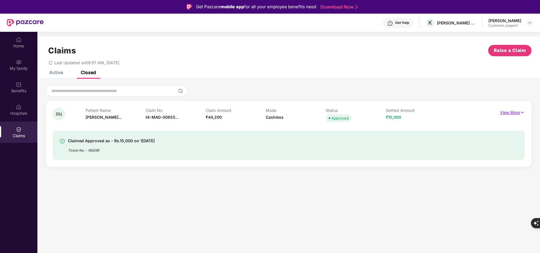
click at [514, 111] on p "View More" at bounding box center [512, 112] width 25 height 8
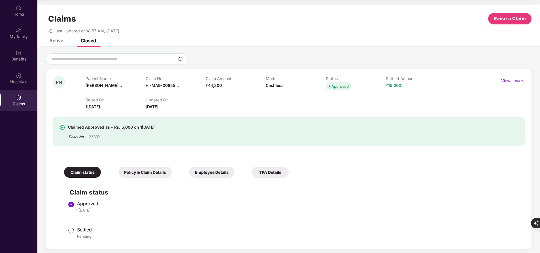
click at [57, 44] on div "Active" at bounding box center [52, 40] width 22 height 12
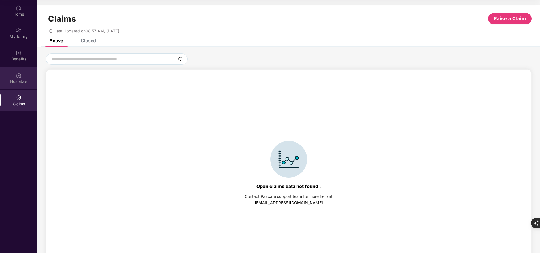
click at [22, 82] on div "Hospitals" at bounding box center [18, 82] width 37 height 6
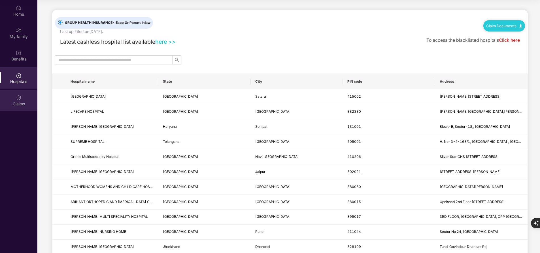
click at [17, 105] on div "Claims" at bounding box center [18, 104] width 37 height 6
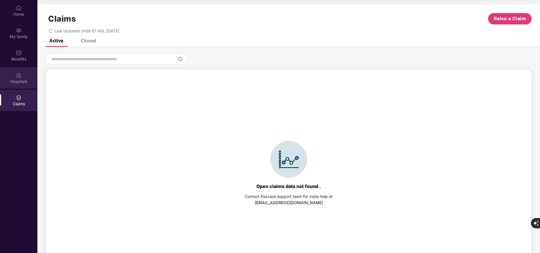
click at [15, 82] on div "Hospitals" at bounding box center [18, 82] width 37 height 6
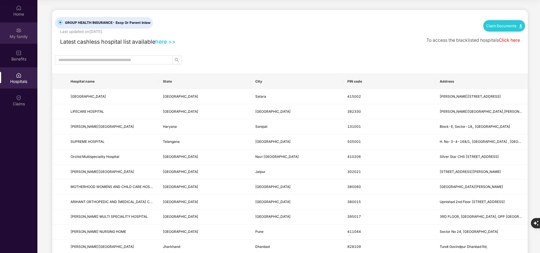
click at [28, 32] on div "My family" at bounding box center [18, 32] width 37 height 21
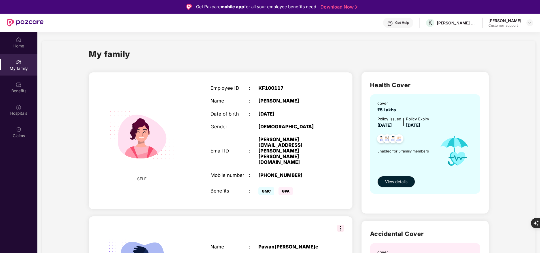
click at [395, 24] on div "Get Help" at bounding box center [402, 22] width 14 height 5
click at [283, 65] on div "My family" at bounding box center [289, 58] width 400 height 20
click at [396, 21] on div "Get Help" at bounding box center [402, 22] width 14 height 5
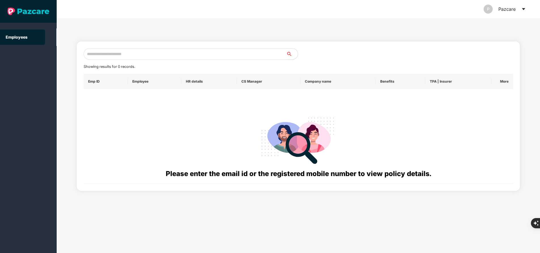
click at [152, 53] on input "text" at bounding box center [185, 53] width 203 height 11
paste input "**********"
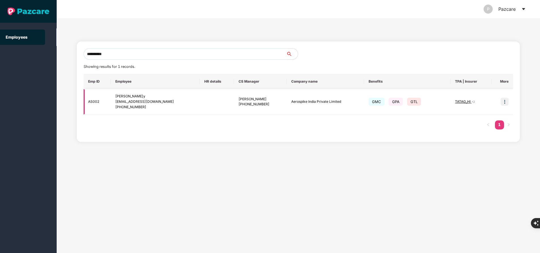
type input "**********"
click at [505, 102] on img at bounding box center [505, 101] width 8 height 8
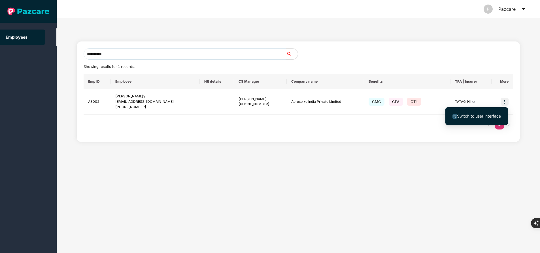
click at [488, 114] on span "Switch to user interface" at bounding box center [479, 115] width 44 height 5
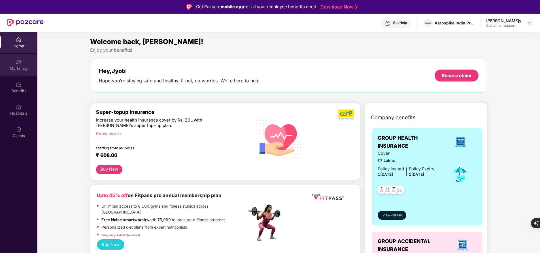
click at [22, 67] on div "My family" at bounding box center [18, 68] width 37 height 6
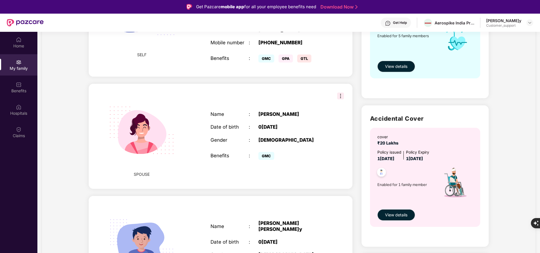
scroll to position [114, 0]
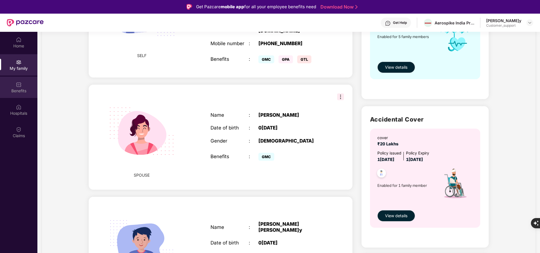
click at [26, 88] on div "Benefits" at bounding box center [18, 91] width 37 height 6
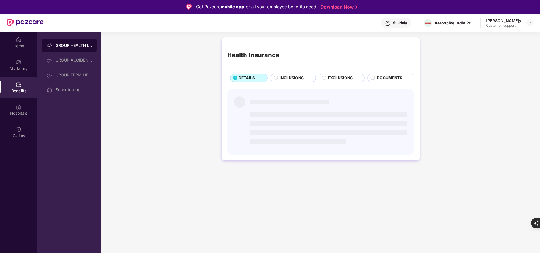
scroll to position [0, 0]
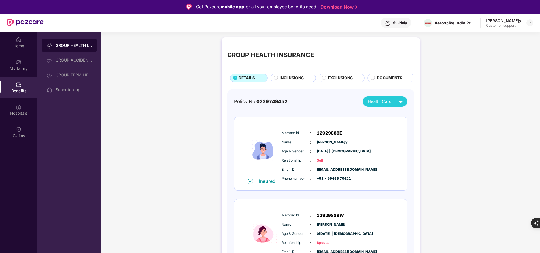
click at [300, 79] on span "INCLUSIONS" at bounding box center [292, 78] width 24 height 6
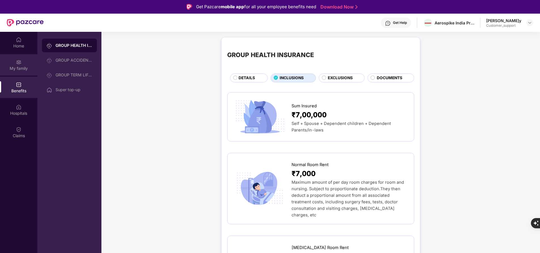
click at [22, 71] on div "My family" at bounding box center [18, 64] width 37 height 21
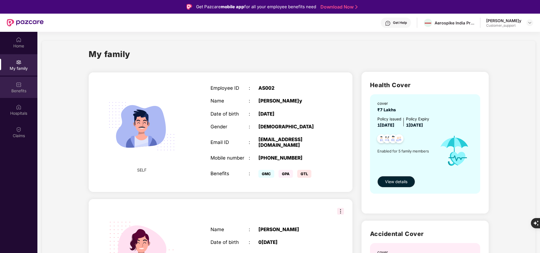
click at [27, 85] on div "Benefits" at bounding box center [18, 87] width 37 height 21
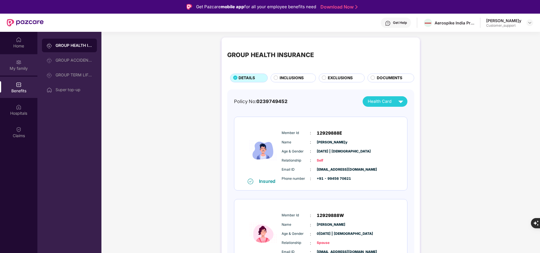
click at [25, 66] on div "My family" at bounding box center [18, 68] width 37 height 6
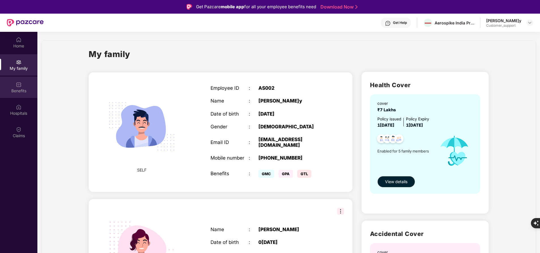
click at [17, 88] on div "Benefits" at bounding box center [18, 91] width 37 height 6
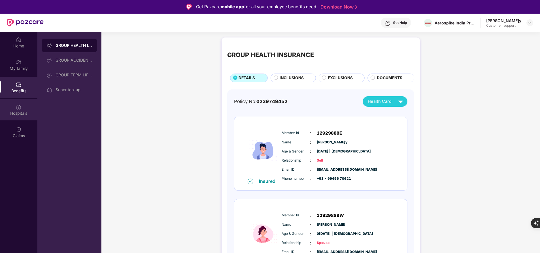
click at [19, 115] on div "Hospitals" at bounding box center [18, 113] width 37 height 6
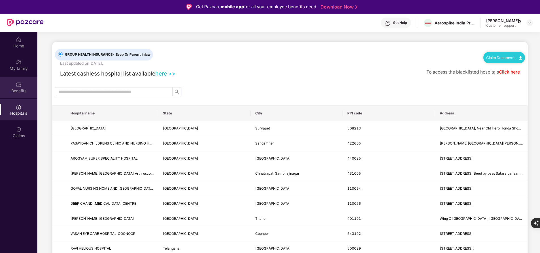
click at [17, 88] on div "Benefits" at bounding box center [18, 91] width 37 height 6
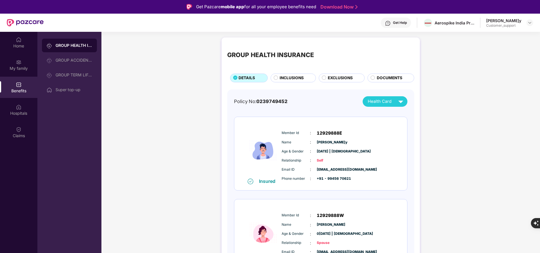
click at [289, 77] on span "INCLUSIONS" at bounding box center [292, 78] width 24 height 6
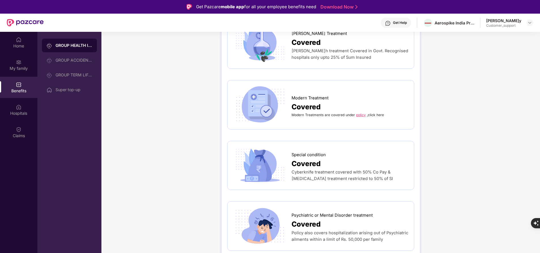
scroll to position [981, 0]
click at [362, 112] on link "policy" at bounding box center [361, 114] width 10 height 4
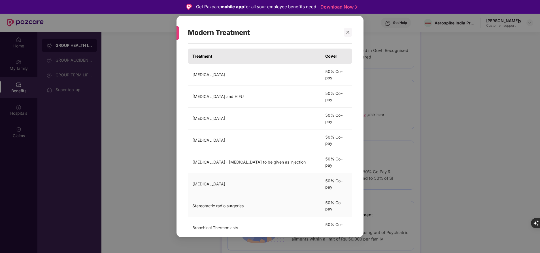
scroll to position [0, 0]
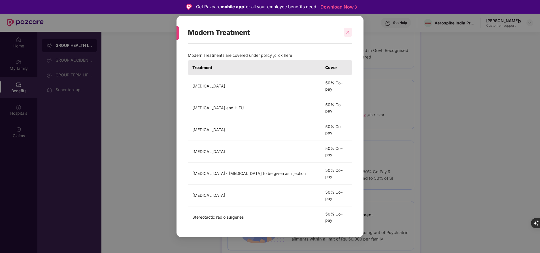
click at [348, 31] on icon "close" at bounding box center [348, 32] width 4 height 4
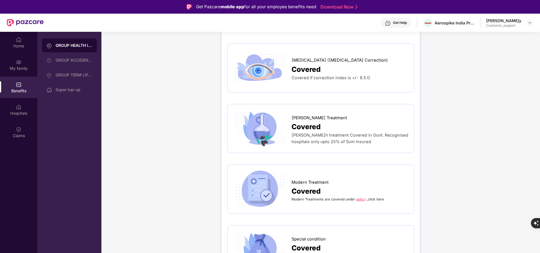
scroll to position [897, 0]
click at [357, 196] on link "policy" at bounding box center [361, 198] width 10 height 4
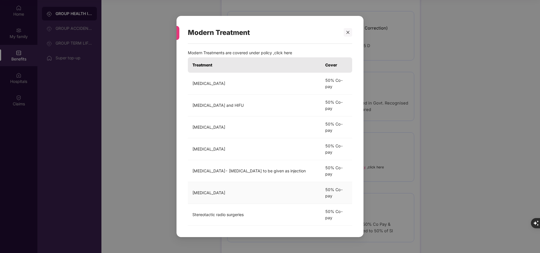
scroll to position [2, 0]
click at [349, 31] on icon "close" at bounding box center [348, 32] width 4 height 4
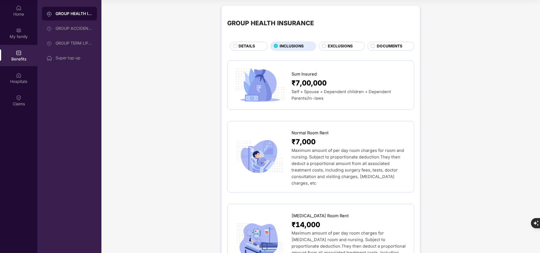
scroll to position [0, 0]
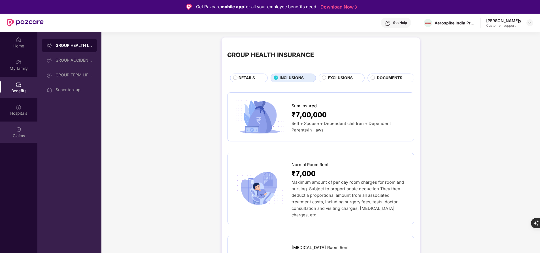
click at [22, 131] on div "Claims" at bounding box center [18, 131] width 37 height 21
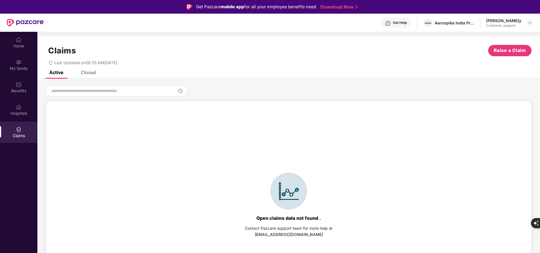
click at [90, 75] on div "Closed" at bounding box center [88, 72] width 15 height 6
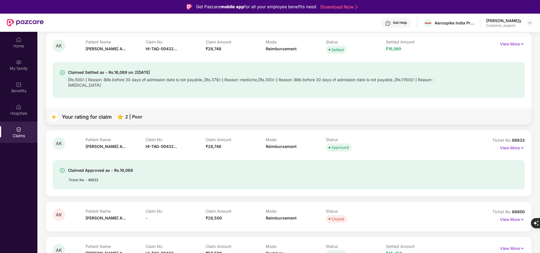
scroll to position [65, 0]
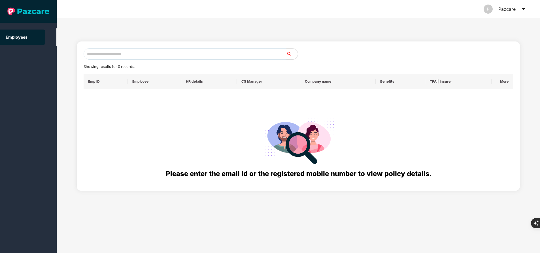
click at [139, 54] on input "text" at bounding box center [185, 53] width 203 height 11
paste input "**********"
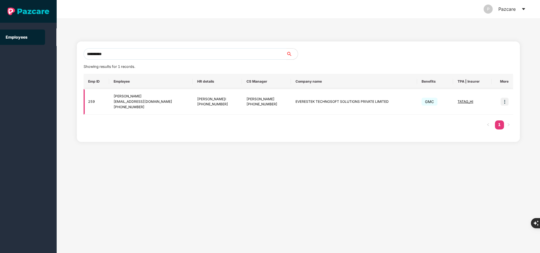
type input "**********"
click at [506, 101] on img at bounding box center [505, 101] width 8 height 8
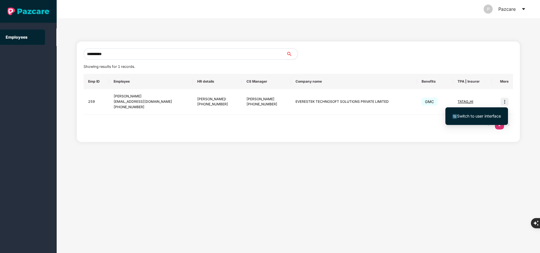
click at [467, 116] on span "Switch to user interface" at bounding box center [479, 115] width 44 height 5
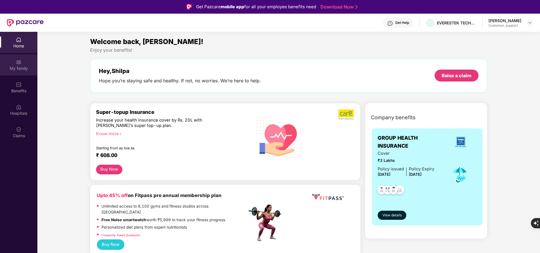
click at [20, 70] on div "My family" at bounding box center [18, 68] width 37 height 6
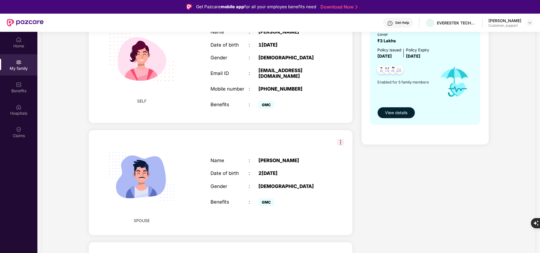
scroll to position [0, 0]
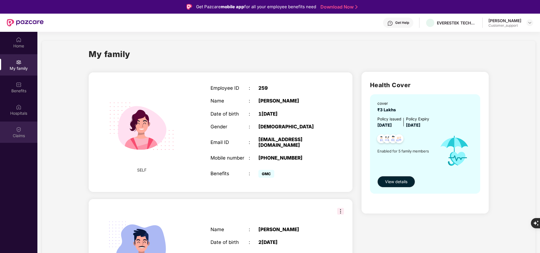
click at [19, 134] on div "Claims" at bounding box center [18, 136] width 37 height 6
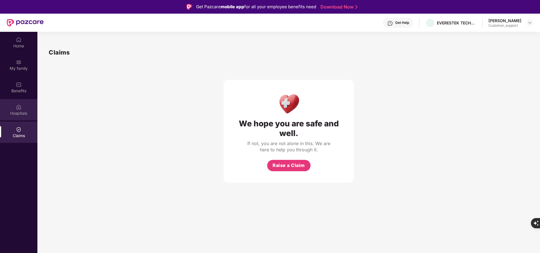
click at [21, 113] on div "Hospitals" at bounding box center [18, 113] width 37 height 6
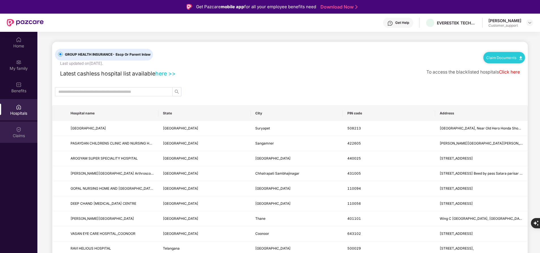
click at [21, 133] on div "Claims" at bounding box center [18, 136] width 37 height 6
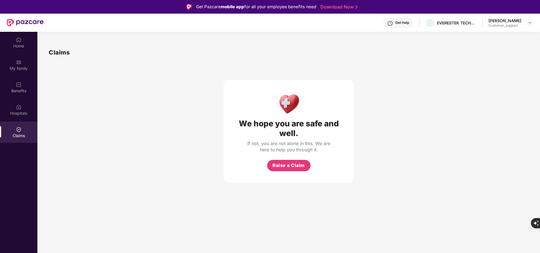
click at [406, 21] on div "Get Help" at bounding box center [402, 22] width 14 height 5
click at [20, 113] on div "Hospitals" at bounding box center [18, 113] width 37 height 6
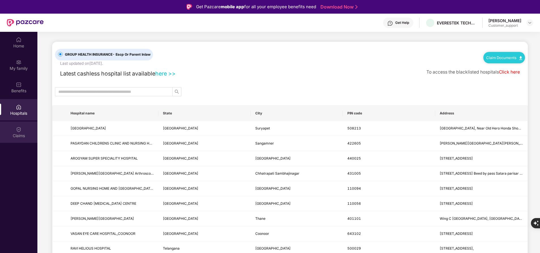
click at [21, 138] on div "Claims" at bounding box center [18, 136] width 37 height 6
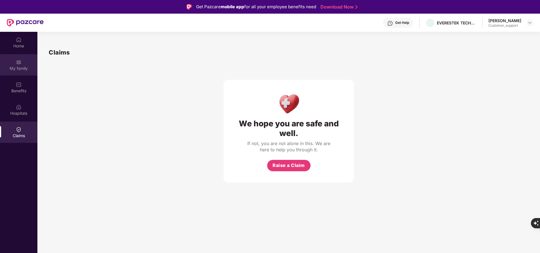
click at [23, 70] on div "My family" at bounding box center [18, 68] width 37 height 6
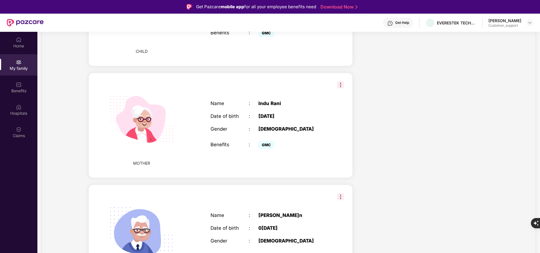
scroll to position [378, 0]
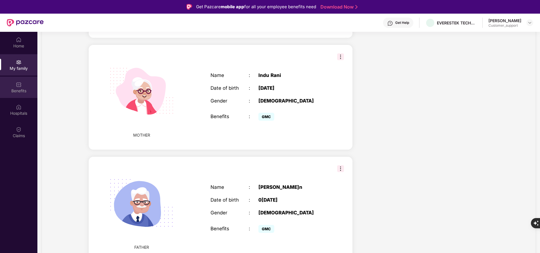
click at [14, 92] on div "Benefits" at bounding box center [18, 91] width 37 height 6
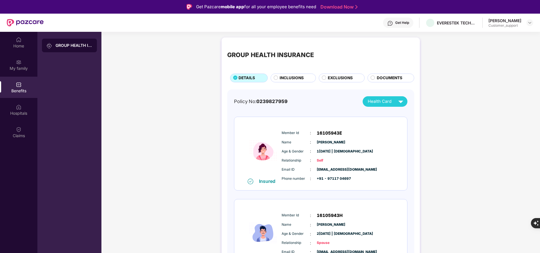
scroll to position [93, 0]
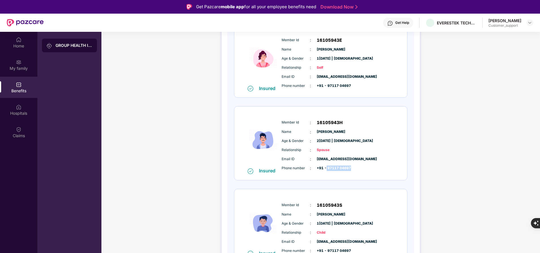
drag, startPoint x: 325, startPoint y: 166, endPoint x: 359, endPoint y: 169, distance: 34.1
click at [359, 169] on div "Phone number : +91 - 97117 04697" at bounding box center [338, 168] width 113 height 6
copy span "97117 04697"
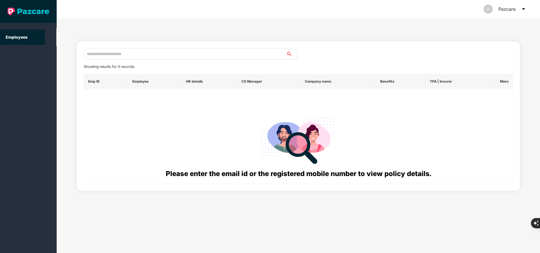
click at [173, 54] on input "text" at bounding box center [185, 53] width 203 height 11
paste input "**********"
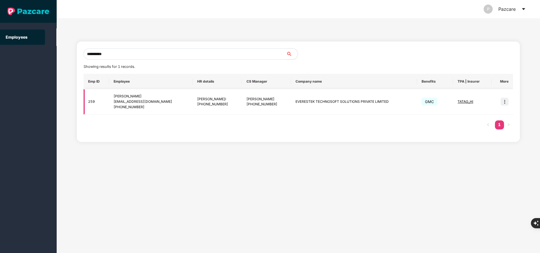
type input "**********"
click at [507, 105] on img at bounding box center [505, 101] width 8 height 8
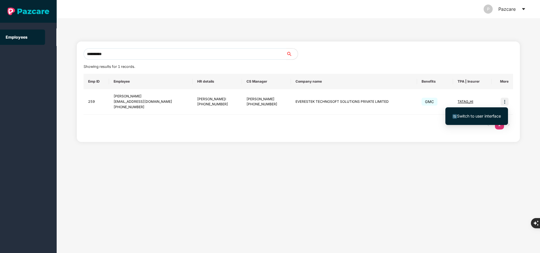
click at [484, 117] on span "Switch to user interface" at bounding box center [479, 115] width 44 height 5
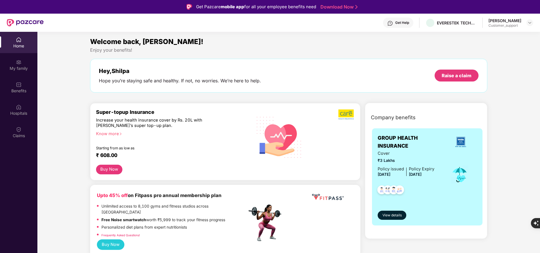
click at [21, 69] on div "My family" at bounding box center [18, 68] width 37 height 6
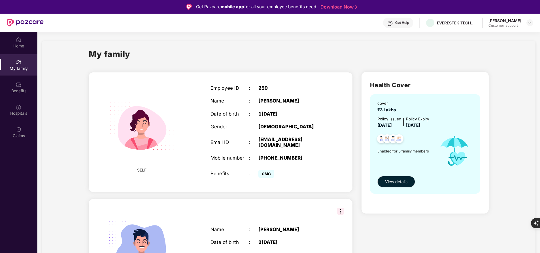
scroll to position [210, 0]
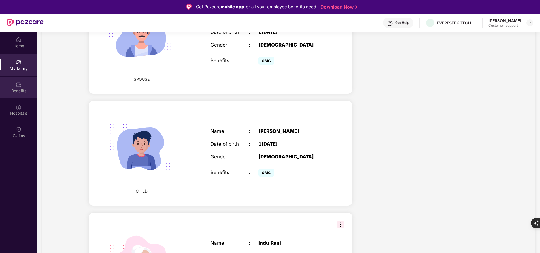
click at [21, 86] on img at bounding box center [19, 85] width 6 height 6
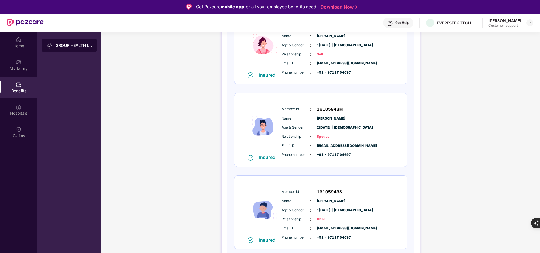
scroll to position [270, 0]
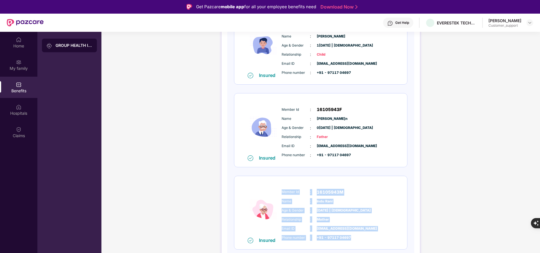
drag, startPoint x: 281, startPoint y: 191, endPoint x: 364, endPoint y: 234, distance: 93.7
click at [364, 234] on div "Member Id : 16105943M Name :[PERSON_NAME] Age & Gender : 0[DATE] | [DEMOGRAPHIC…" at bounding box center [337, 215] width 115 height 58
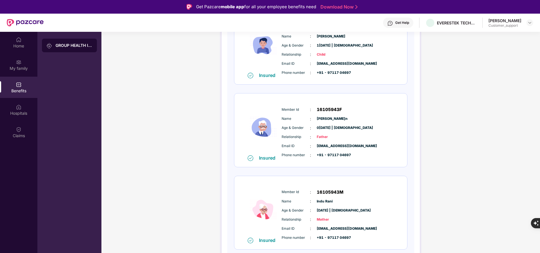
click at [22, 186] on div "Home My family Benefits Hospitals Claims" at bounding box center [18, 158] width 37 height 253
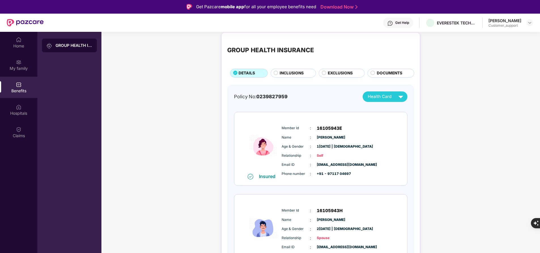
scroll to position [0, 0]
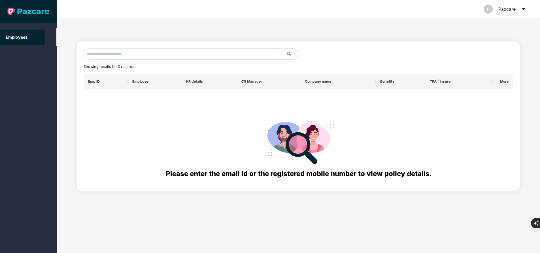
click at [130, 54] on input "text" at bounding box center [185, 53] width 203 height 11
paste input "**********"
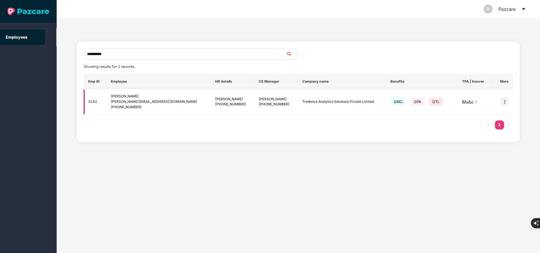
type input "**********"
click at [505, 103] on img at bounding box center [505, 101] width 8 height 8
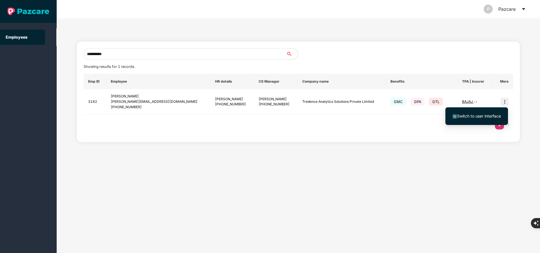
click at [480, 115] on span "Switch to user interface" at bounding box center [479, 115] width 44 height 5
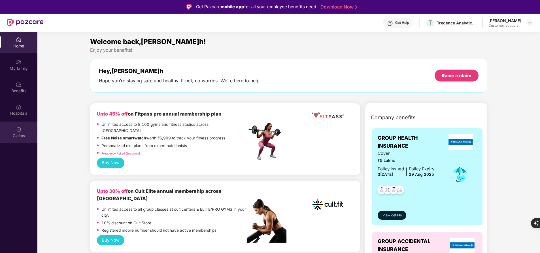
click at [22, 135] on div "Claims" at bounding box center [18, 136] width 37 height 6
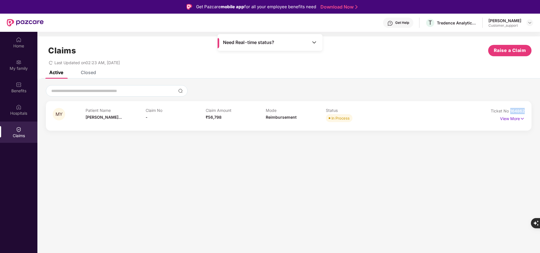
drag, startPoint x: 510, startPoint y: 108, endPoint x: 535, endPoint y: 110, distance: 24.2
click at [535, 110] on div "MY Patient Name [PERSON_NAME]... Claim No - Claim Amount ₹56,798 Mode Reimburse…" at bounding box center [288, 107] width 503 height 45
click at [25, 64] on div "My family" at bounding box center [18, 64] width 37 height 21
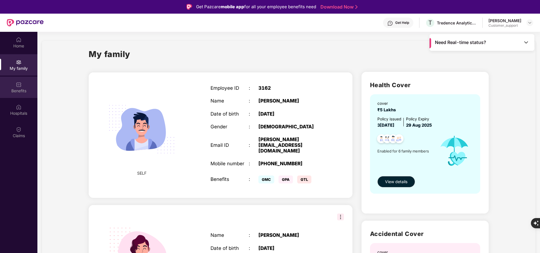
click at [25, 81] on div "Benefits" at bounding box center [18, 87] width 37 height 21
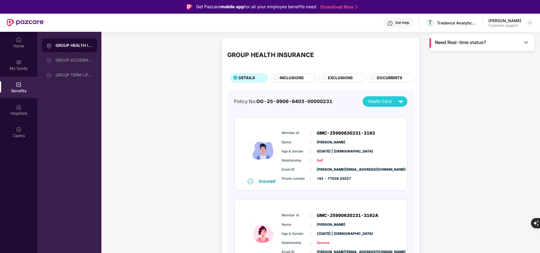
click at [291, 80] on span "INCLUSIONS" at bounding box center [292, 78] width 24 height 6
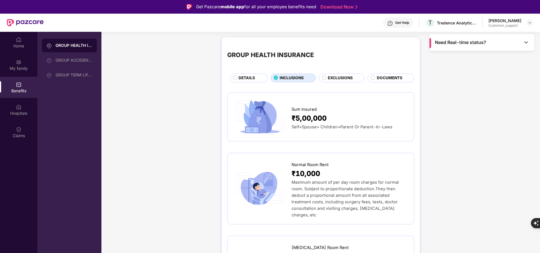
click at [336, 79] on span "EXCLUSIONS" at bounding box center [340, 78] width 25 height 6
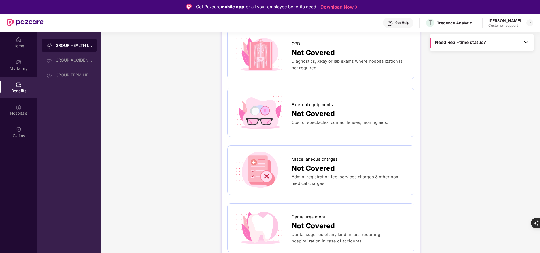
scroll to position [94, 0]
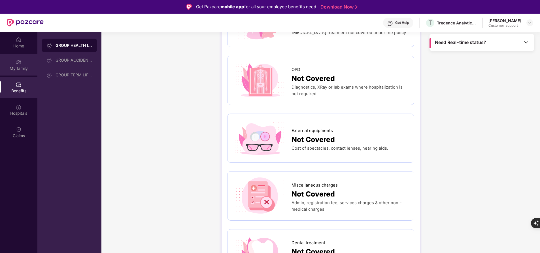
click at [10, 66] on div "My family" at bounding box center [18, 68] width 37 height 6
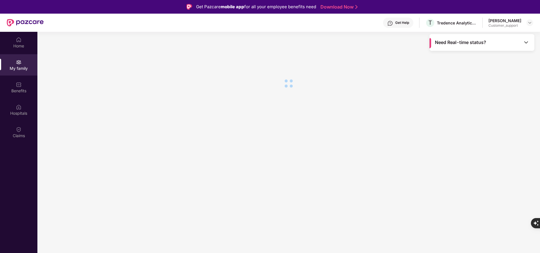
scroll to position [0, 0]
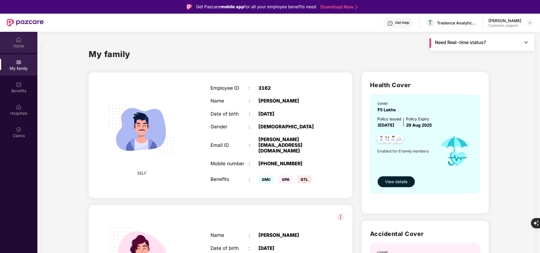
click at [22, 39] on div "Home" at bounding box center [18, 42] width 37 height 21
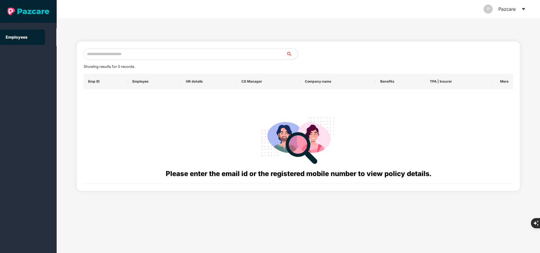
click at [140, 50] on input "text" at bounding box center [185, 53] width 203 height 11
paste input "**********"
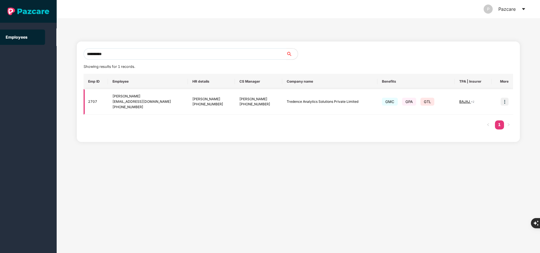
type input "**********"
click at [508, 102] on img at bounding box center [505, 101] width 8 height 8
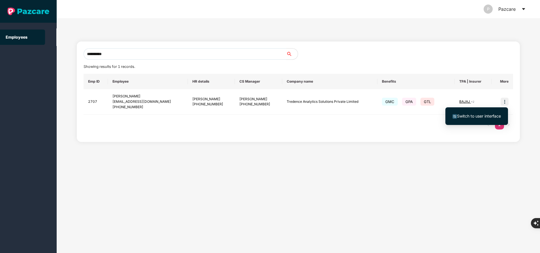
click at [467, 118] on span "Switch to user interface" at bounding box center [477, 116] width 48 height 6
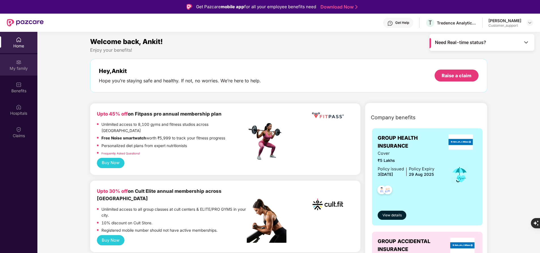
click at [18, 72] on div "My family" at bounding box center [18, 64] width 37 height 21
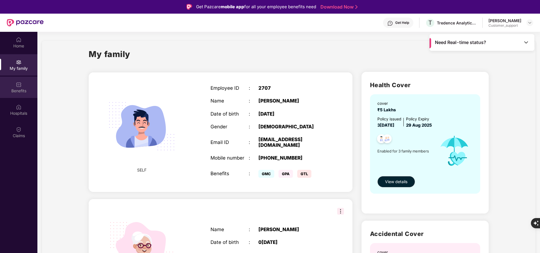
click at [20, 92] on div "Benefits" at bounding box center [18, 91] width 37 height 6
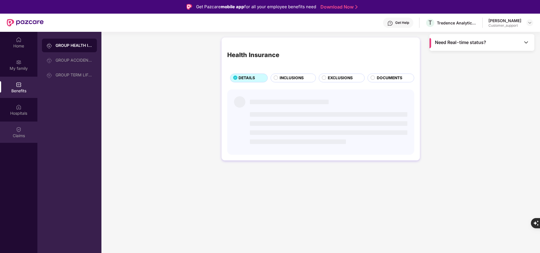
click at [18, 136] on div "Claims" at bounding box center [18, 136] width 37 height 6
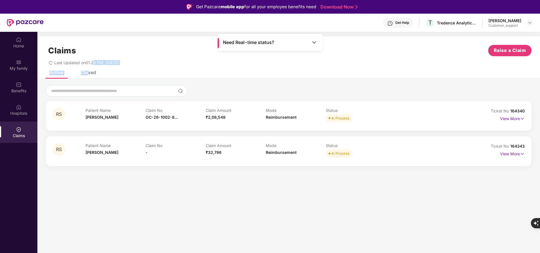
drag, startPoint x: 94, startPoint y: 69, endPoint x: 89, endPoint y: 73, distance: 6.4
click at [89, 73] on div "Claims Raise a Claim Last Updated on 01:23 PM, [DATE] Active Closed RS Patient …" at bounding box center [288, 103] width 503 height 135
click at [89, 73] on div "Closed" at bounding box center [88, 72] width 15 height 6
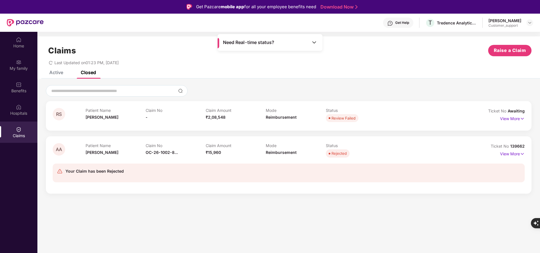
click at [53, 74] on div "Active" at bounding box center [56, 72] width 14 height 6
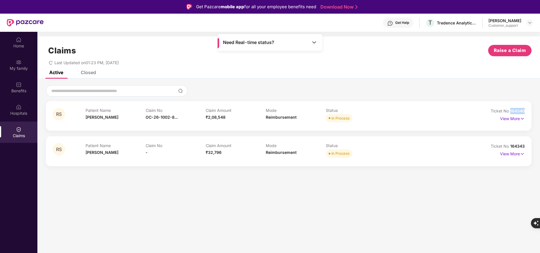
drag, startPoint x: 508, startPoint y: 111, endPoint x: 536, endPoint y: 111, distance: 27.2
click at [536, 111] on div "RS Patient Name[PERSON_NAME] Claim No OC-26-1002-8... Claim Amount ₹2,08,548 Mo…" at bounding box center [288, 125] width 503 height 81
click at [321, 63] on div "Last Updated on 01:23 PM, [DATE]" at bounding box center [289, 60] width 486 height 9
click at [16, 68] on div "My family" at bounding box center [18, 68] width 37 height 6
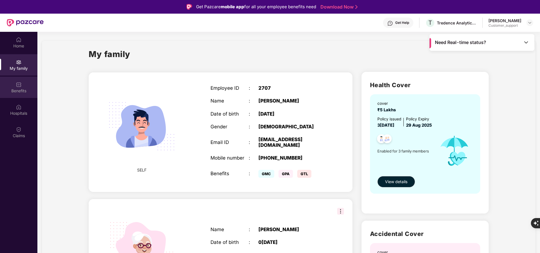
click at [18, 88] on div "Benefits" at bounding box center [18, 91] width 37 height 6
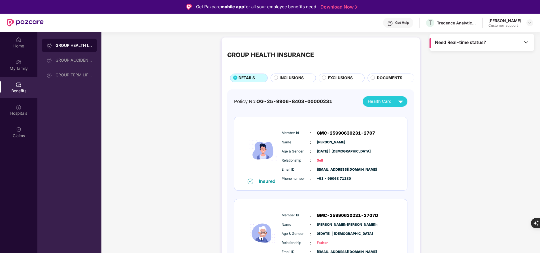
click at [290, 78] on span "INCLUSIONS" at bounding box center [292, 78] width 24 height 6
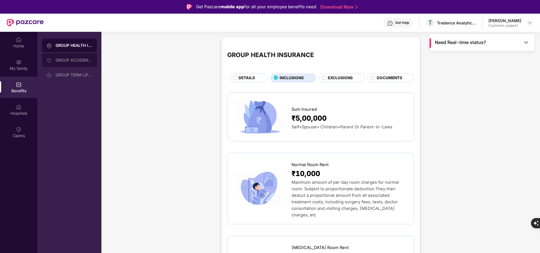
click at [82, 55] on div "GROUP ACCIDENTAL INSURANCE" at bounding box center [69, 60] width 55 height 14
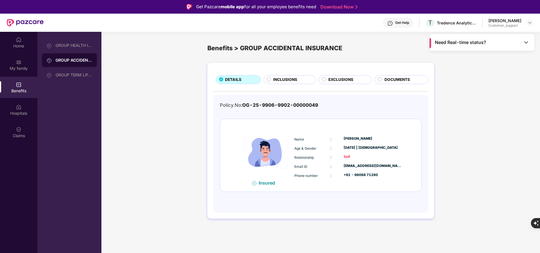
click at [290, 84] on div "INCLUSIONS" at bounding box center [290, 79] width 52 height 9
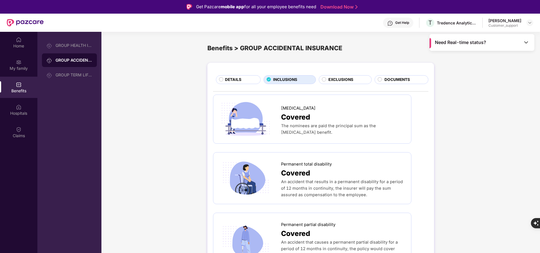
click at [340, 79] on span "EXCLUSIONS" at bounding box center [340, 80] width 25 height 6
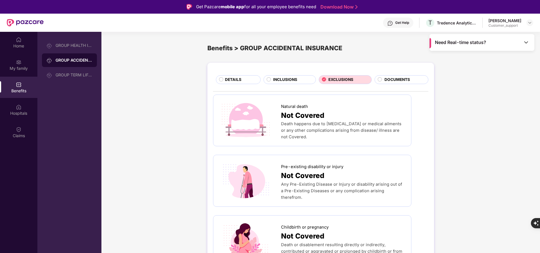
click at [284, 77] on span "INCLUSIONS" at bounding box center [285, 80] width 24 height 6
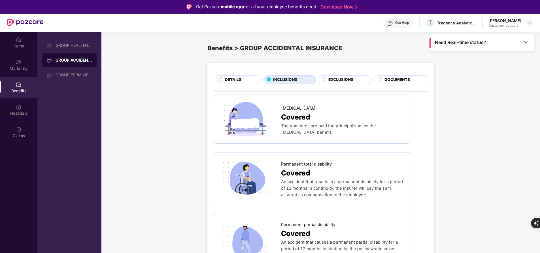
click at [228, 80] on span "DETAILS" at bounding box center [233, 80] width 16 height 6
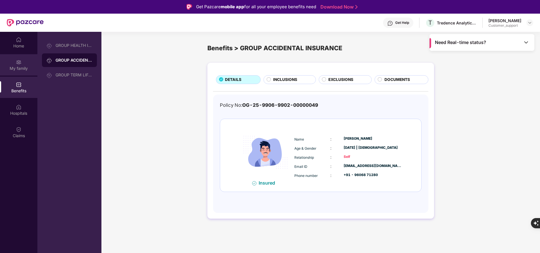
click at [20, 68] on div "My family" at bounding box center [18, 68] width 37 height 6
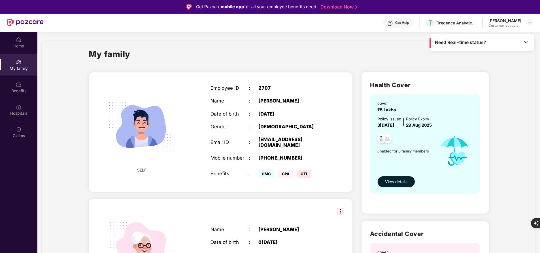
click at [178, 249] on img at bounding box center [141, 244] width 81 height 81
click at [14, 139] on div "Claims" at bounding box center [18, 131] width 37 height 21
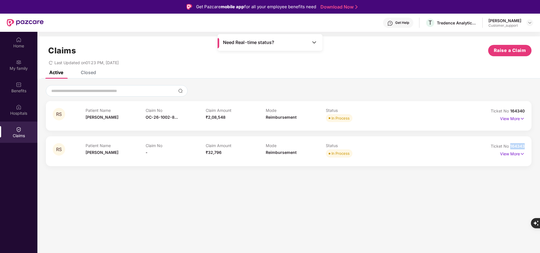
drag, startPoint x: 511, startPoint y: 146, endPoint x: 532, endPoint y: 144, distance: 21.6
click at [532, 144] on div "RS Patient Name[PERSON_NAME] Claim No OC-26-1002-8... Claim Amount ₹2,08,548 Mo…" at bounding box center [288, 125] width 503 height 81
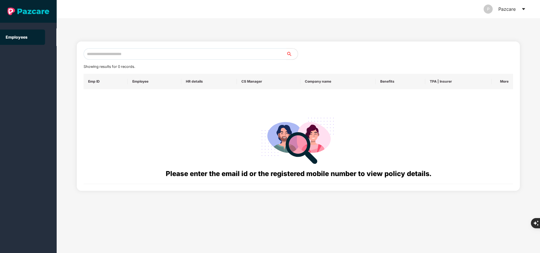
click at [145, 56] on input "text" at bounding box center [185, 53] width 203 height 11
paste input "**********"
type input "**********"
click at [170, 58] on input "**********" at bounding box center [185, 53] width 203 height 11
paste input "**********"
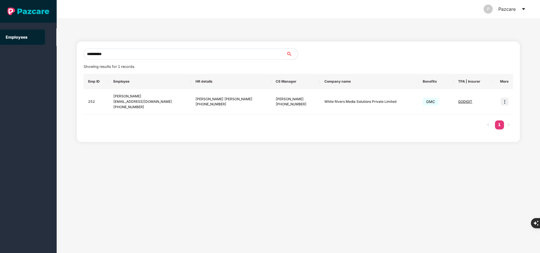
type input "**********"
click at [506, 103] on img at bounding box center [505, 101] width 8 height 8
click at [475, 118] on span "Switch to user interface" at bounding box center [479, 115] width 44 height 5
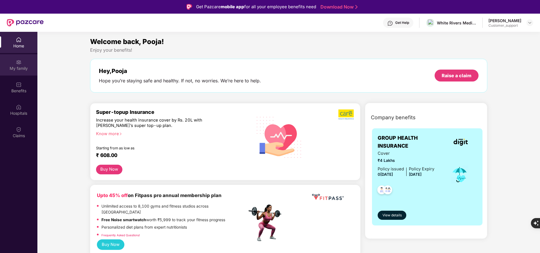
click at [14, 62] on div "My family" at bounding box center [18, 64] width 37 height 21
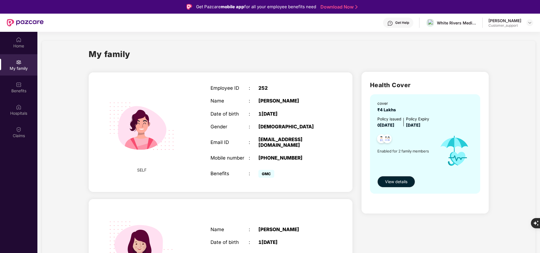
scroll to position [1, 0]
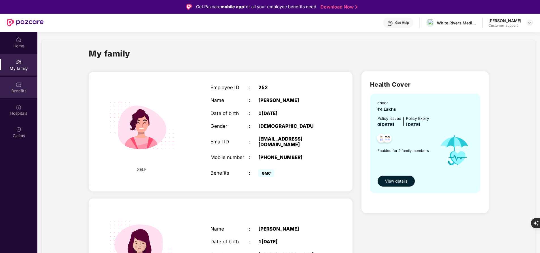
click at [18, 92] on div "Benefits" at bounding box center [18, 91] width 37 height 6
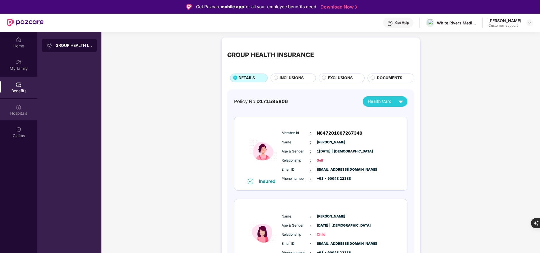
click at [22, 115] on div "Hospitals" at bounding box center [18, 113] width 37 height 6
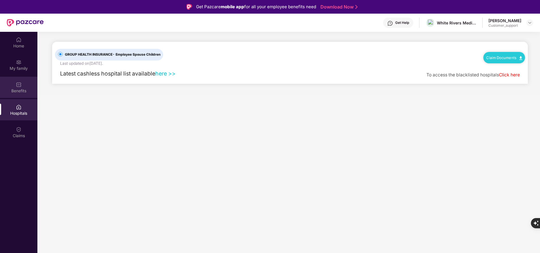
click at [19, 87] on img at bounding box center [19, 85] width 6 height 6
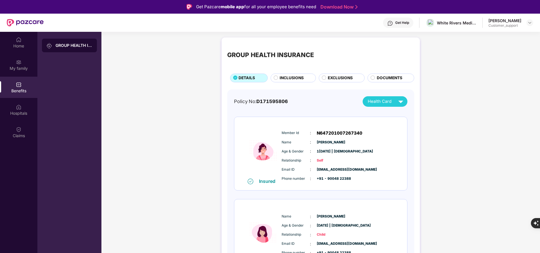
click at [406, 21] on div "Get Help" at bounding box center [402, 22] width 14 height 5
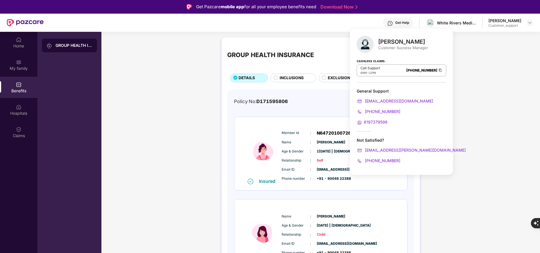
click at [505, 115] on div "GROUP HEALTH INSURANCE DETAILS INCLUSIONS EXCLUSIONS DOCUMENTS Policy No: D1715…" at bounding box center [320, 176] width 439 height 283
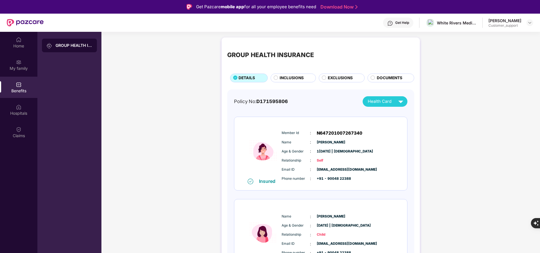
click at [400, 21] on div "Get Help" at bounding box center [402, 22] width 14 height 5
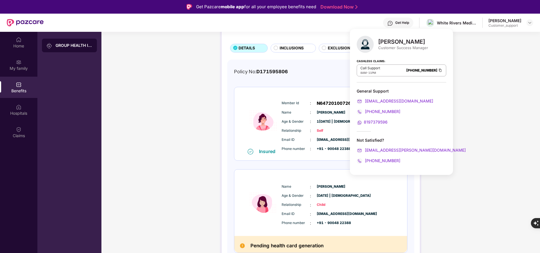
scroll to position [29, 0]
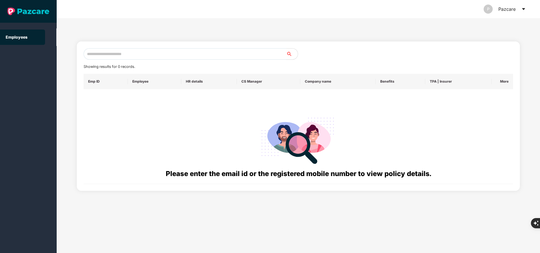
click at [157, 54] on input "text" at bounding box center [185, 53] width 203 height 11
paste input "**********"
click at [133, 57] on input "**********" at bounding box center [185, 53] width 203 height 11
type input "*"
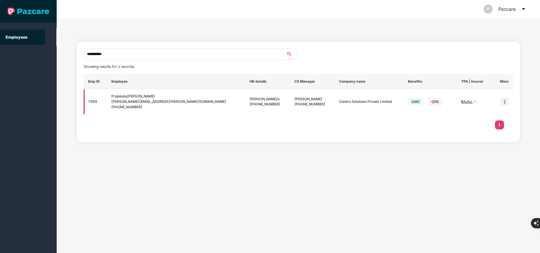
type input "**********"
click at [505, 103] on img at bounding box center [505, 101] width 8 height 8
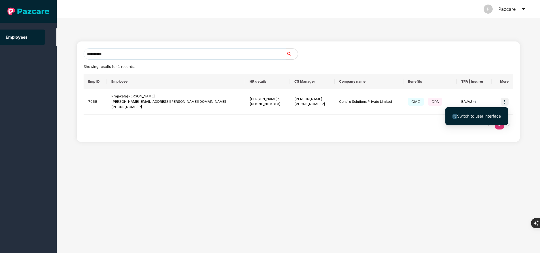
click at [485, 117] on span "Switch to user interface" at bounding box center [479, 115] width 44 height 5
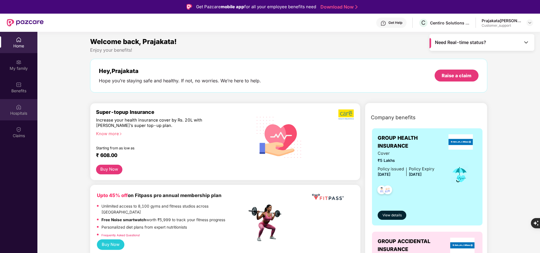
click at [16, 114] on div "Hospitals" at bounding box center [18, 113] width 37 height 6
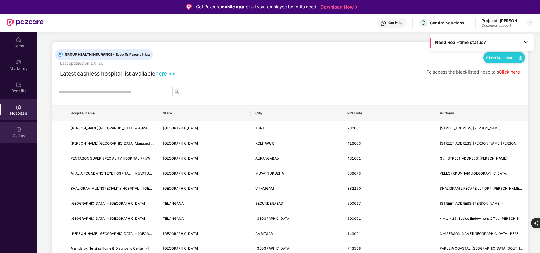
click at [20, 132] on img at bounding box center [19, 129] width 6 height 6
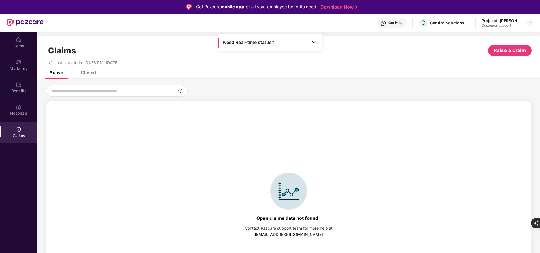
click at [84, 71] on div "Closed" at bounding box center [88, 72] width 15 height 6
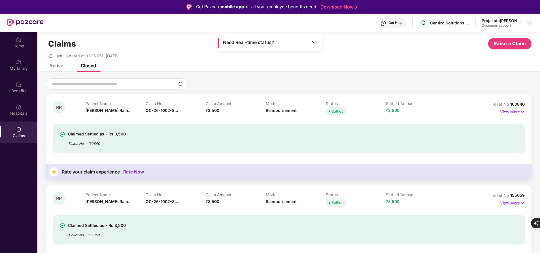
scroll to position [0, 0]
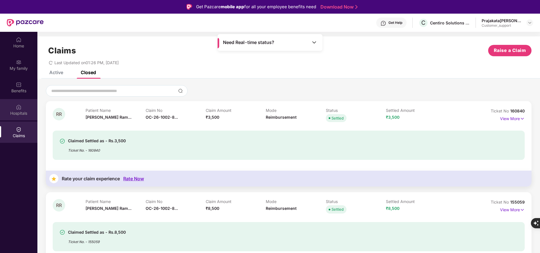
click at [21, 115] on div "Hospitals" at bounding box center [18, 113] width 37 height 6
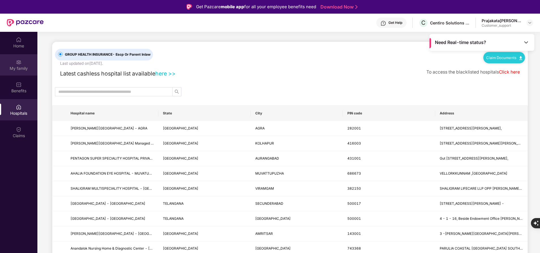
click at [20, 65] on div "My family" at bounding box center [18, 68] width 37 height 6
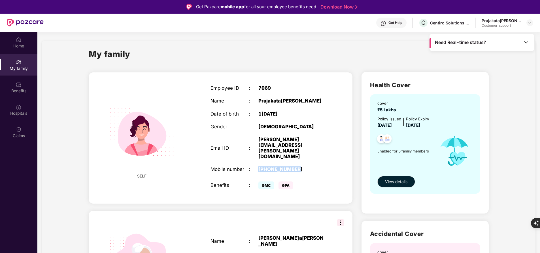
drag, startPoint x: 258, startPoint y: 162, endPoint x: 309, endPoint y: 162, distance: 51.0
click at [309, 166] on div "Mobile number : [PHONE_NUMBER]" at bounding box center [268, 169] width 115 height 6
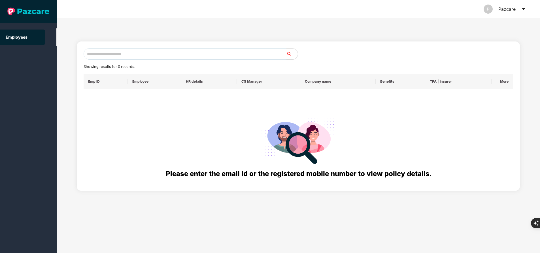
click at [218, 54] on input "text" at bounding box center [185, 53] width 203 height 11
paste input "**********"
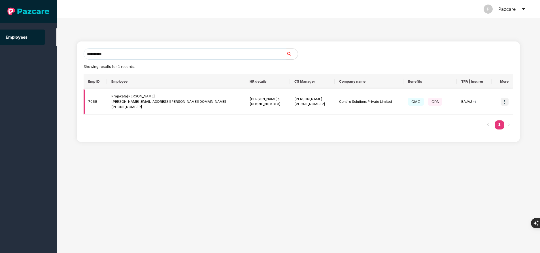
type input "**********"
click at [462, 101] on span "BAJAJ" at bounding box center [467, 101] width 12 height 4
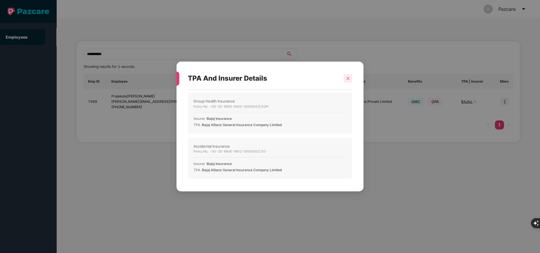
click at [349, 79] on icon "close" at bounding box center [348, 78] width 4 height 4
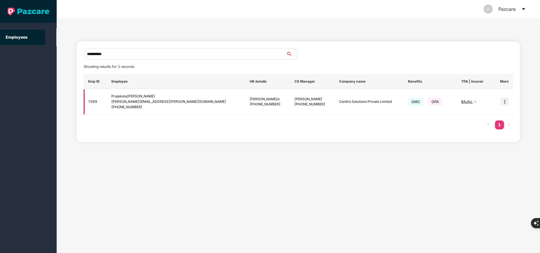
click at [506, 102] on img at bounding box center [505, 101] width 8 height 8
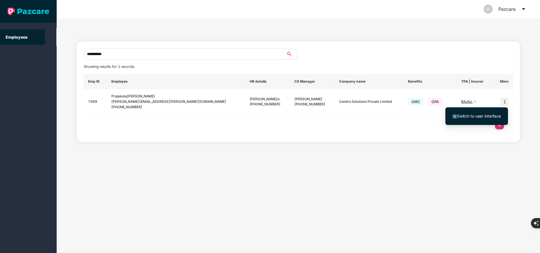
click at [473, 120] on li "Switch to user interface" at bounding box center [477, 116] width 63 height 12
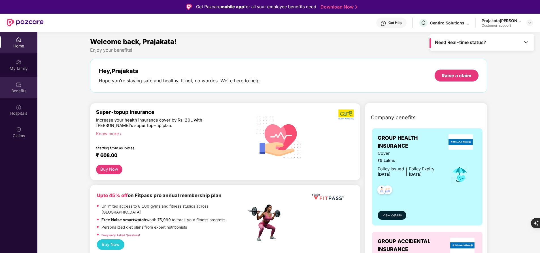
click at [21, 89] on div "Benefits" at bounding box center [18, 91] width 37 height 6
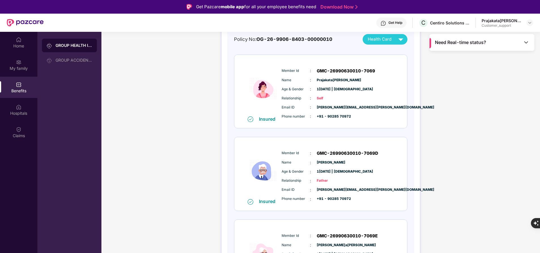
scroll to position [106, 0]
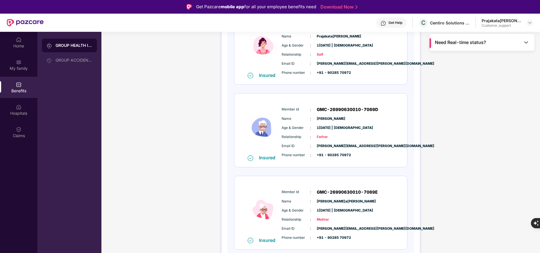
click at [342, 191] on span "GMC-26990630010-7069E" at bounding box center [347, 191] width 61 height 7
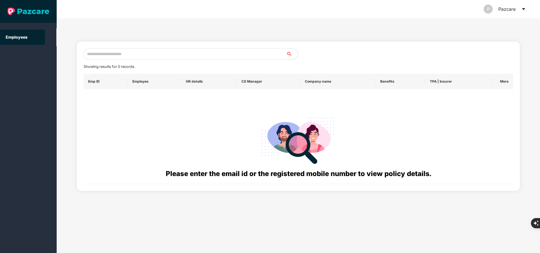
click at [198, 49] on input "text" at bounding box center [185, 53] width 203 height 11
paste input "**********"
click at [198, 49] on input "**********" at bounding box center [185, 53] width 203 height 11
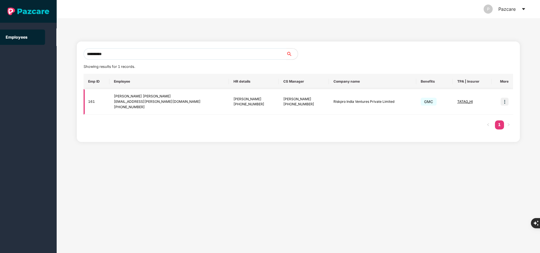
type input "**********"
click at [506, 102] on img at bounding box center [505, 101] width 8 height 8
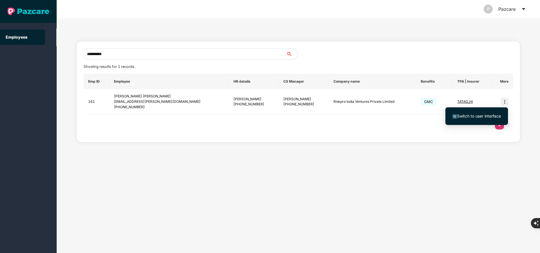
click at [487, 117] on span "Switch to user interface" at bounding box center [479, 115] width 44 height 5
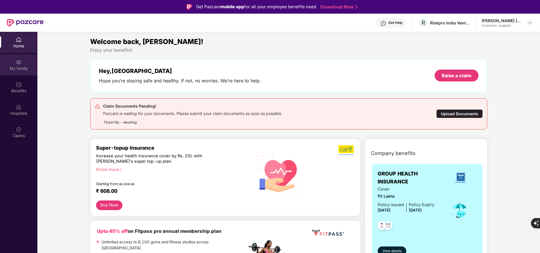
click at [19, 66] on div "My family" at bounding box center [18, 68] width 37 height 6
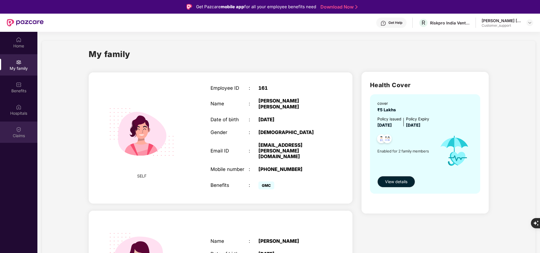
click at [19, 133] on div "Claims" at bounding box center [18, 136] width 37 height 6
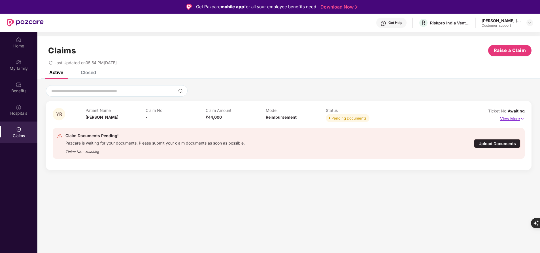
click at [516, 117] on p "View More" at bounding box center [512, 118] width 25 height 8
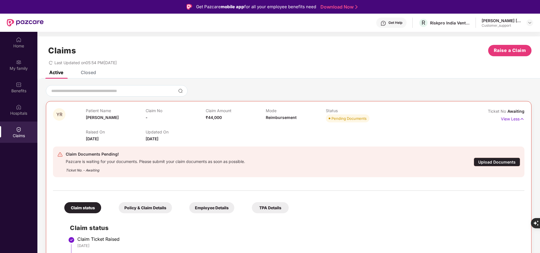
scroll to position [6, 0]
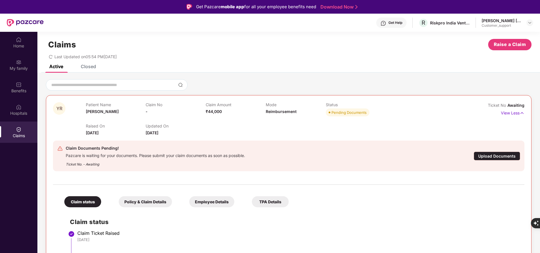
click at [145, 198] on div "Policy & Claim Details" at bounding box center [145, 201] width 53 height 11
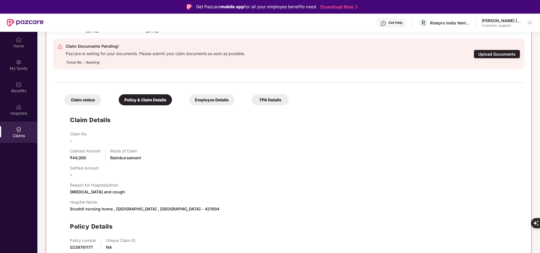
scroll to position [53, 0]
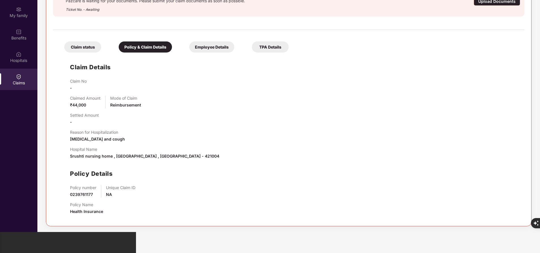
click at [216, 47] on div "Employee Details" at bounding box center [211, 46] width 45 height 11
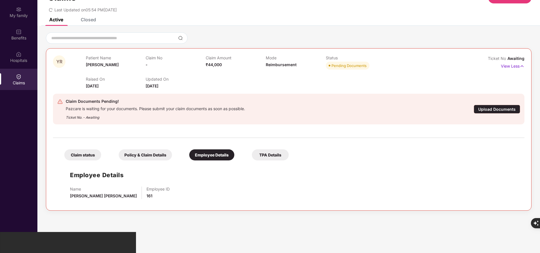
click at [266, 150] on div "TPA Details" at bounding box center [270, 154] width 37 height 11
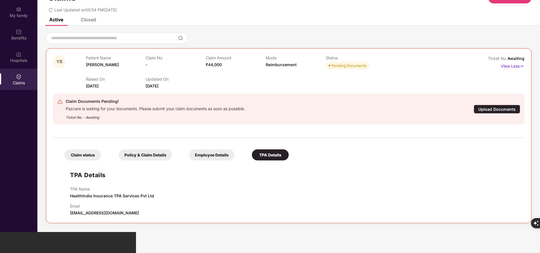
click at [213, 152] on div "Employee Details" at bounding box center [211, 154] width 45 height 11
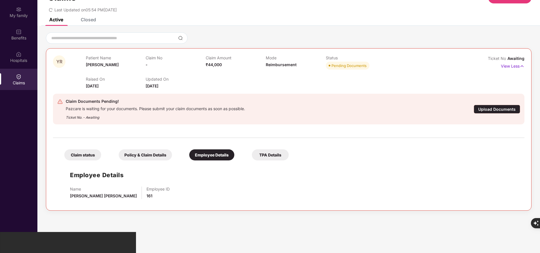
click at [140, 156] on div "Policy & Claim Details" at bounding box center [145, 154] width 53 height 11
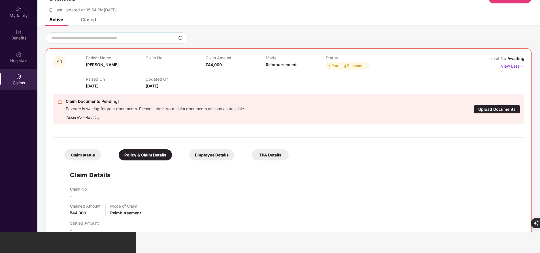
click at [84, 159] on div "Claim status" at bounding box center [82, 154] width 37 height 11
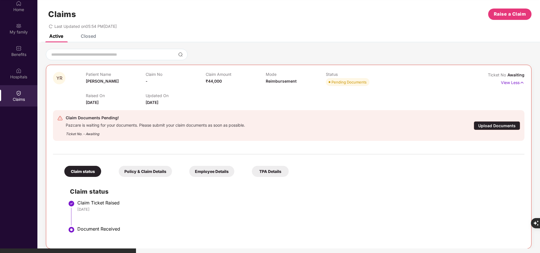
scroll to position [36, 0]
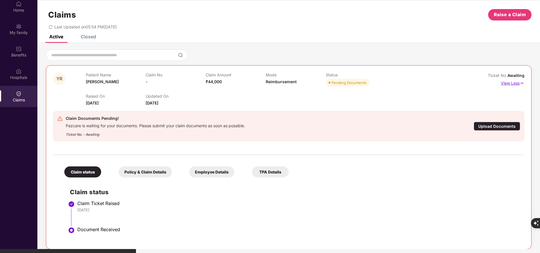
click at [512, 82] on p "View Less" at bounding box center [513, 83] width 24 height 8
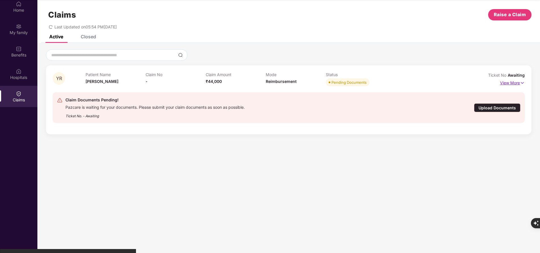
click at [514, 83] on p "View More" at bounding box center [512, 82] width 25 height 8
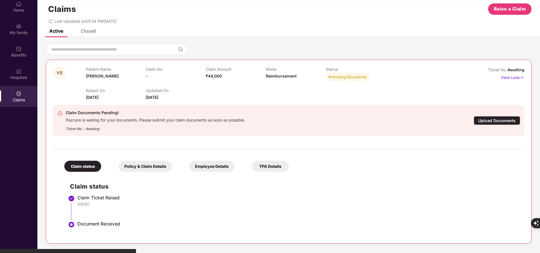
scroll to position [5, 0]
click at [486, 122] on div "Upload Documents" at bounding box center [497, 120] width 46 height 9
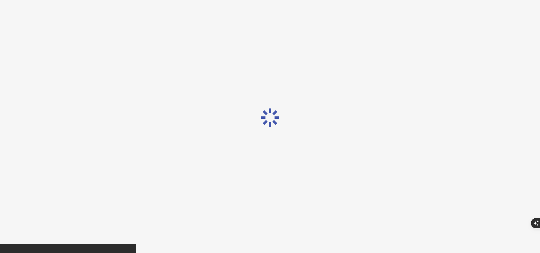
scroll to position [0, 0]
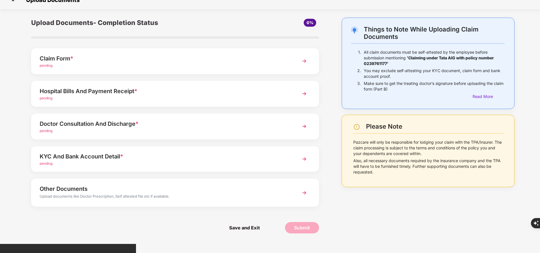
click at [306, 60] on img at bounding box center [304, 61] width 10 height 10
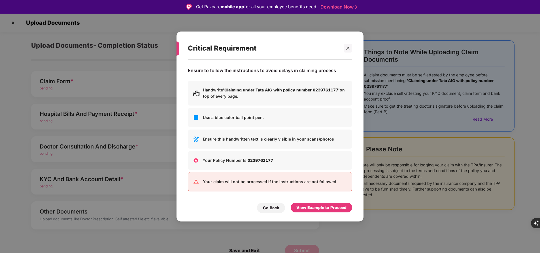
scroll to position [53, 0]
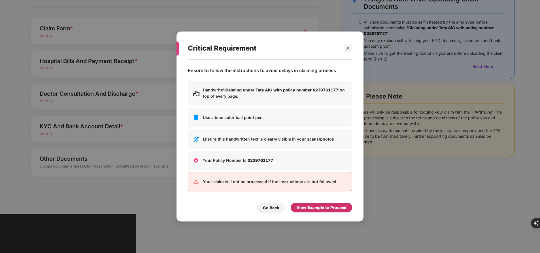
click at [327, 209] on div "View Example to Proceed" at bounding box center [321, 207] width 50 height 6
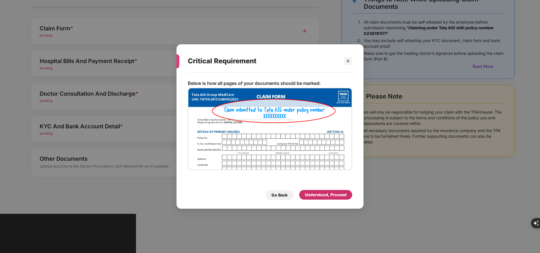
click at [327, 198] on div "Understood, Proceed" at bounding box center [325, 195] width 53 height 10
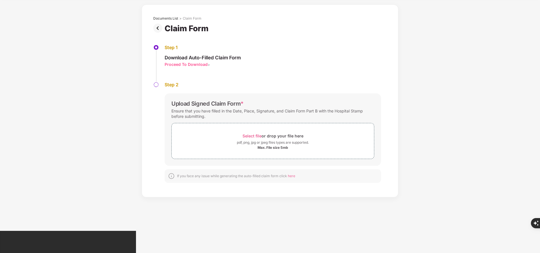
scroll to position [28, 0]
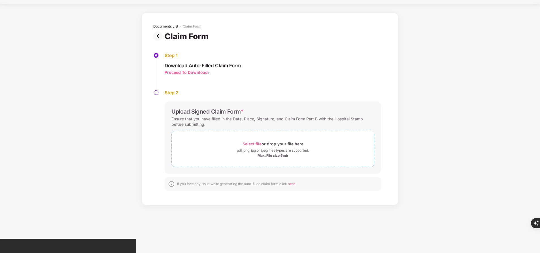
click at [254, 145] on span "Select file" at bounding box center [252, 143] width 19 height 5
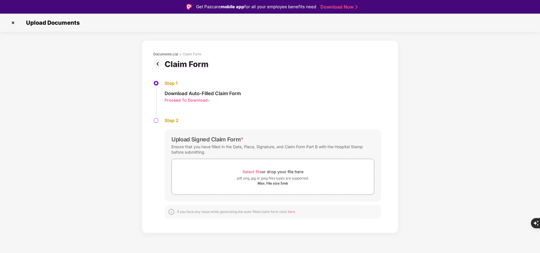
click at [13, 23] on img at bounding box center [13, 22] width 9 height 9
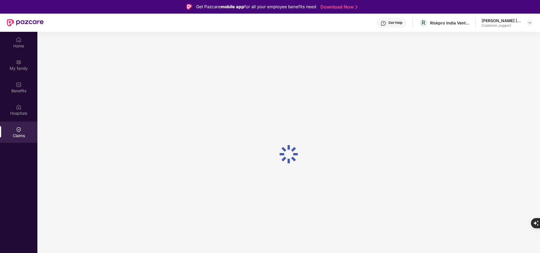
scroll to position [36, 0]
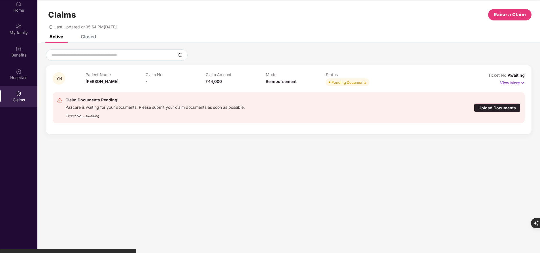
click at [504, 107] on div "Upload Documents" at bounding box center [497, 107] width 46 height 9
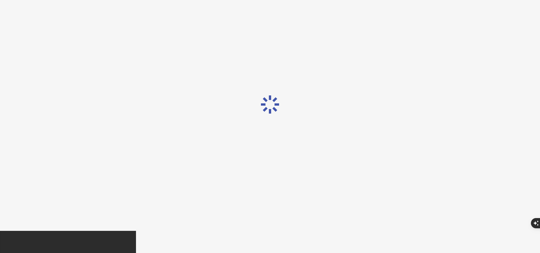
scroll to position [18, 0]
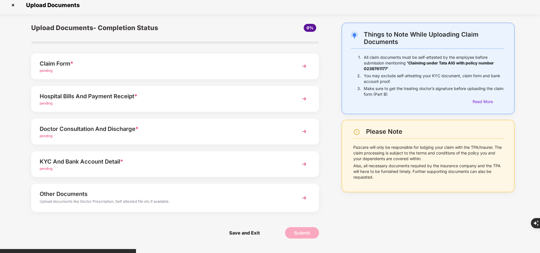
click at [305, 68] on img at bounding box center [304, 66] width 10 height 10
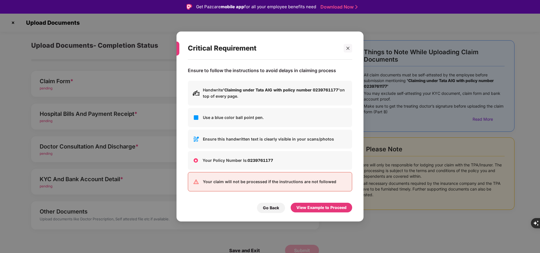
scroll to position [53, 0]
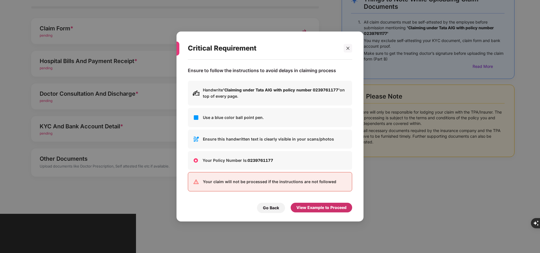
click at [317, 209] on div "View Example to Proceed" at bounding box center [321, 207] width 50 height 6
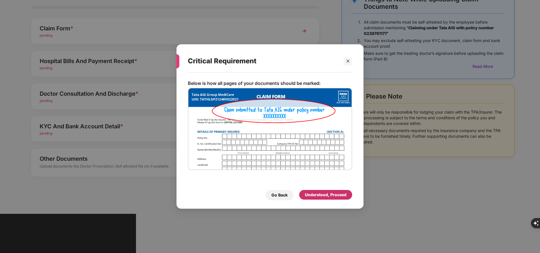
click at [321, 197] on div "Understood, Proceed" at bounding box center [326, 194] width 42 height 6
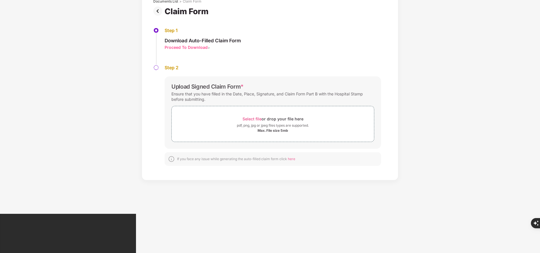
scroll to position [0, 0]
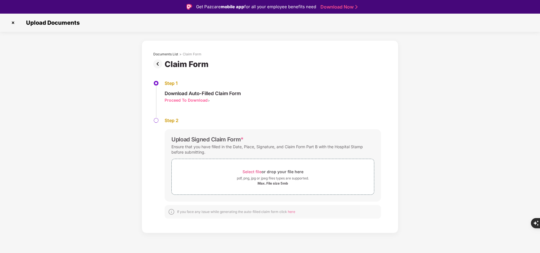
click at [11, 23] on img at bounding box center [13, 22] width 9 height 9
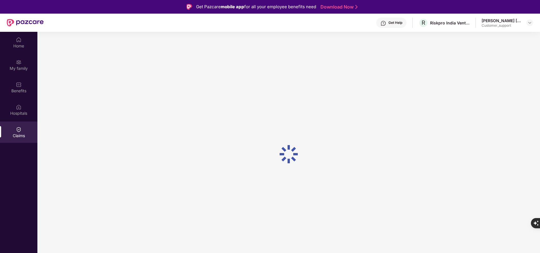
scroll to position [36, 0]
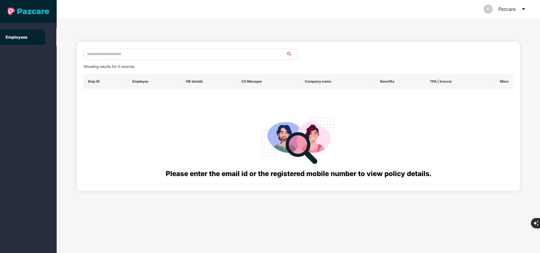
click at [157, 54] on input "text" at bounding box center [185, 53] width 203 height 11
paste input "**********"
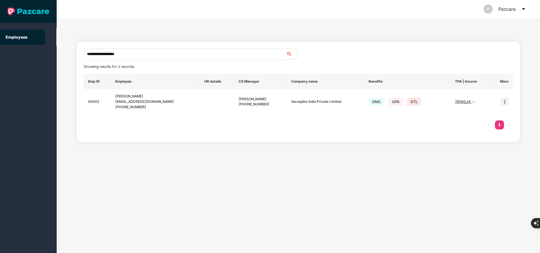
type input "**********"
paste input "**********"
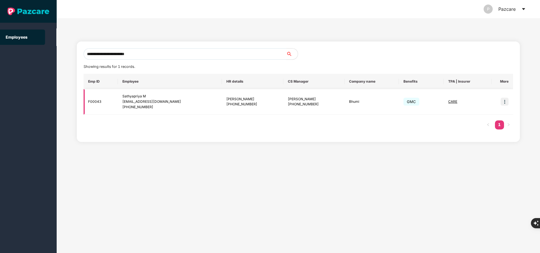
type input "**********"
click at [507, 103] on img at bounding box center [505, 101] width 8 height 8
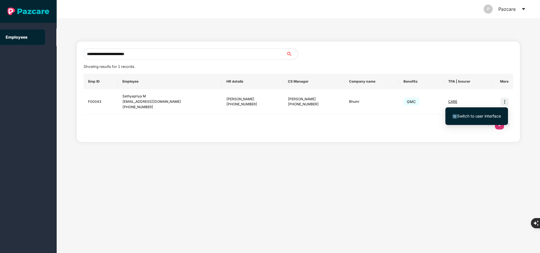
click at [482, 116] on span "Switch to user interface" at bounding box center [479, 115] width 44 height 5
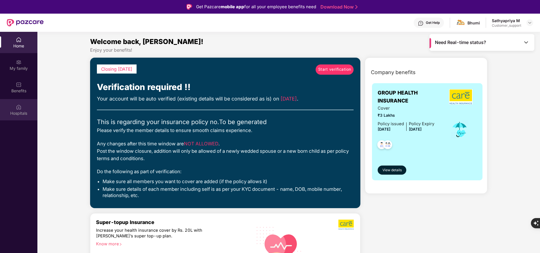
click at [19, 111] on div "Hospitals" at bounding box center [18, 113] width 37 height 6
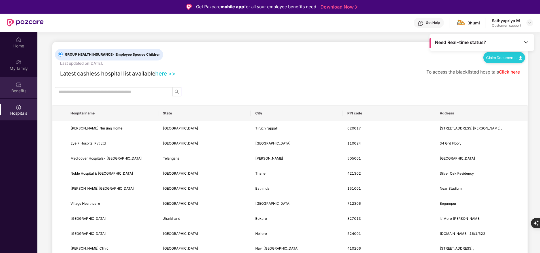
click at [22, 88] on div "Benefits" at bounding box center [18, 91] width 37 height 6
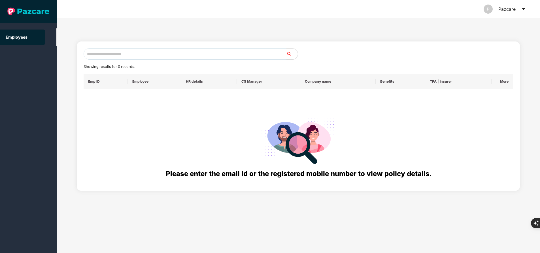
click at [132, 54] on input "text" at bounding box center [185, 53] width 203 height 11
paste input "**********"
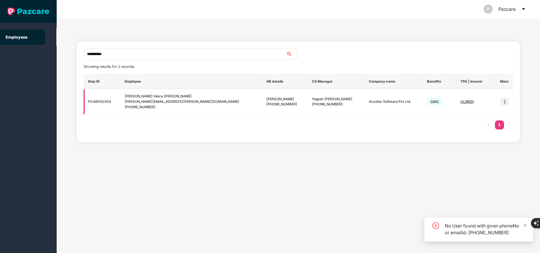
type input "**********"
click at [505, 102] on img at bounding box center [505, 101] width 8 height 8
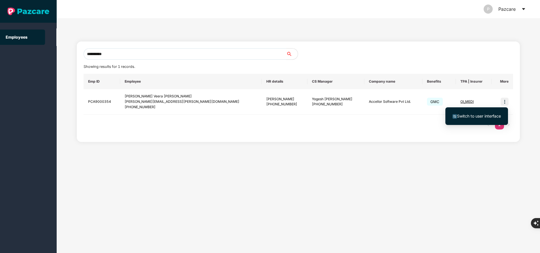
click at [484, 116] on span "Switch to user interface" at bounding box center [479, 115] width 44 height 5
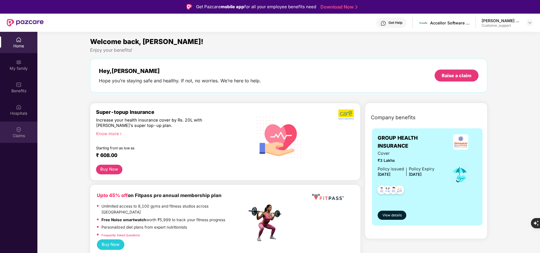
drag, startPoint x: 155, startPoint y: 132, endPoint x: 16, endPoint y: 130, distance: 138.6
click at [16, 130] on div "Home My family Benefits Hospitals Claims Welcome back, Venkata! Enjoy your bene…" at bounding box center [270, 158] width 540 height 253
click at [16, 130] on img at bounding box center [19, 129] width 6 height 6
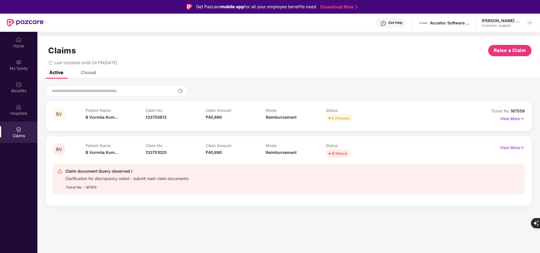
click at [20, 212] on div "Home My family Benefits Hospitals Claims" at bounding box center [18, 158] width 37 height 253
click at [511, 148] on p "View More" at bounding box center [512, 147] width 25 height 8
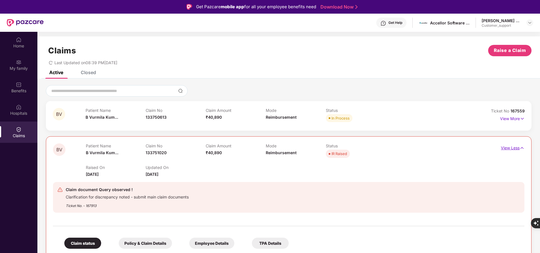
click at [508, 147] on p "View Less" at bounding box center [513, 147] width 24 height 8
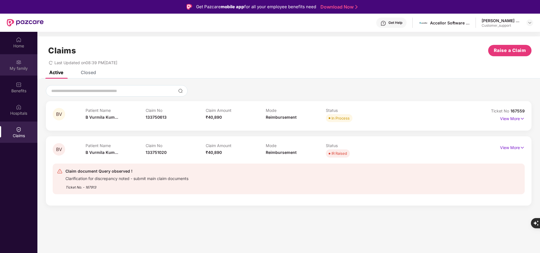
click at [17, 63] on img at bounding box center [19, 62] width 6 height 6
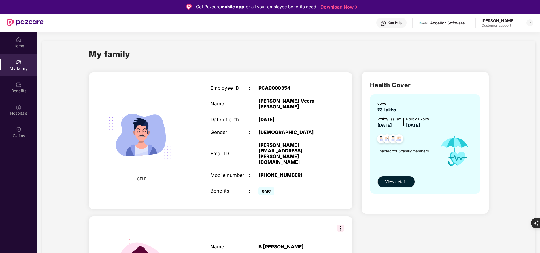
scroll to position [9, 0]
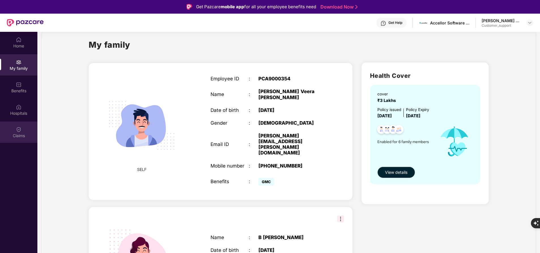
click at [29, 134] on div "Claims" at bounding box center [18, 136] width 37 height 6
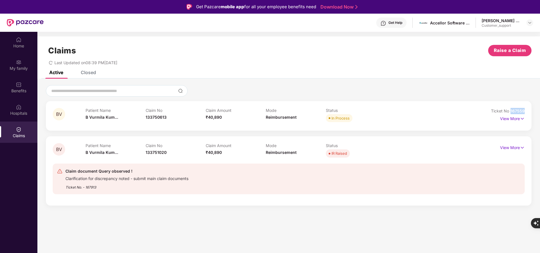
drag, startPoint x: 508, startPoint y: 110, endPoint x: 541, endPoint y: 109, distance: 32.9
click at [540, 109] on html "Get Pazcare mobile app for all your employee benefits need Download Now Get Hel…" at bounding box center [270, 126] width 540 height 253
copy span "167559"
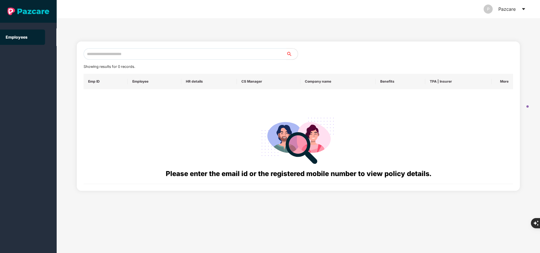
paste input "**********"
click at [143, 54] on input "text" at bounding box center [185, 53] width 203 height 11
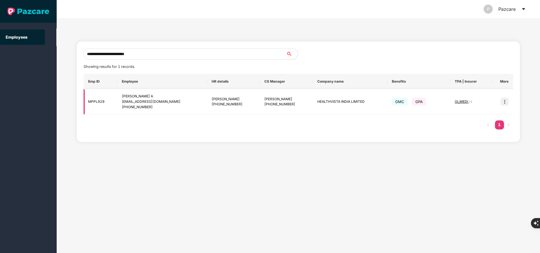
type input "**********"
click at [505, 102] on img at bounding box center [505, 101] width 8 height 8
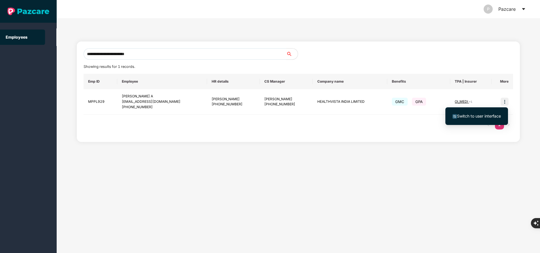
click at [482, 115] on span "Switch to user interface" at bounding box center [479, 115] width 44 height 5
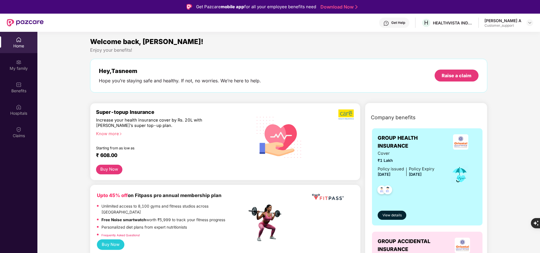
click at [22, 135] on div "Claims" at bounding box center [18, 136] width 37 height 6
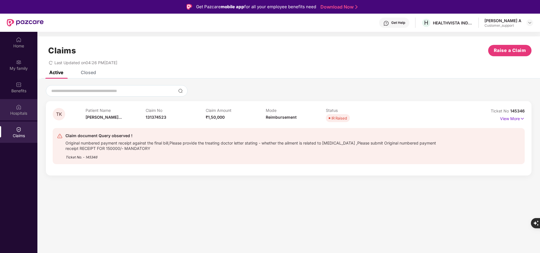
click at [20, 110] on div "Hospitals" at bounding box center [18, 113] width 37 height 6
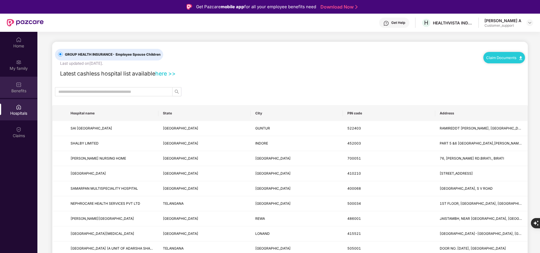
click at [15, 92] on div "Benefits" at bounding box center [18, 91] width 37 height 6
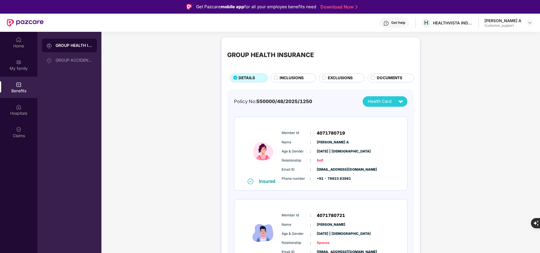
click at [334, 178] on span "+91 - 78923 83981" at bounding box center [331, 178] width 28 height 5
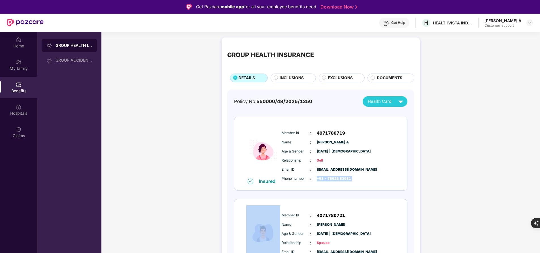
click at [334, 178] on span "+91 - 78923 83981" at bounding box center [331, 178] width 28 height 5
copy div "+91 - 78923 83981"
